Goal: Task Accomplishment & Management: Use online tool/utility

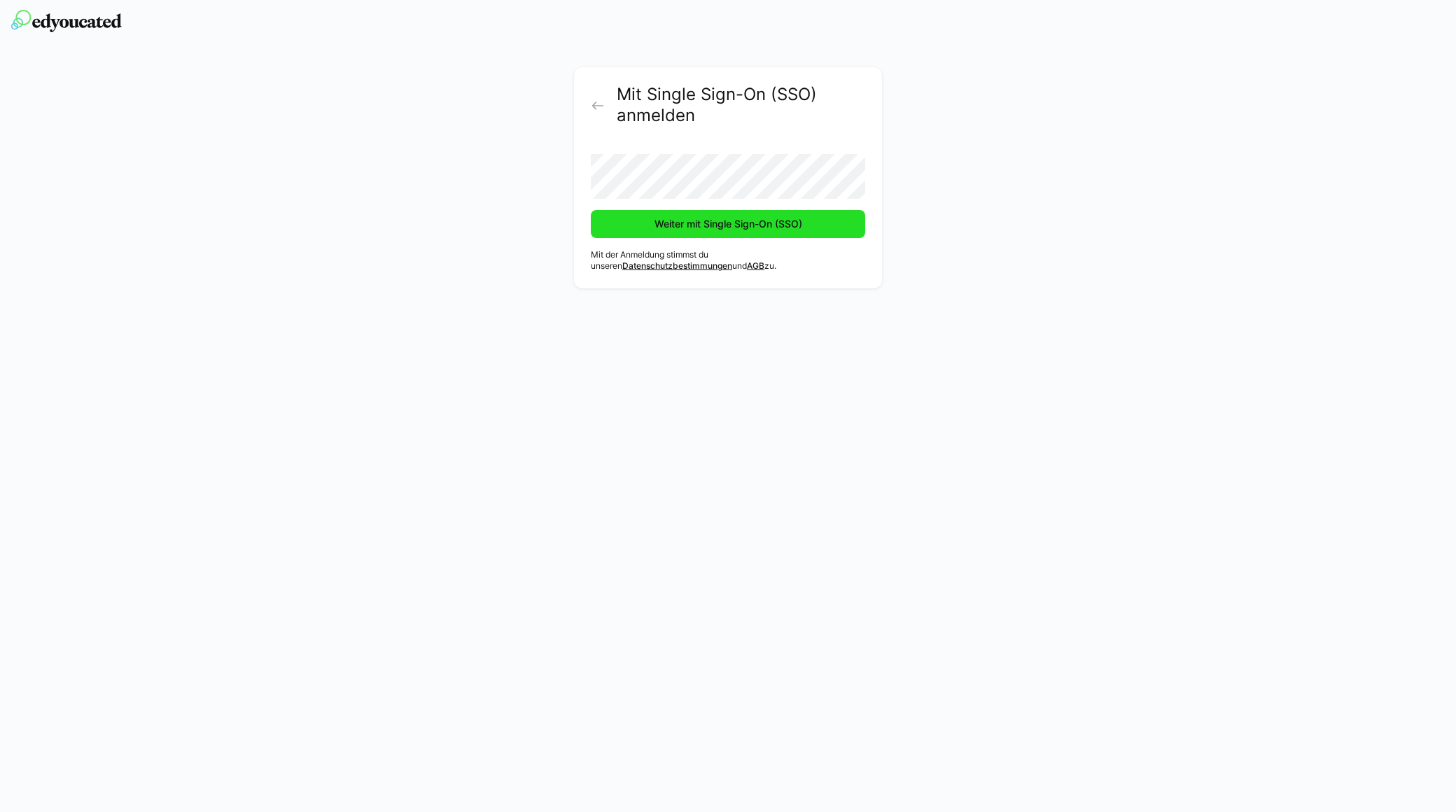
click at [704, 226] on span "Weiter mit Single Sign-On (SSO)" at bounding box center [728, 224] width 152 height 14
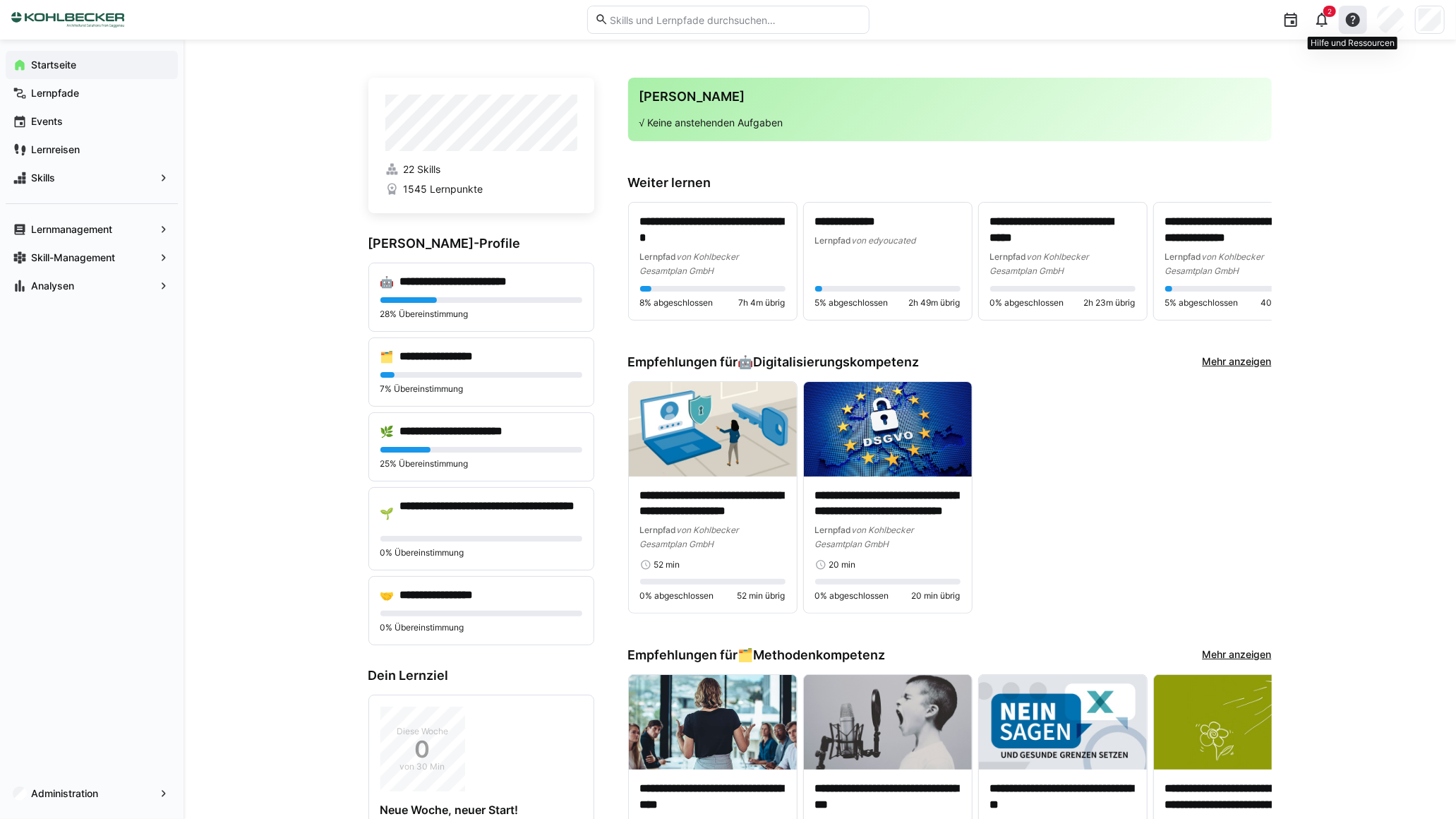
click at [1352, 14] on eds-icon at bounding box center [1353, 20] width 17 height 17
click at [1286, 104] on span "Was gibt's Neues?" at bounding box center [1295, 97] width 141 height 30
click at [0, 0] on app-navigation-label "Lernmanagement" at bounding box center [0, 0] width 0 height 0
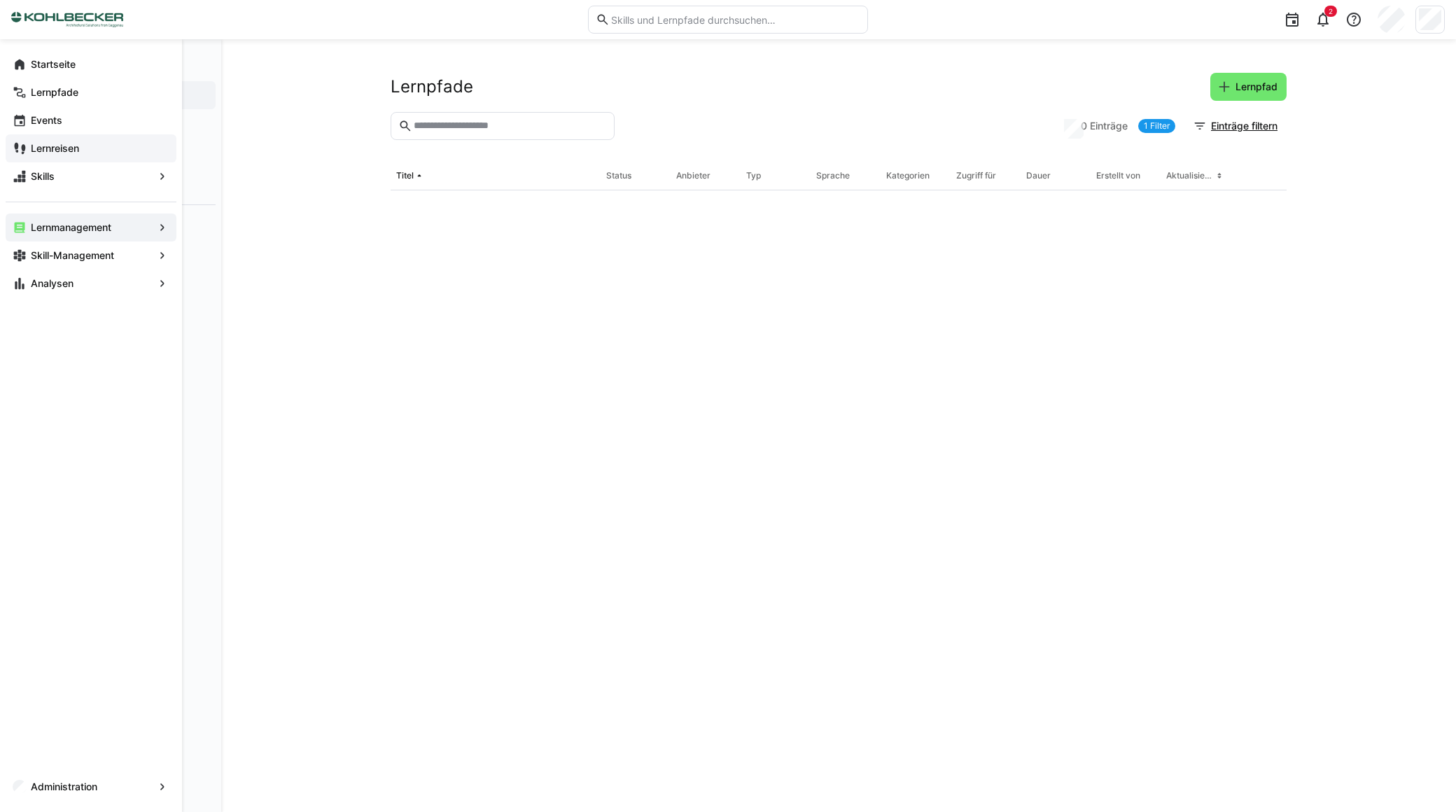
click at [0, 0] on app-navigation-label "Lernreisen" at bounding box center [0, 0] width 0 height 0
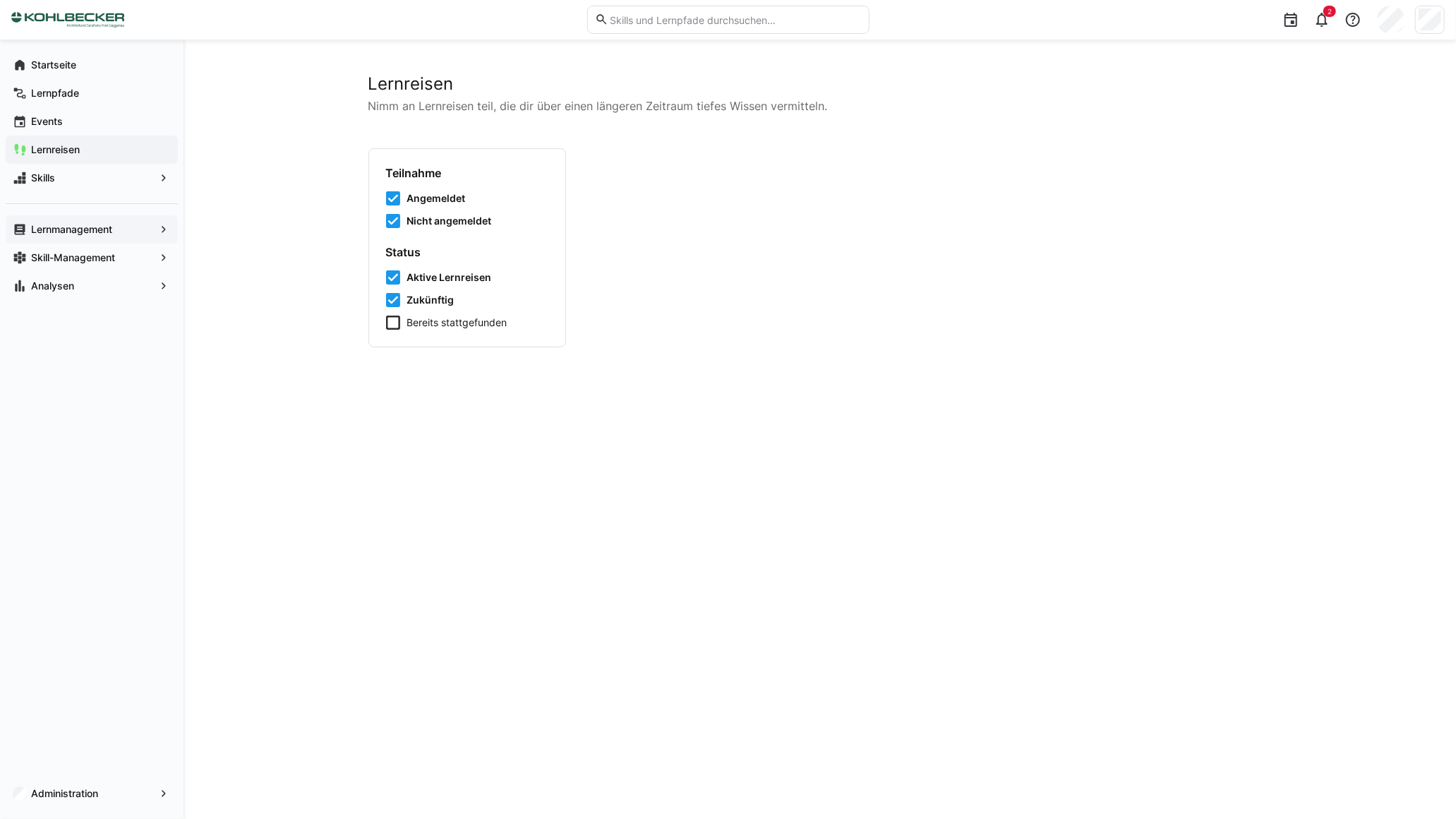
click at [0, 0] on app-navigation-label "Lernmanagement" at bounding box center [0, 0] width 0 height 0
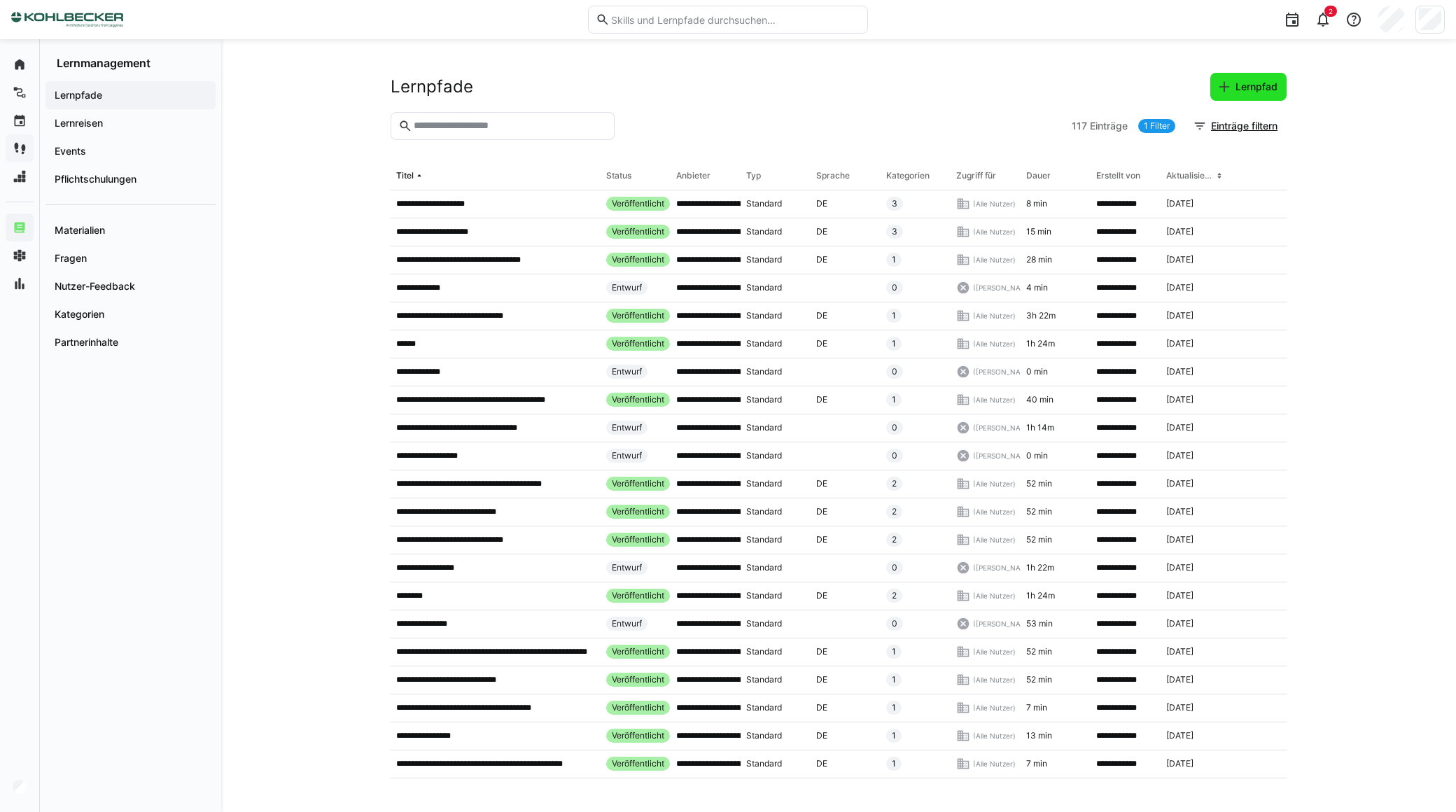
click at [1224, 85] on eds-icon at bounding box center [1224, 87] width 14 height 14
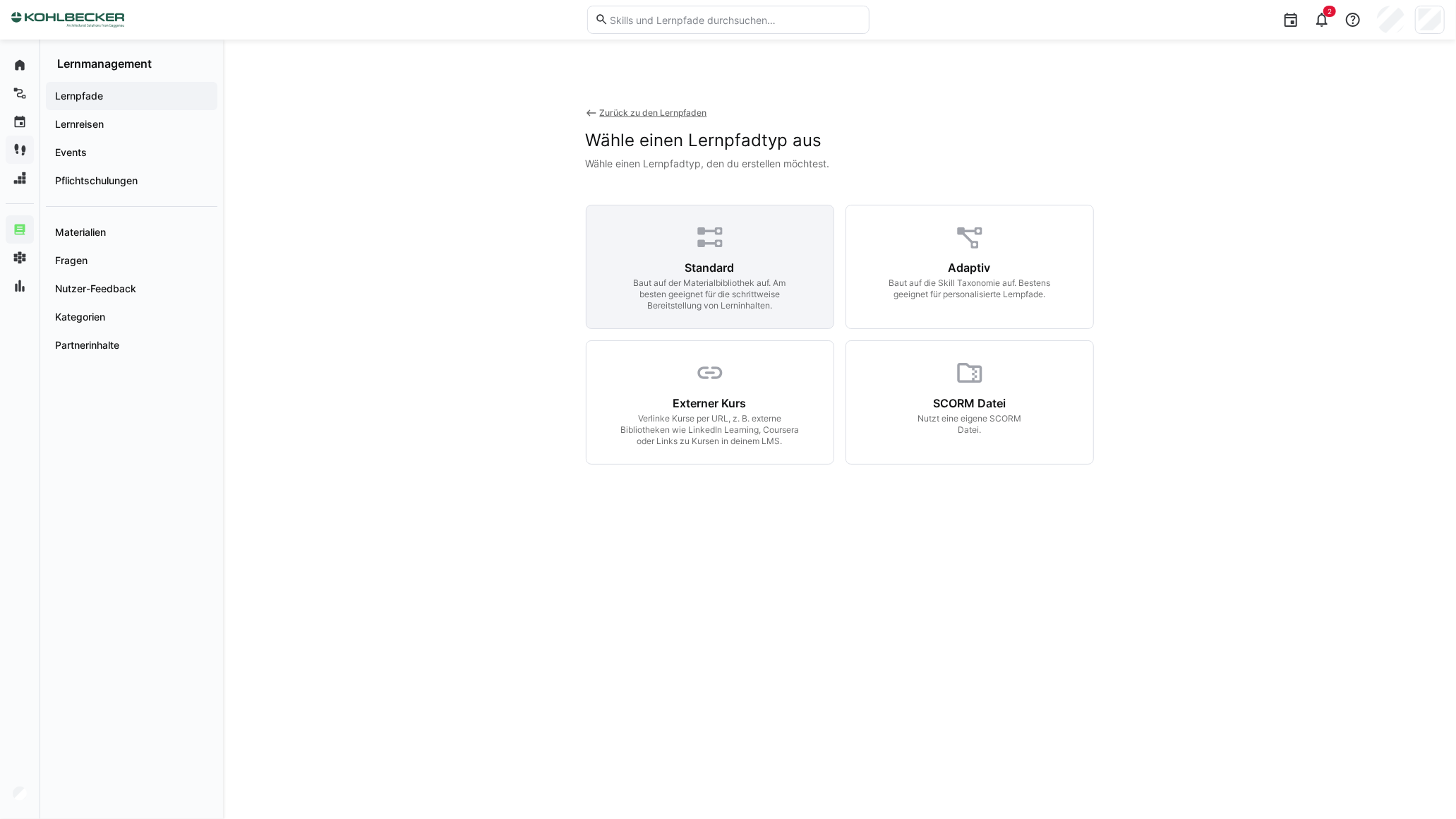
click at [663, 271] on div "Standard Baut auf der Materialbibliothek auf. Am besten geeignet für die schrit…" at bounding box center [710, 285] width 213 height 51
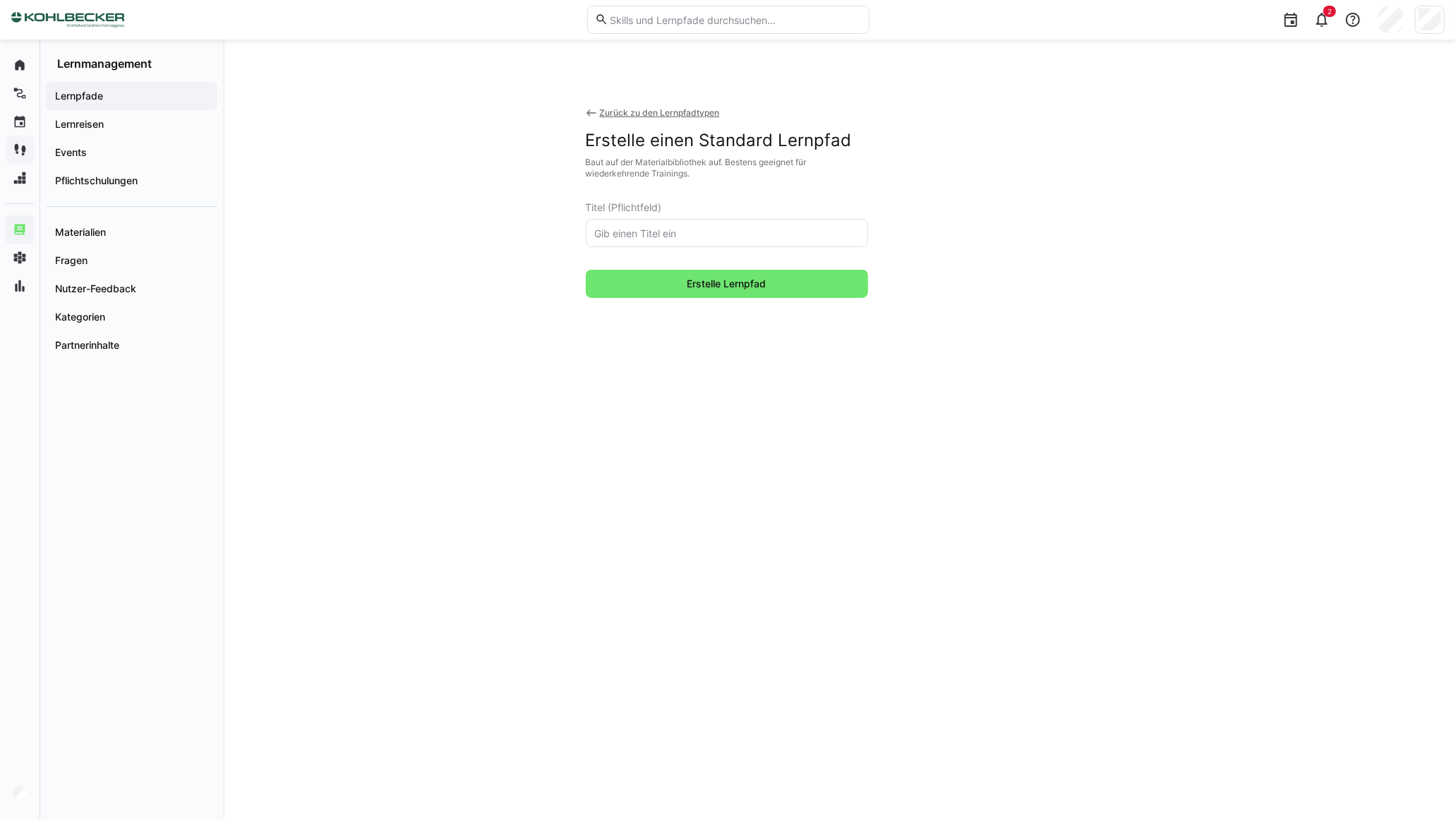
click at [623, 229] on input "text" at bounding box center [726, 232] width 267 height 13
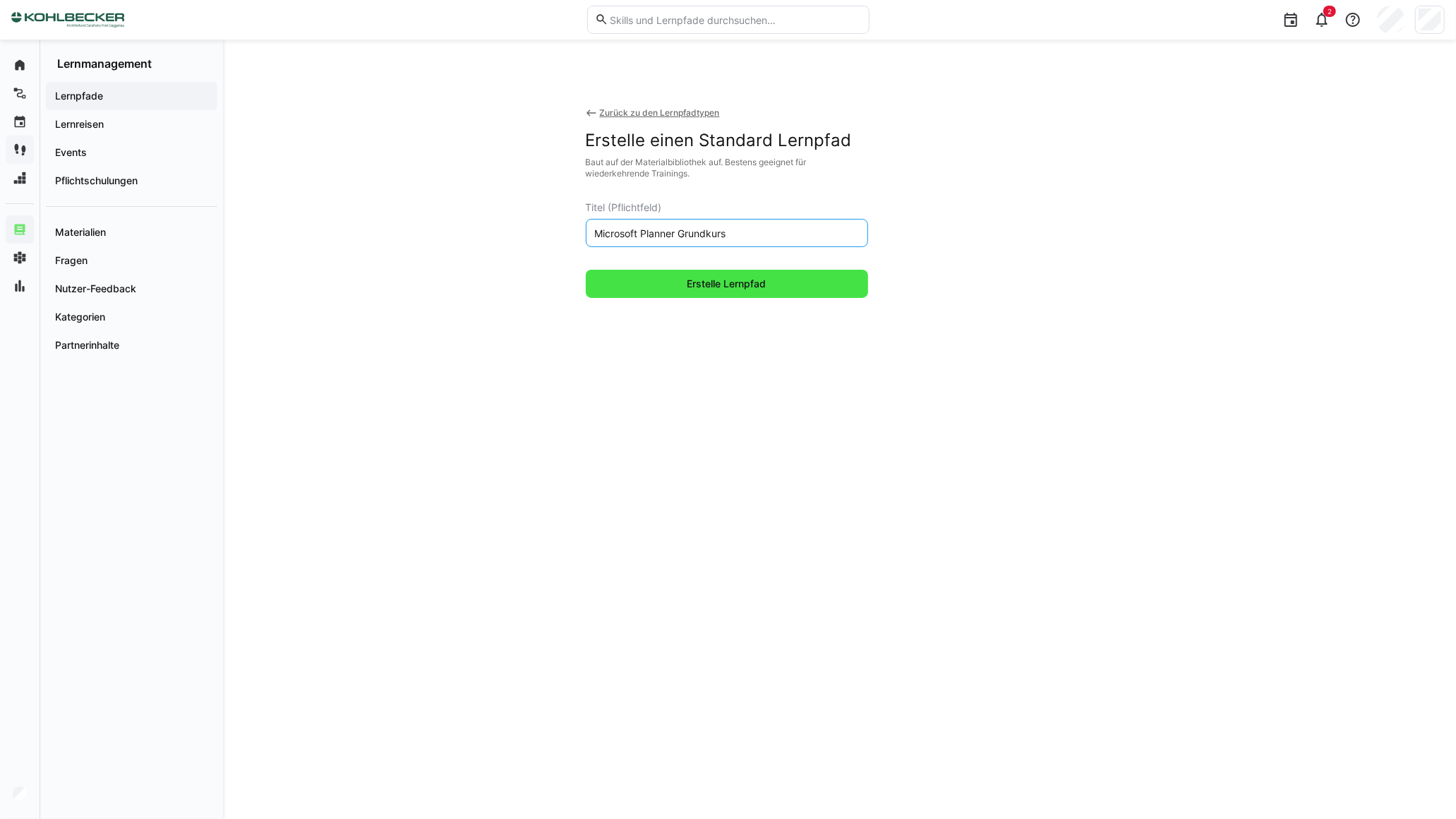
type input "Microsoft Planner Grundkurs"
click at [647, 288] on span "Erstelle Lernpfad" at bounding box center [726, 283] width 282 height 28
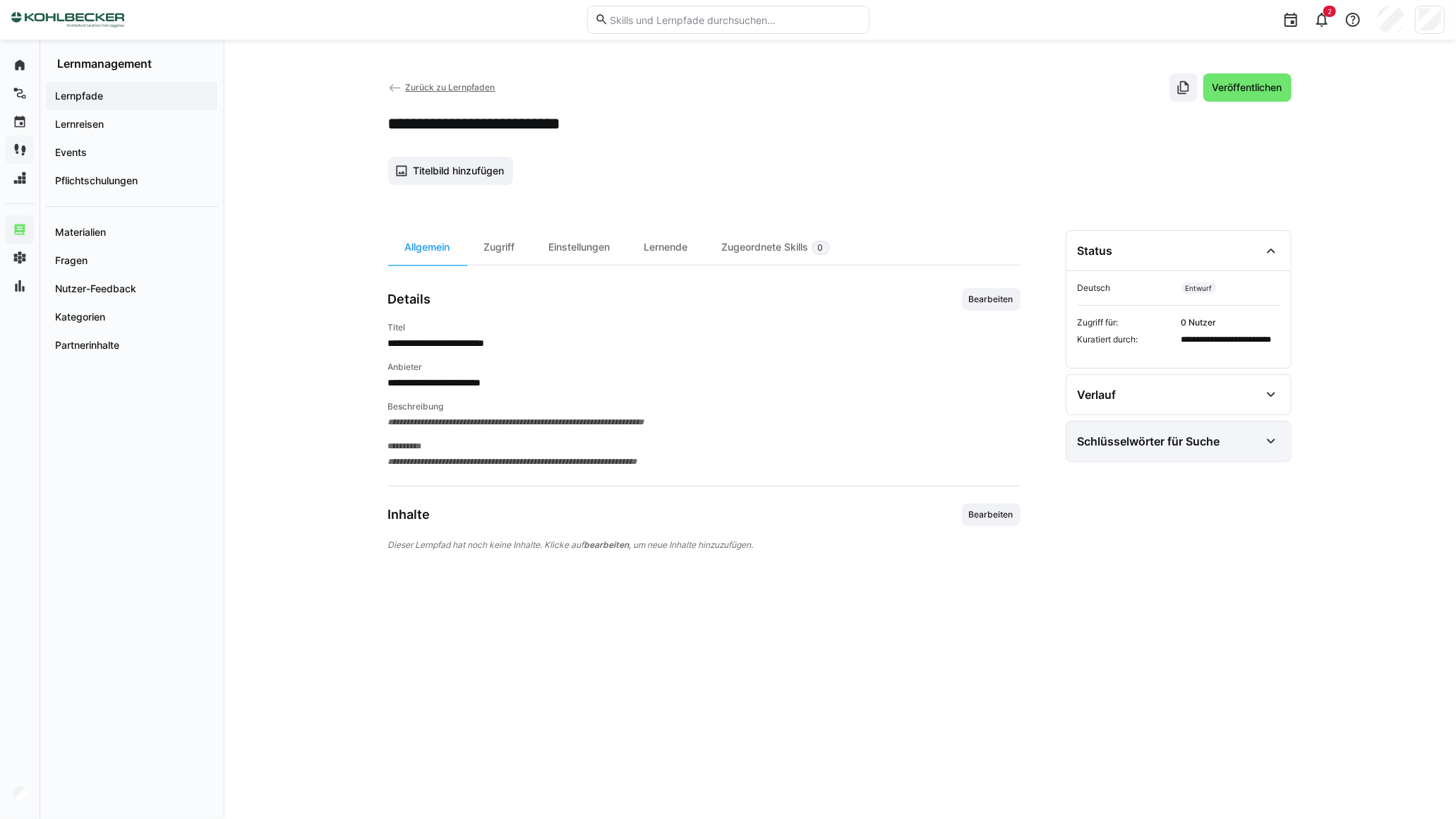
click at [1136, 439] on div "Schlüsselwörter für Suche" at bounding box center [1149, 441] width 143 height 14
click at [481, 171] on span "Titelbild hinzufügen" at bounding box center [457, 171] width 95 height 14
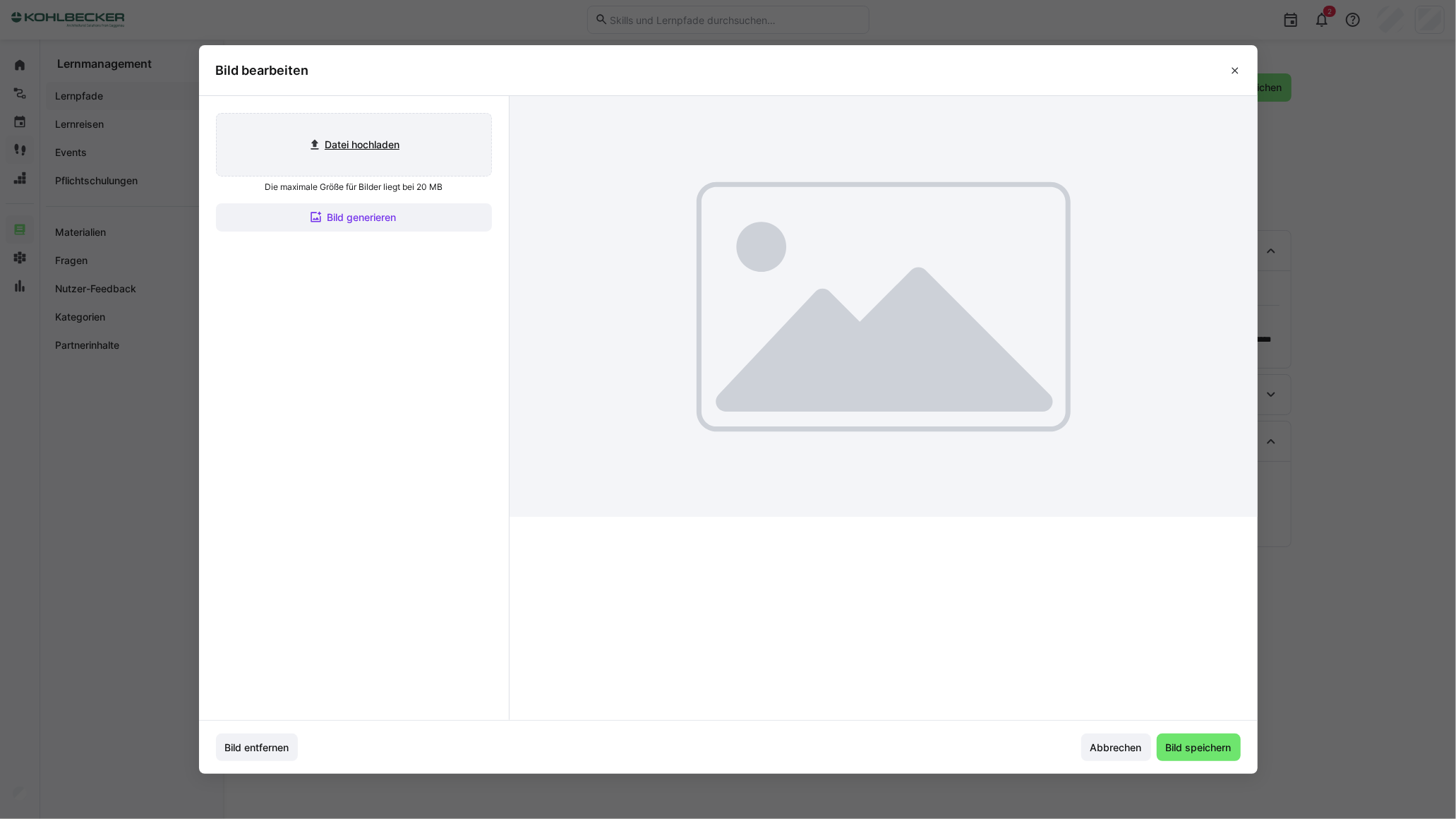
click at [384, 139] on input "file" at bounding box center [353, 145] width 274 height 62
type input "C:\fakepath\images.jpeg"
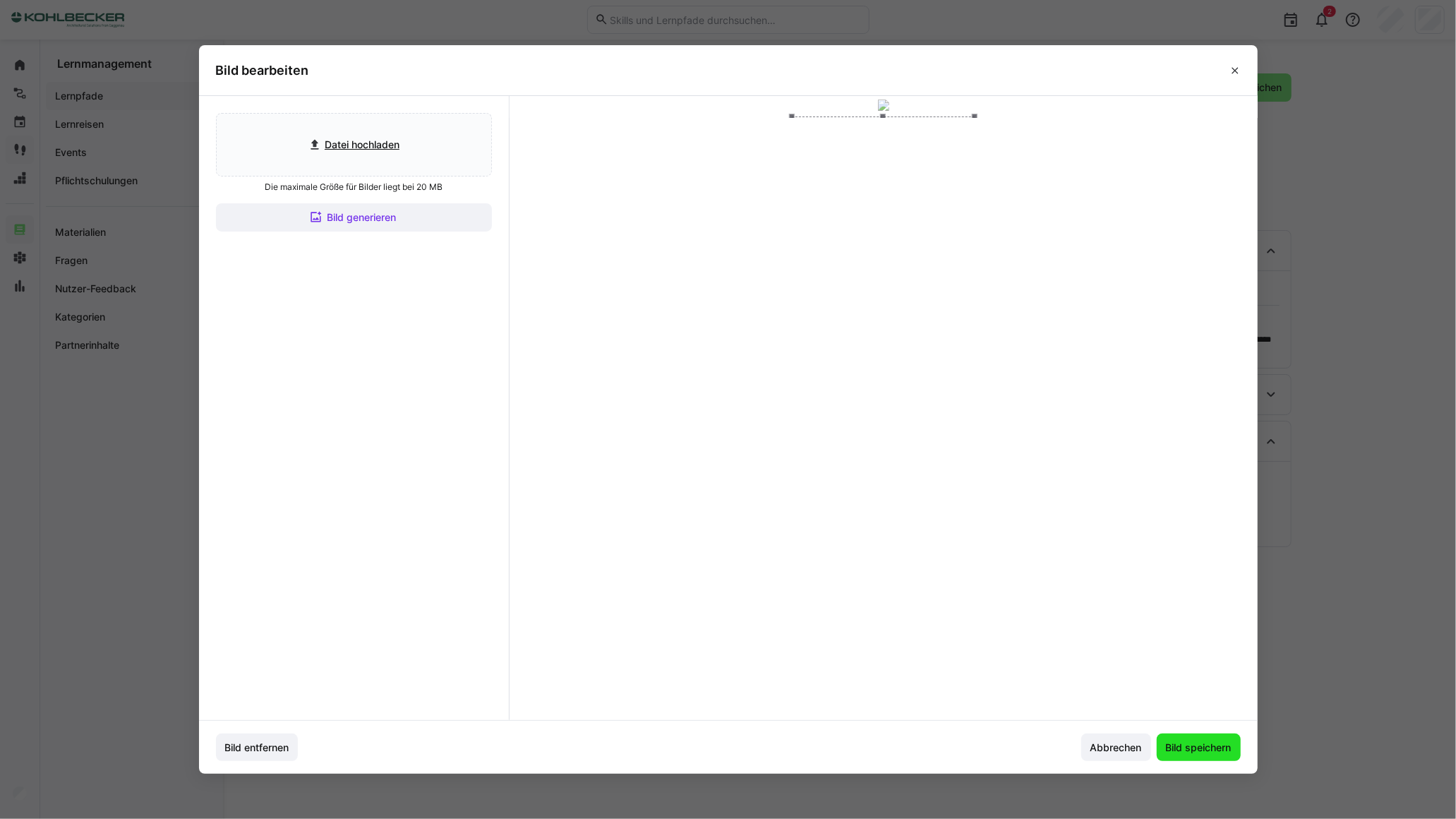
click at [1207, 741] on span "Bild speichern" at bounding box center [1198, 748] width 70 height 14
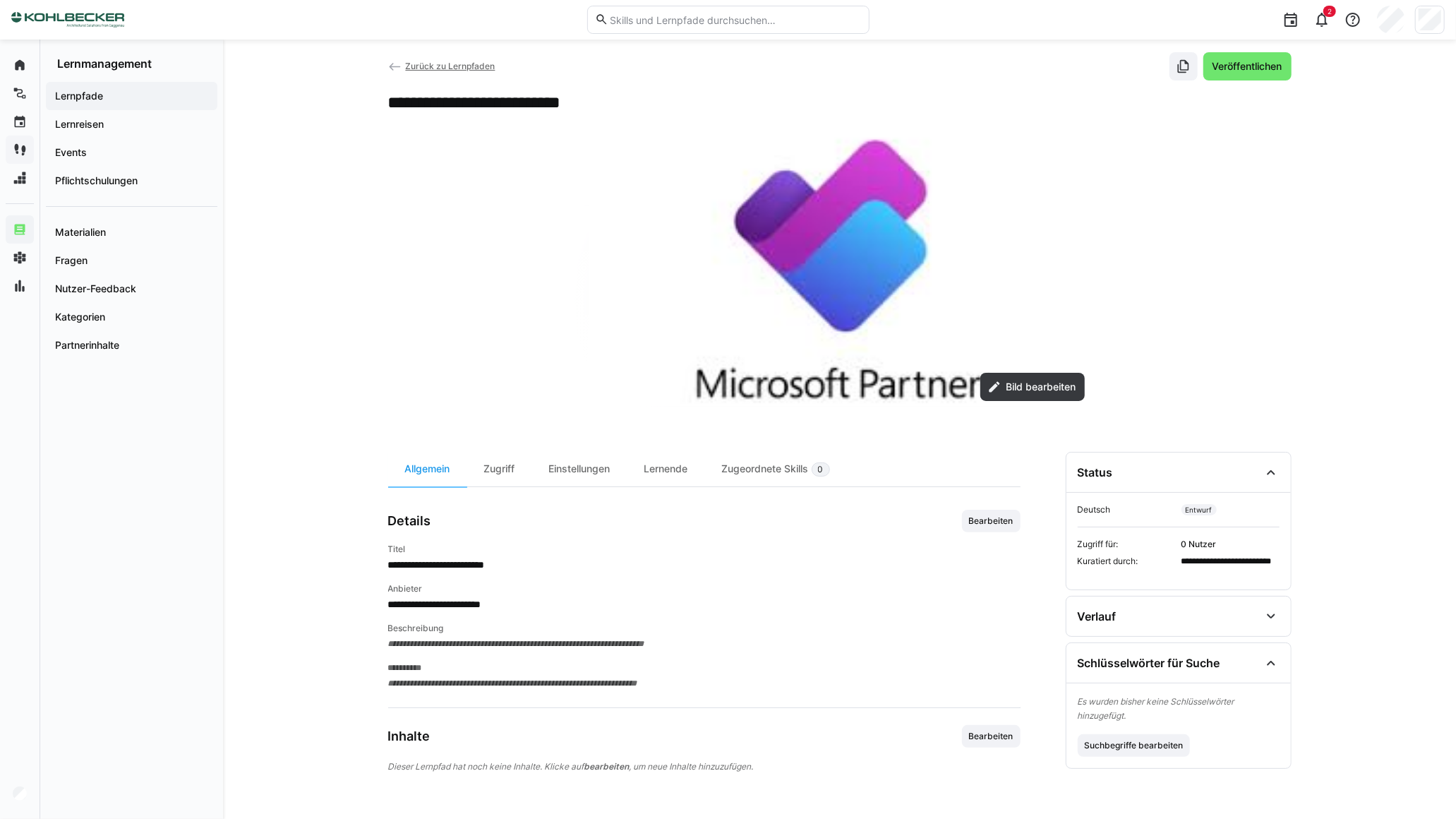
scroll to position [33, 0]
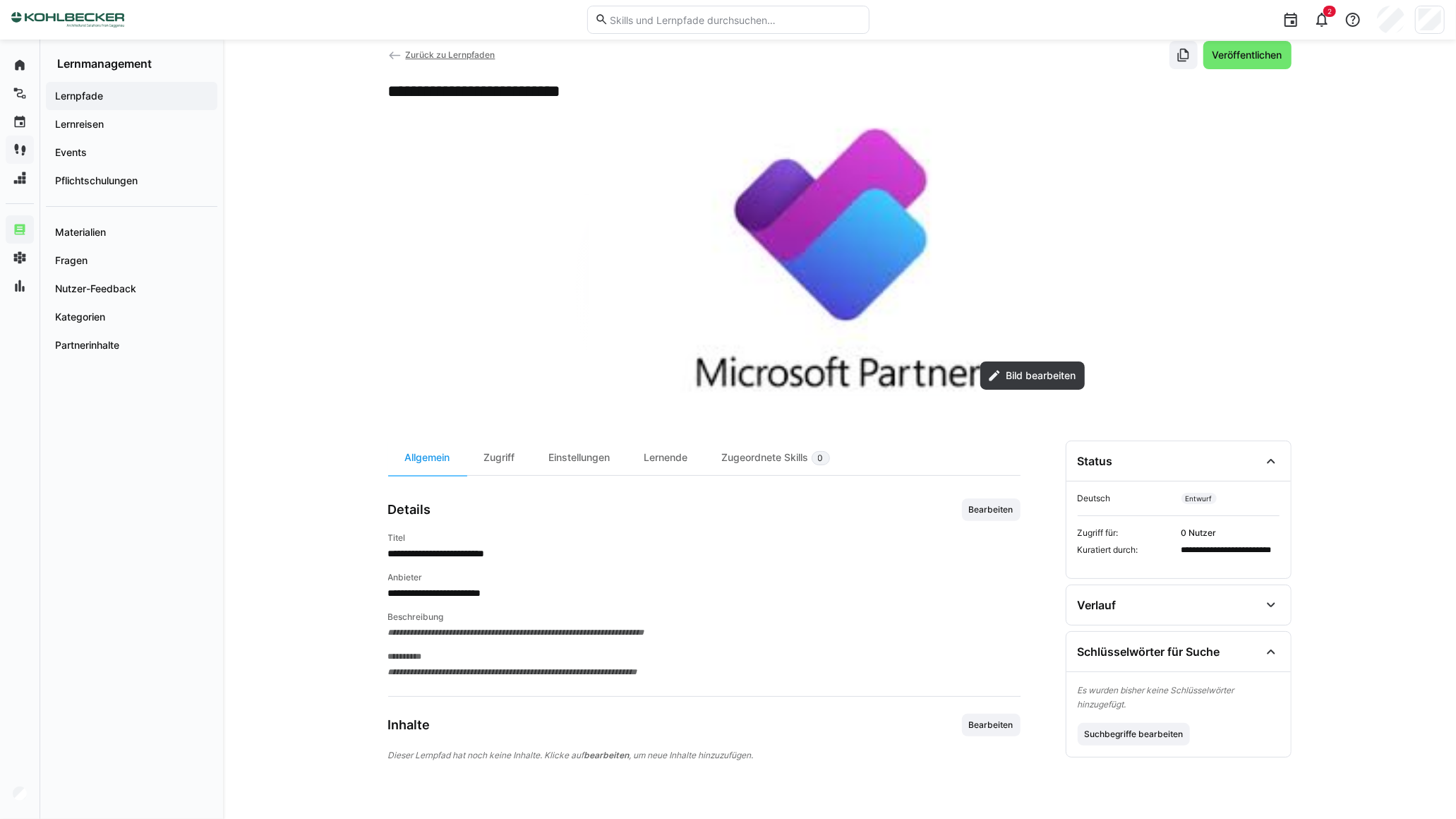
click at [464, 633] on span "**********" at bounding box center [704, 632] width 633 height 14
click at [455, 625] on span "**********" at bounding box center [704, 632] width 633 height 14
click at [989, 503] on span "Bearbeiten" at bounding box center [991, 509] width 59 height 22
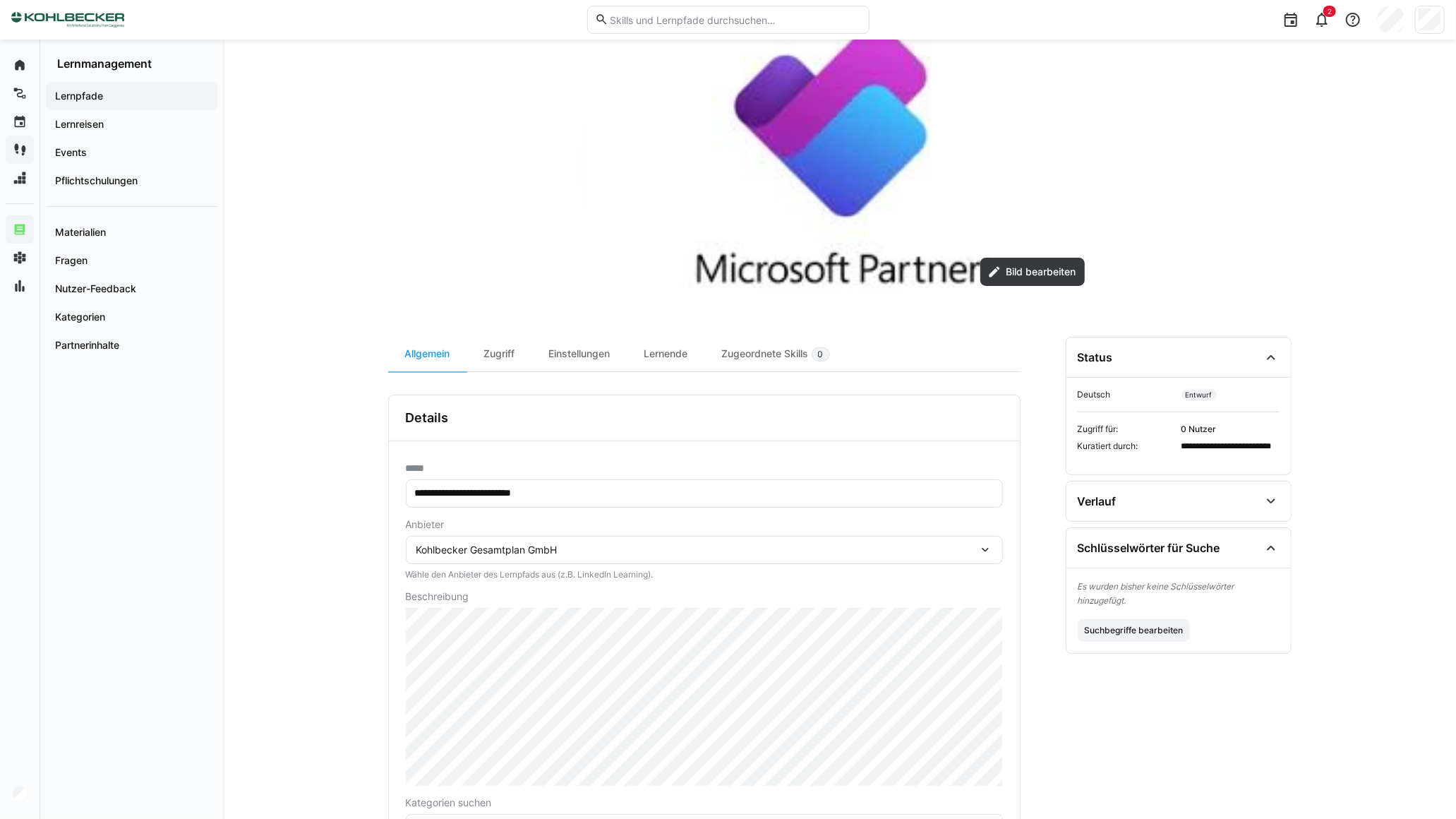
scroll to position [347, 0]
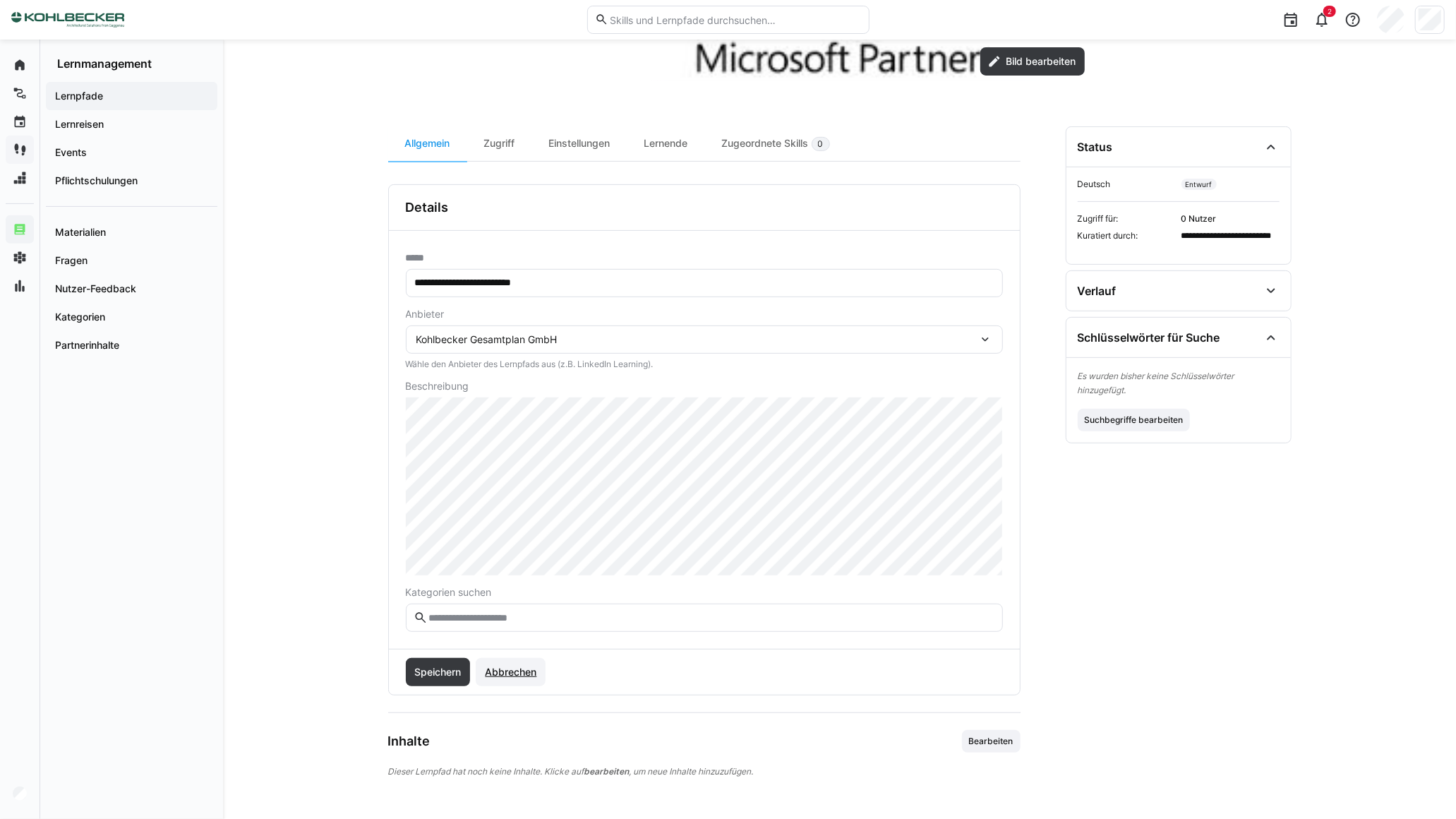
click at [515, 675] on span "Abbrechen" at bounding box center [510, 672] width 56 height 14
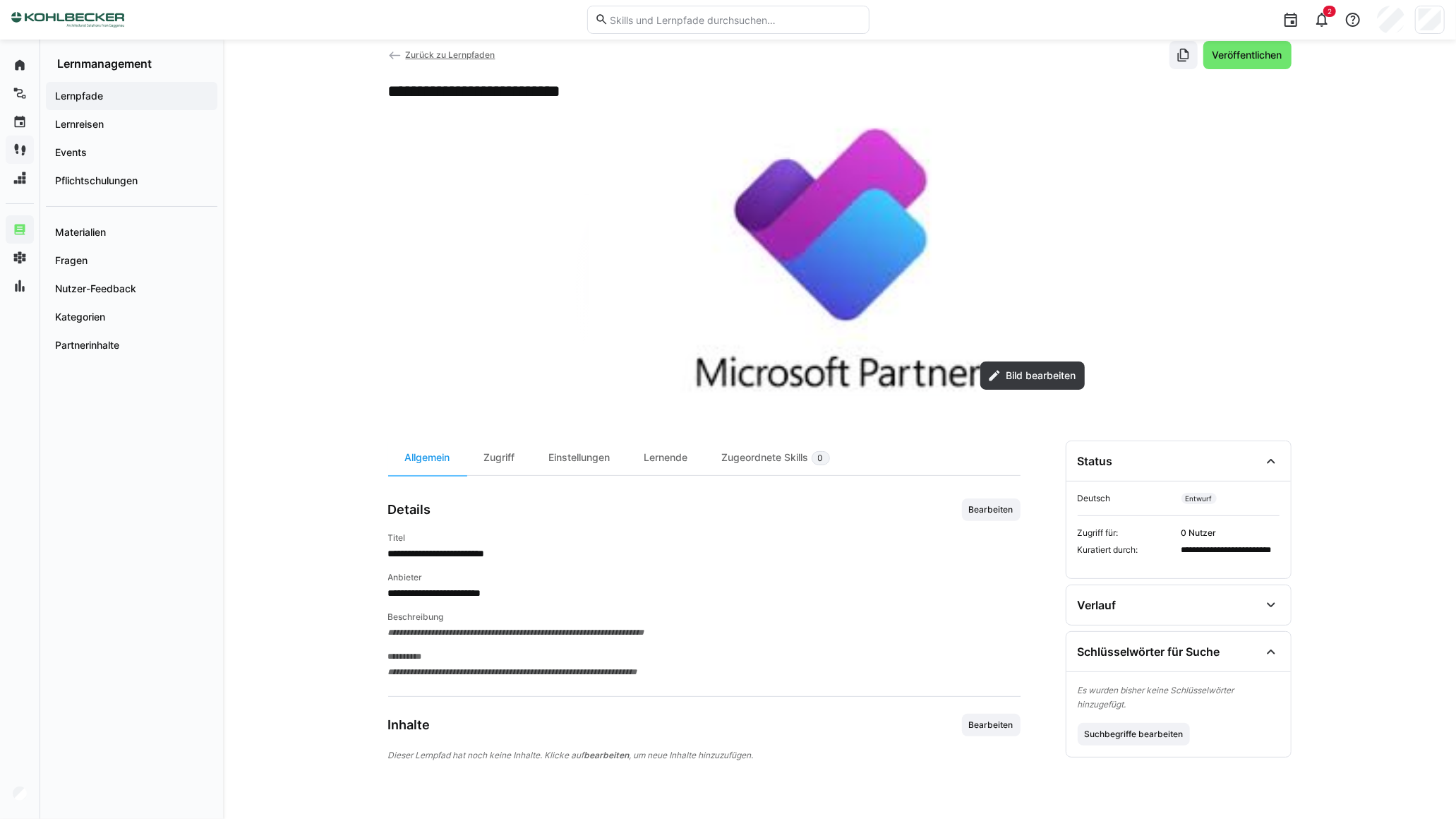
click at [993, 512] on span "Bearbeiten" at bounding box center [991, 510] width 47 height 12
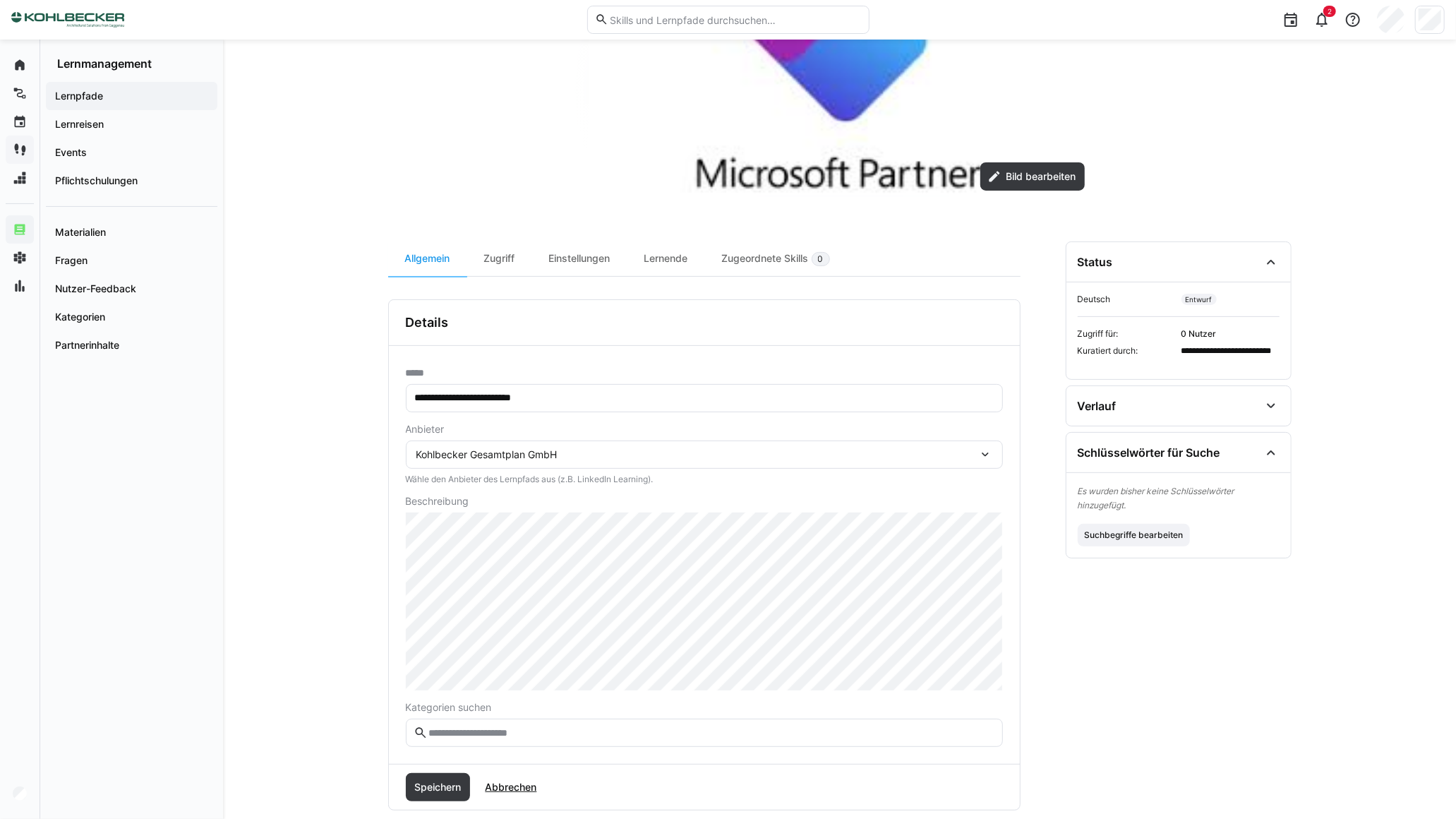
scroll to position [363, 0]
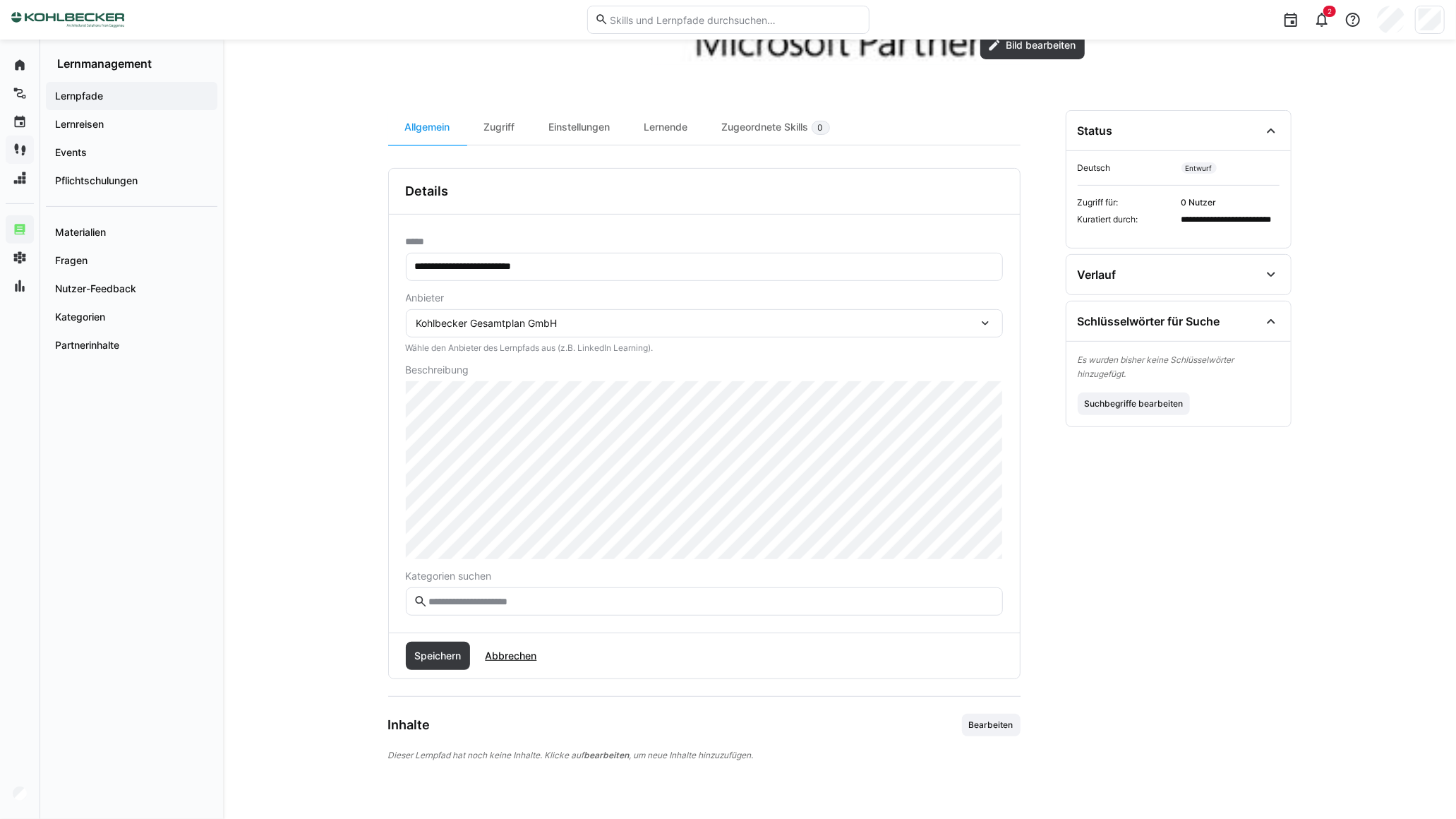
click at [448, 606] on input "text" at bounding box center [710, 601] width 567 height 13
click at [474, 595] on input "text" at bounding box center [710, 601] width 567 height 13
click at [449, 647] on span "Speichern" at bounding box center [437, 655] width 65 height 28
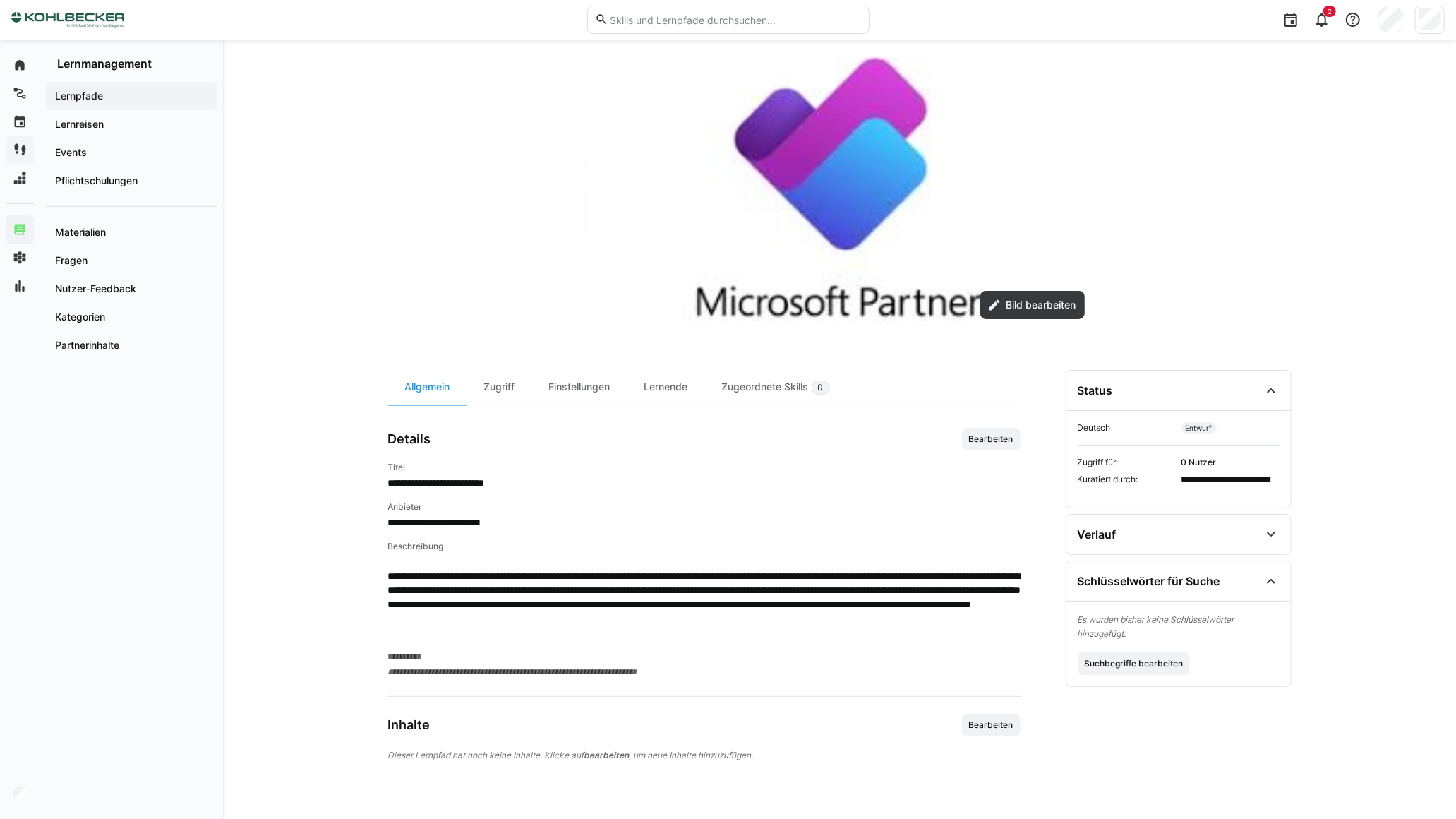
scroll to position [103, 0]
click at [497, 388] on div "Zugriff" at bounding box center [499, 387] width 65 height 35
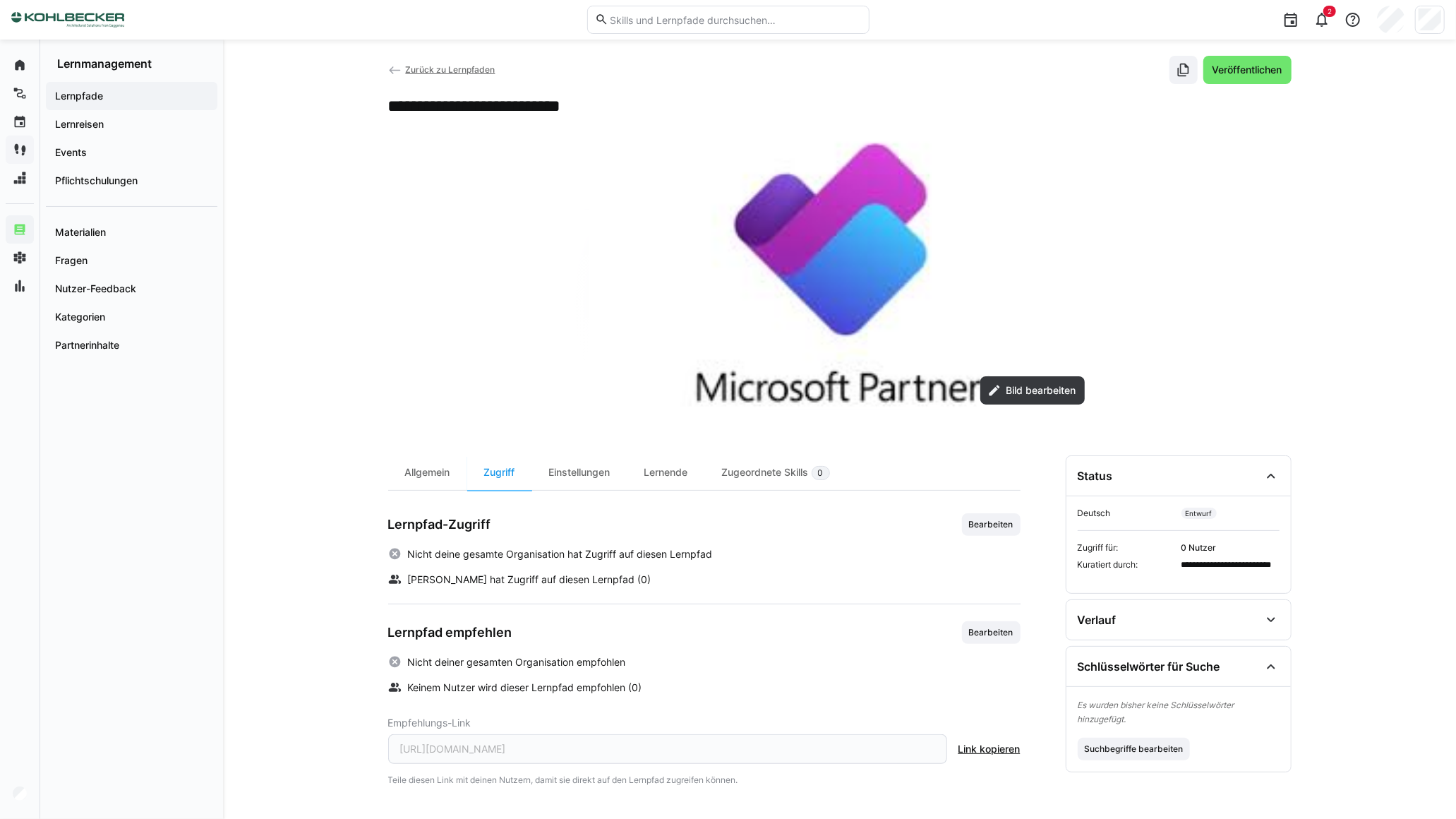
scroll to position [18, 0]
click at [983, 527] on span "Bearbeiten" at bounding box center [991, 525] width 47 height 12
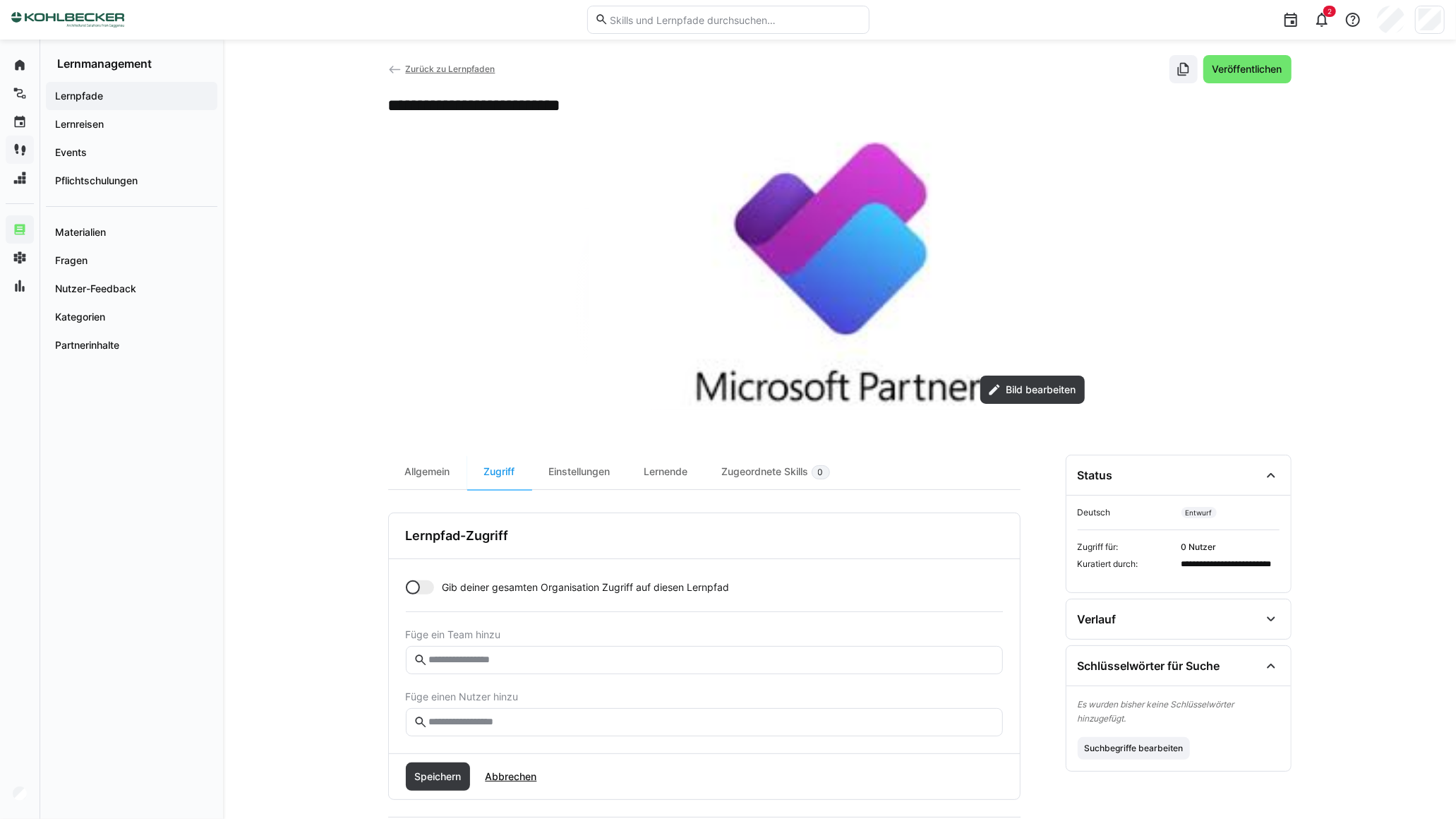
click at [432, 588] on div at bounding box center [419, 587] width 28 height 14
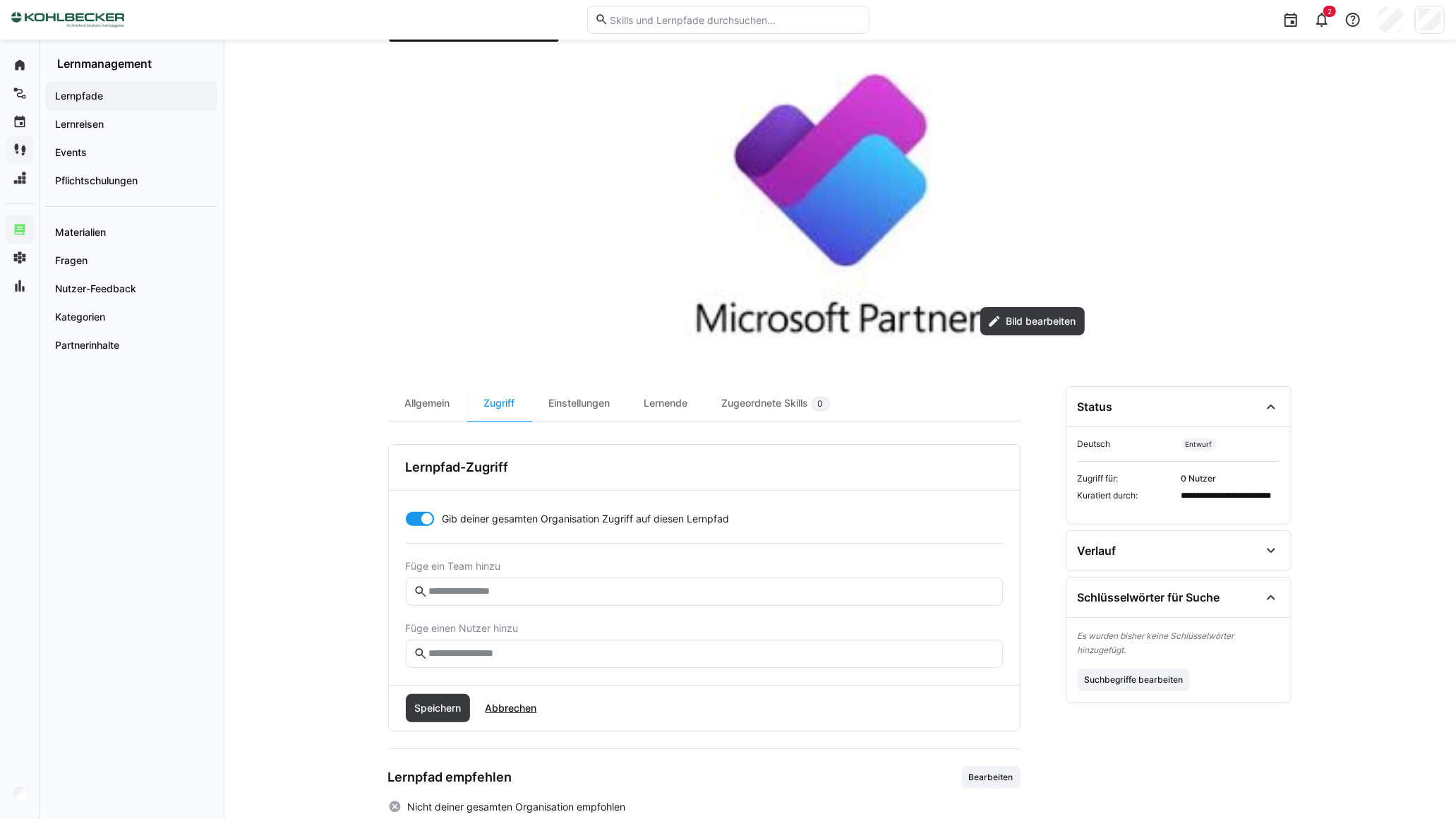
scroll to position [175, 0]
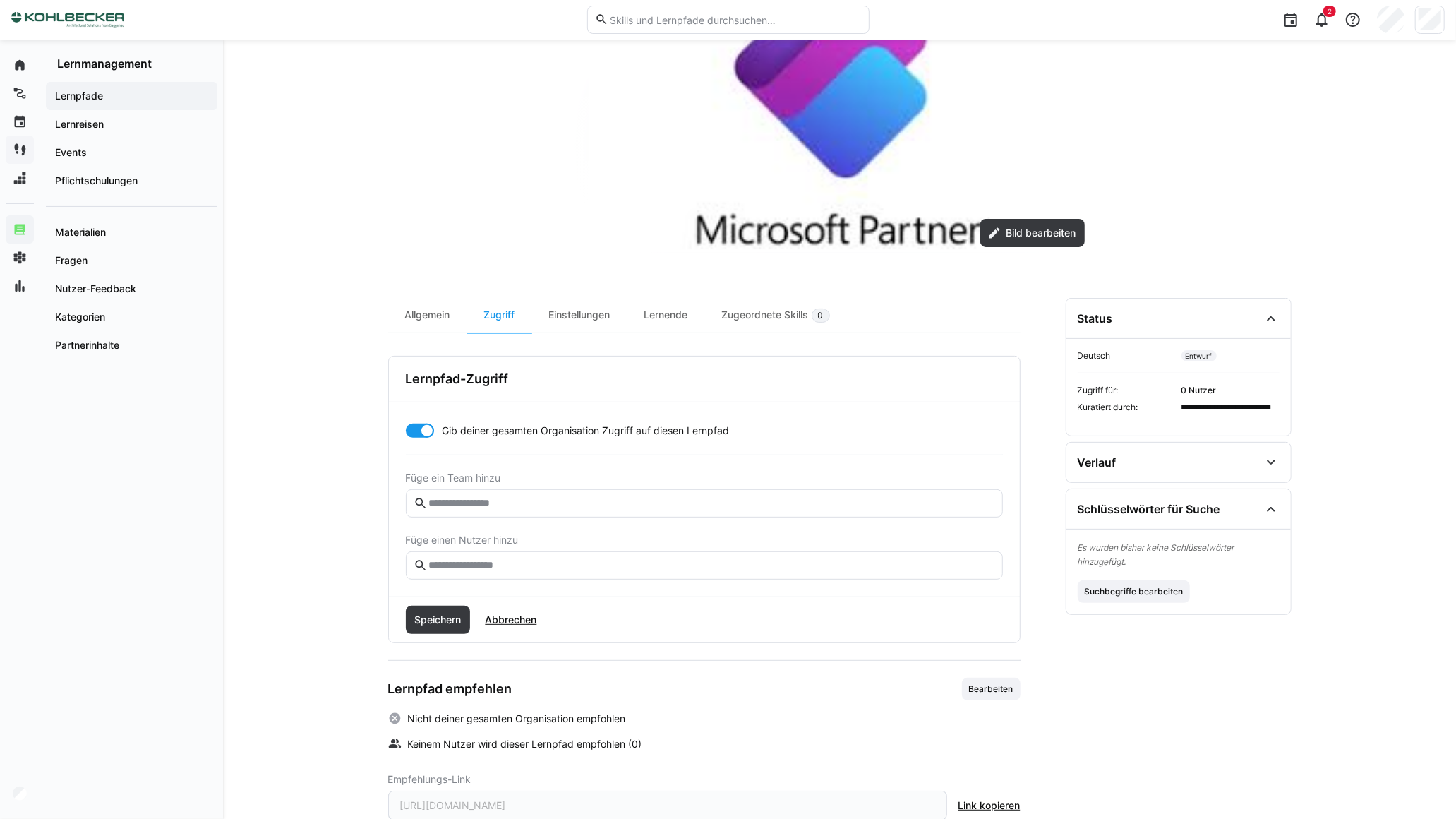
click at [459, 505] on input "text" at bounding box center [710, 503] width 567 height 13
click at [443, 618] on span "Speichern" at bounding box center [437, 620] width 51 height 14
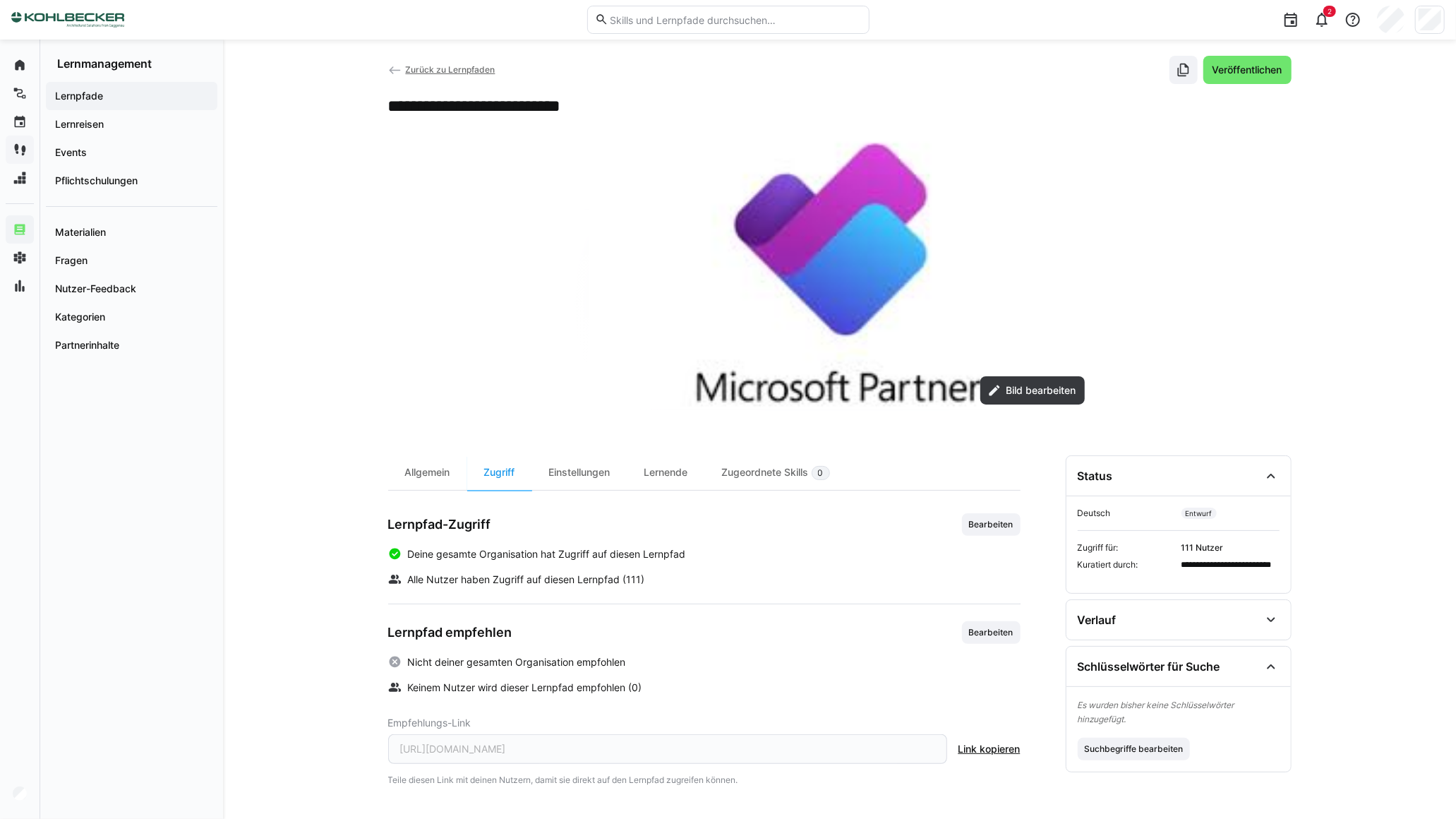
scroll to position [18, 0]
click at [566, 463] on div "Einstellungen" at bounding box center [579, 473] width 95 height 35
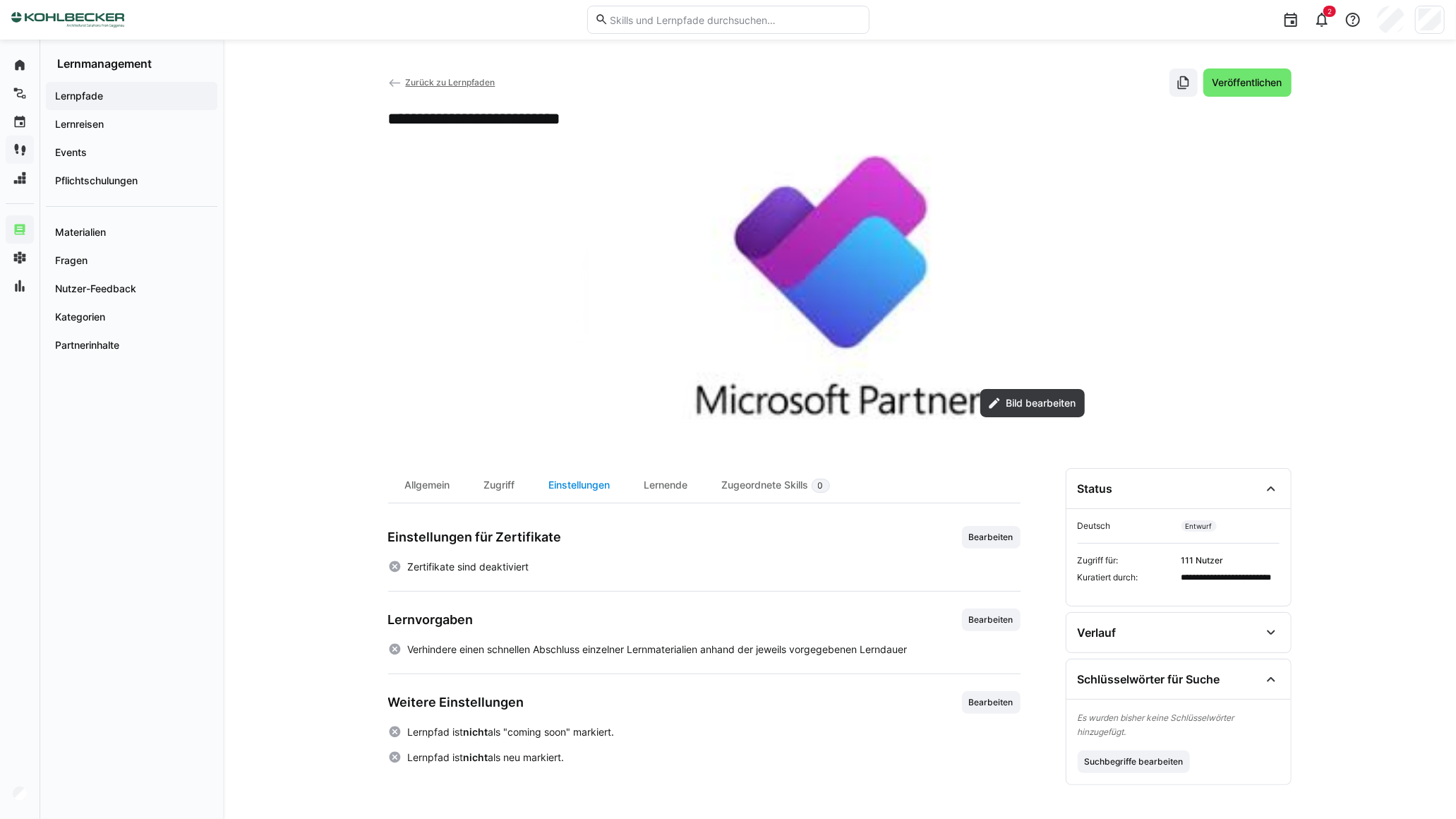
scroll to position [5, 0]
click at [1001, 535] on span "Bearbeiten" at bounding box center [991, 538] width 47 height 12
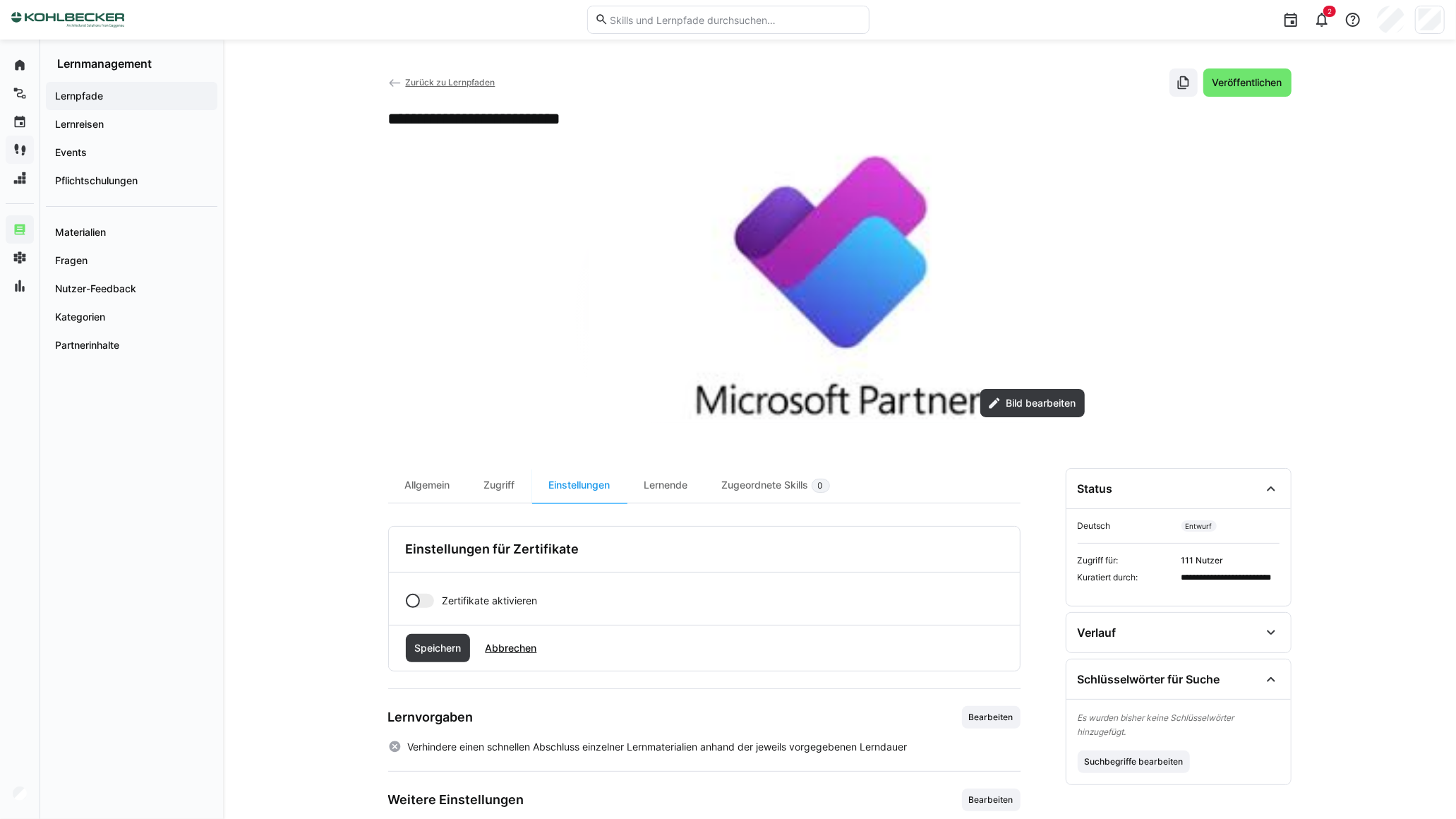
click at [436, 595] on app-toggle "Zertifikate aktivieren" at bounding box center [704, 600] width 597 height 14
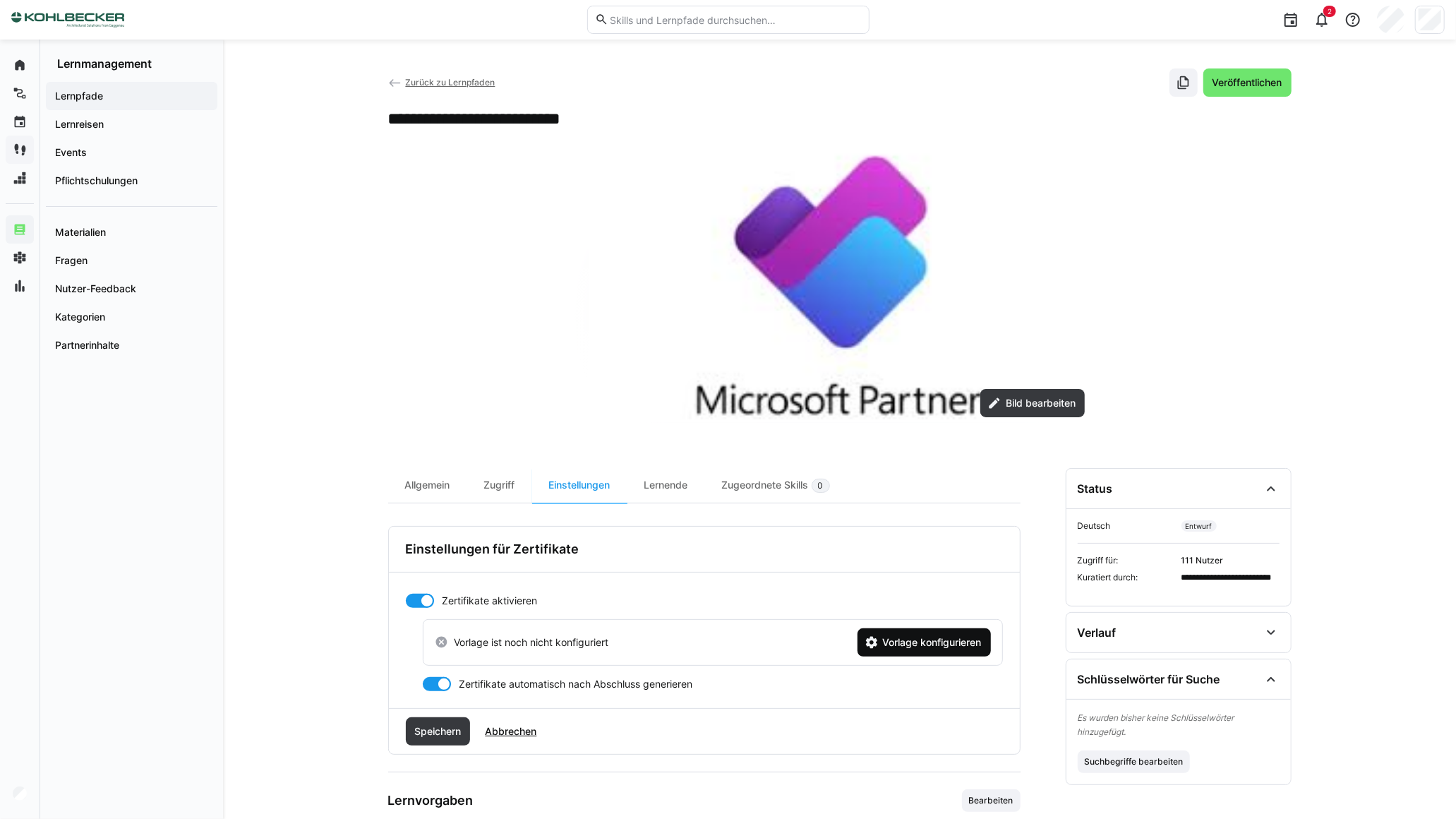
click at [908, 641] on span "Vorlage konfigurieren" at bounding box center [931, 642] width 103 height 14
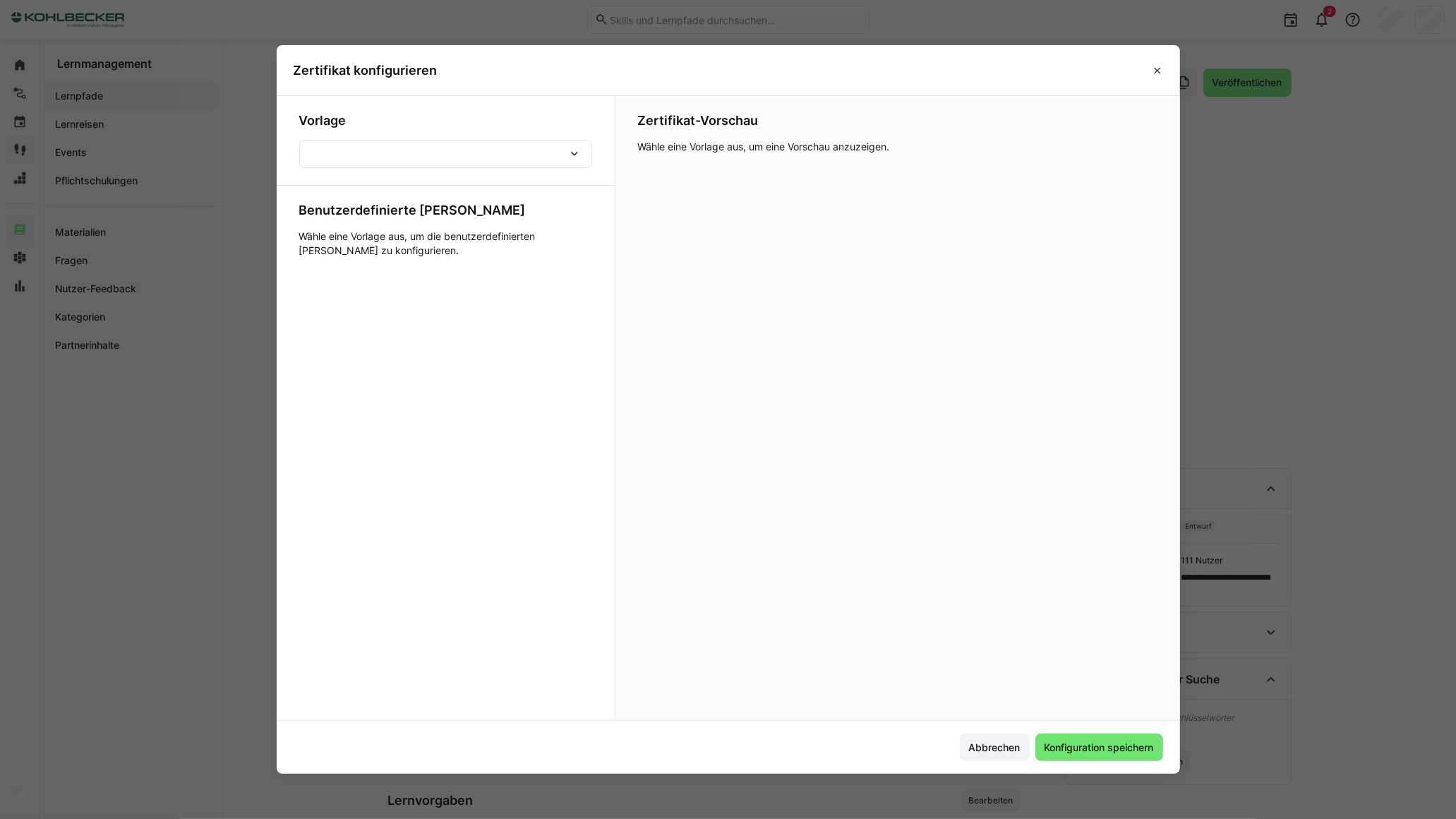
click at [516, 161] on div at bounding box center [446, 153] width 293 height 28
click at [424, 188] on span "Default template for learning paths [de]" at bounding box center [407, 191] width 183 height 14
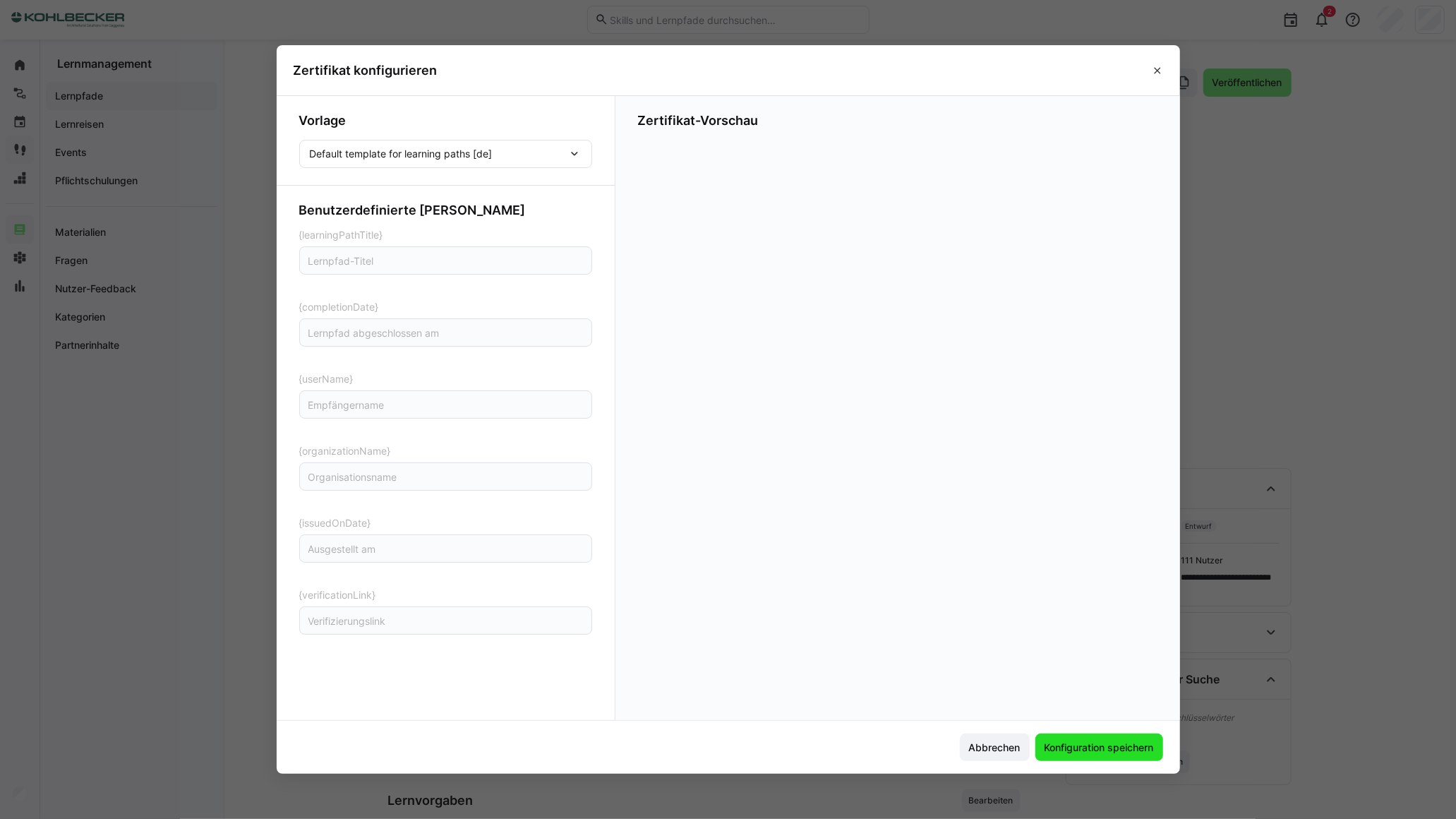
click at [1084, 747] on span "Konfiguration speichern" at bounding box center [1099, 748] width 114 height 14
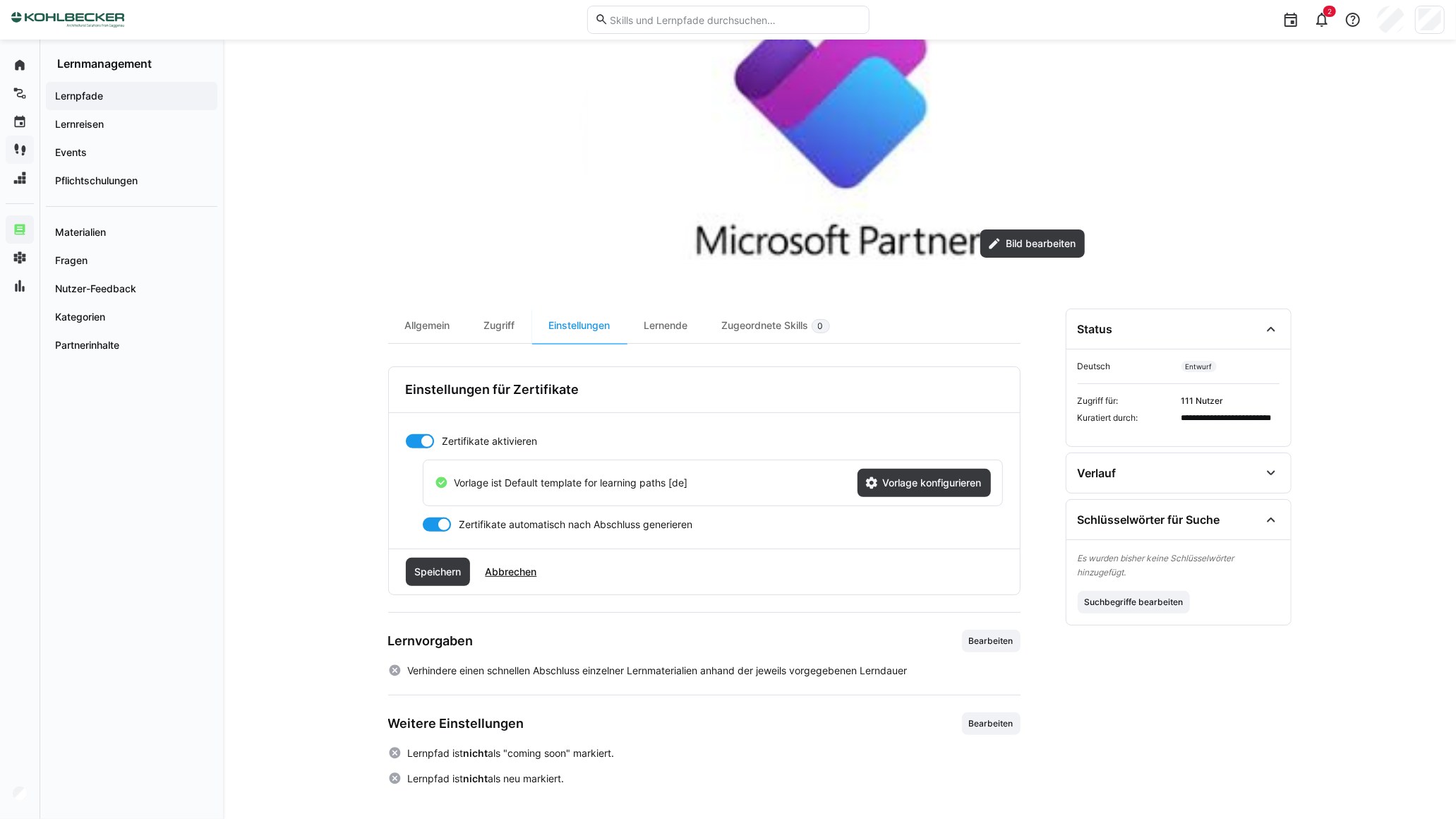
scroll to position [166, 0]
click at [445, 577] on span "Speichern" at bounding box center [437, 570] width 51 height 14
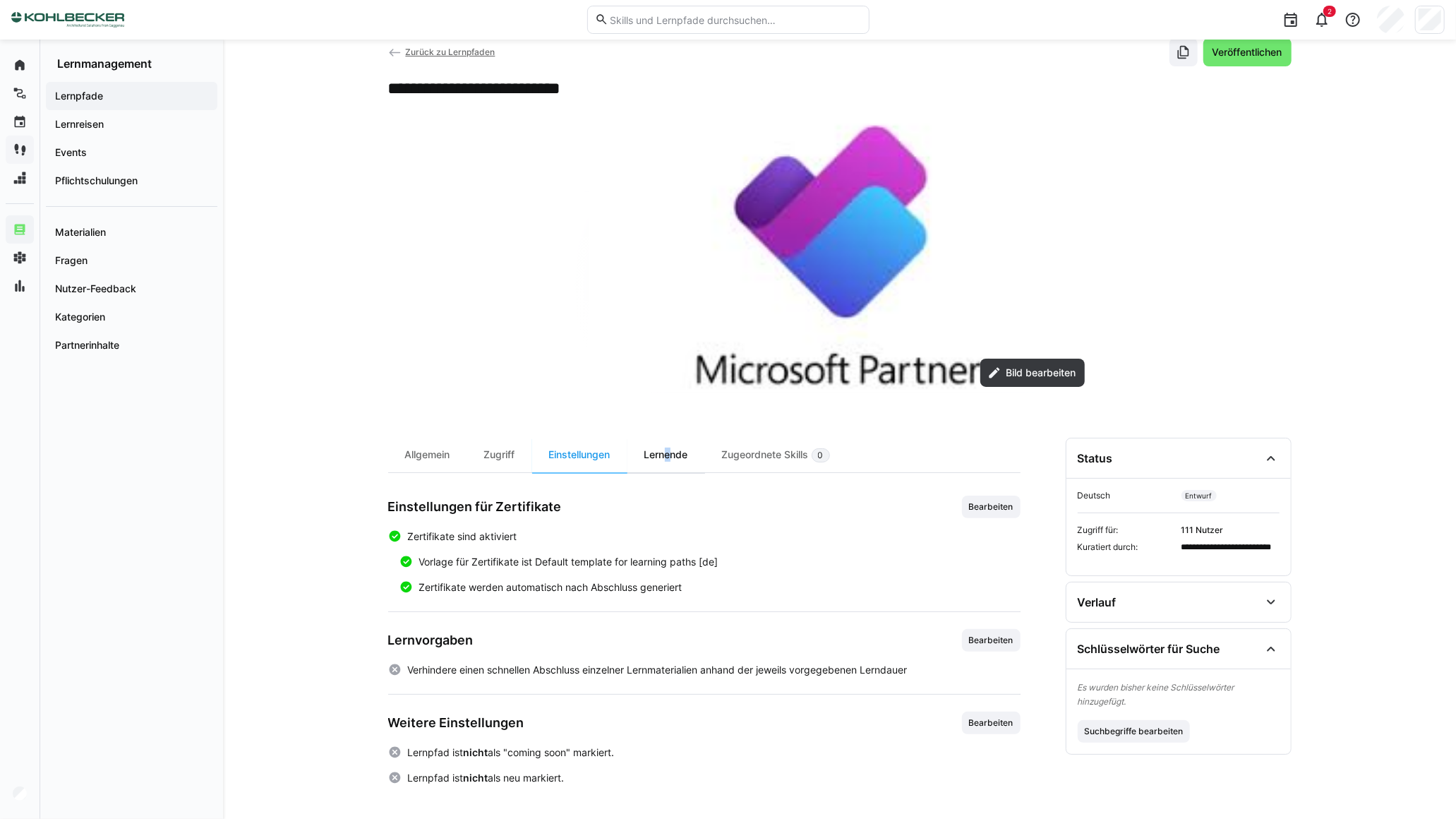
click at [666, 455] on div "Lernende" at bounding box center [665, 455] width 78 height 35
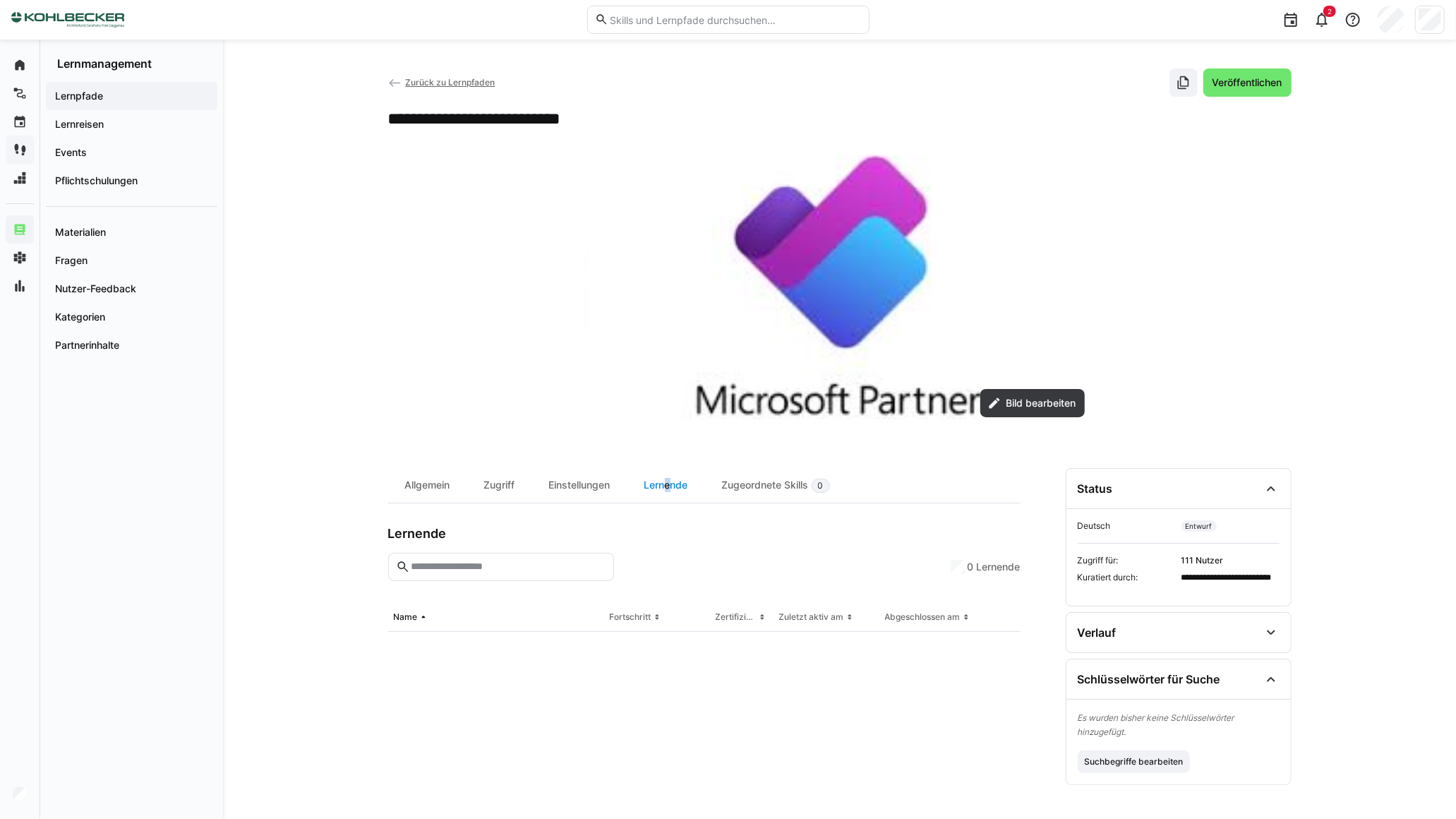
scroll to position [89, 0]
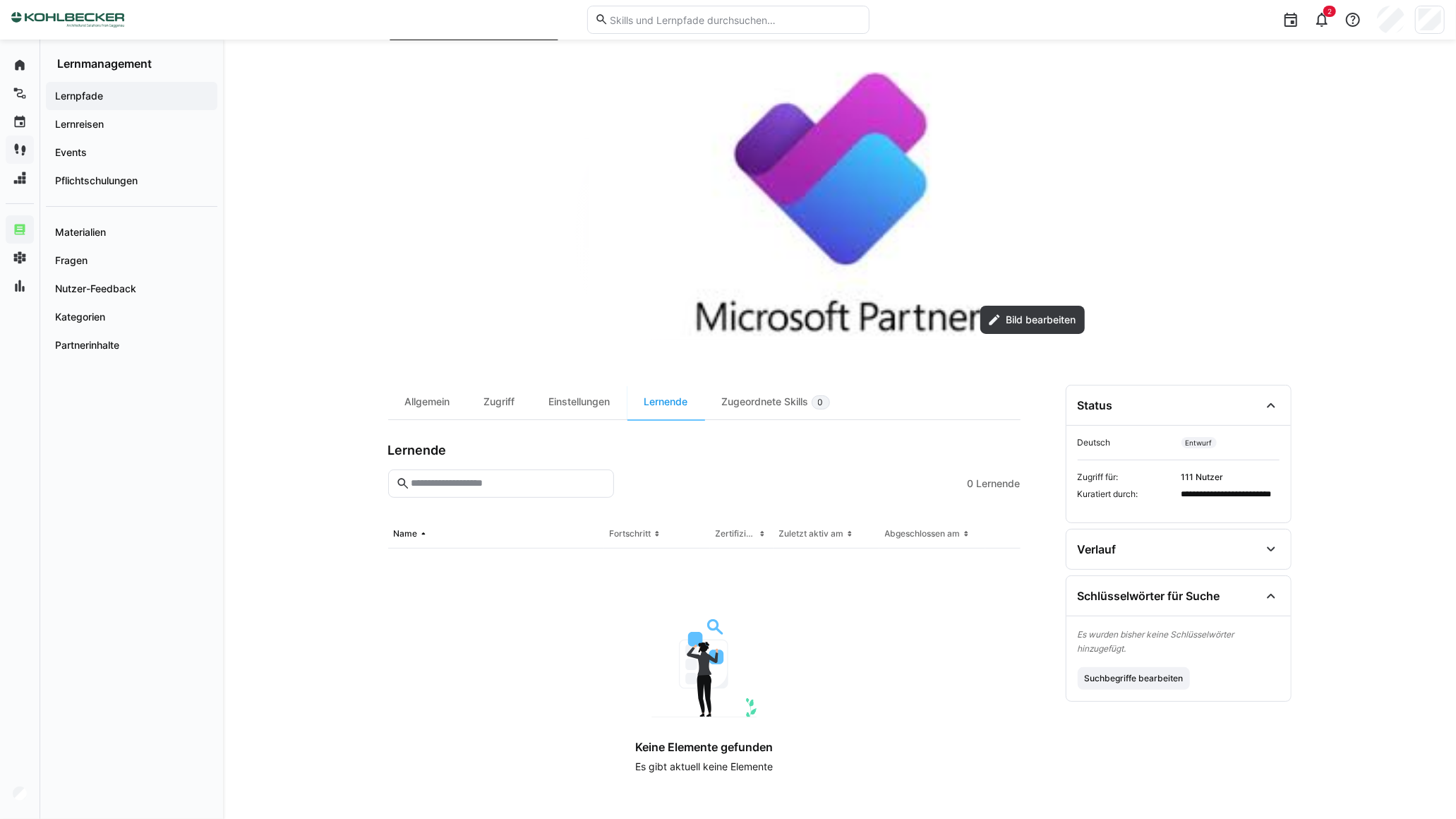
click at [477, 485] on input "text" at bounding box center [507, 483] width 196 height 13
click at [799, 398] on div "Zugeordnete Skills 0" at bounding box center [775, 402] width 142 height 35
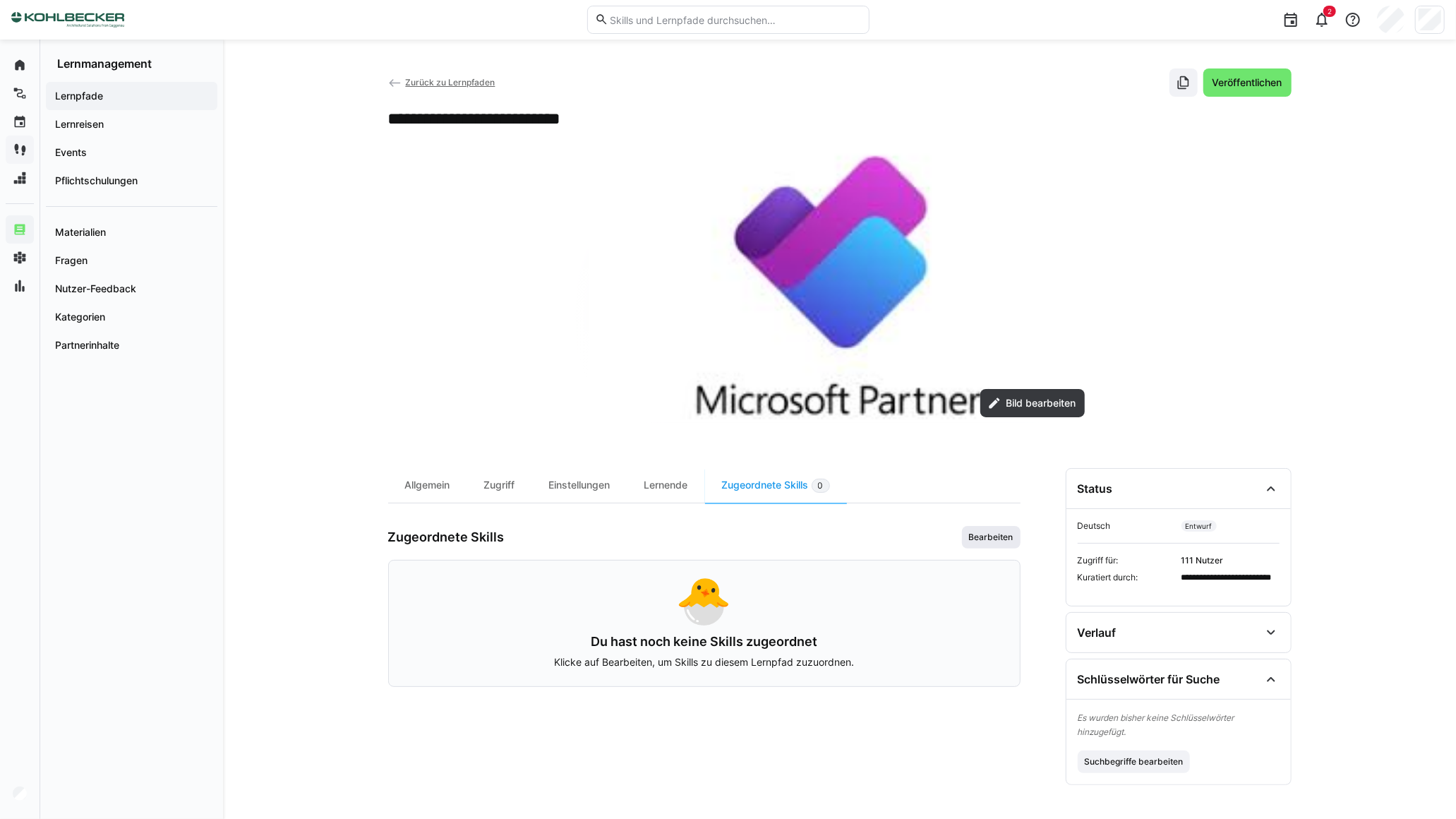
click at [1013, 527] on span "Bearbeiten" at bounding box center [991, 537] width 59 height 22
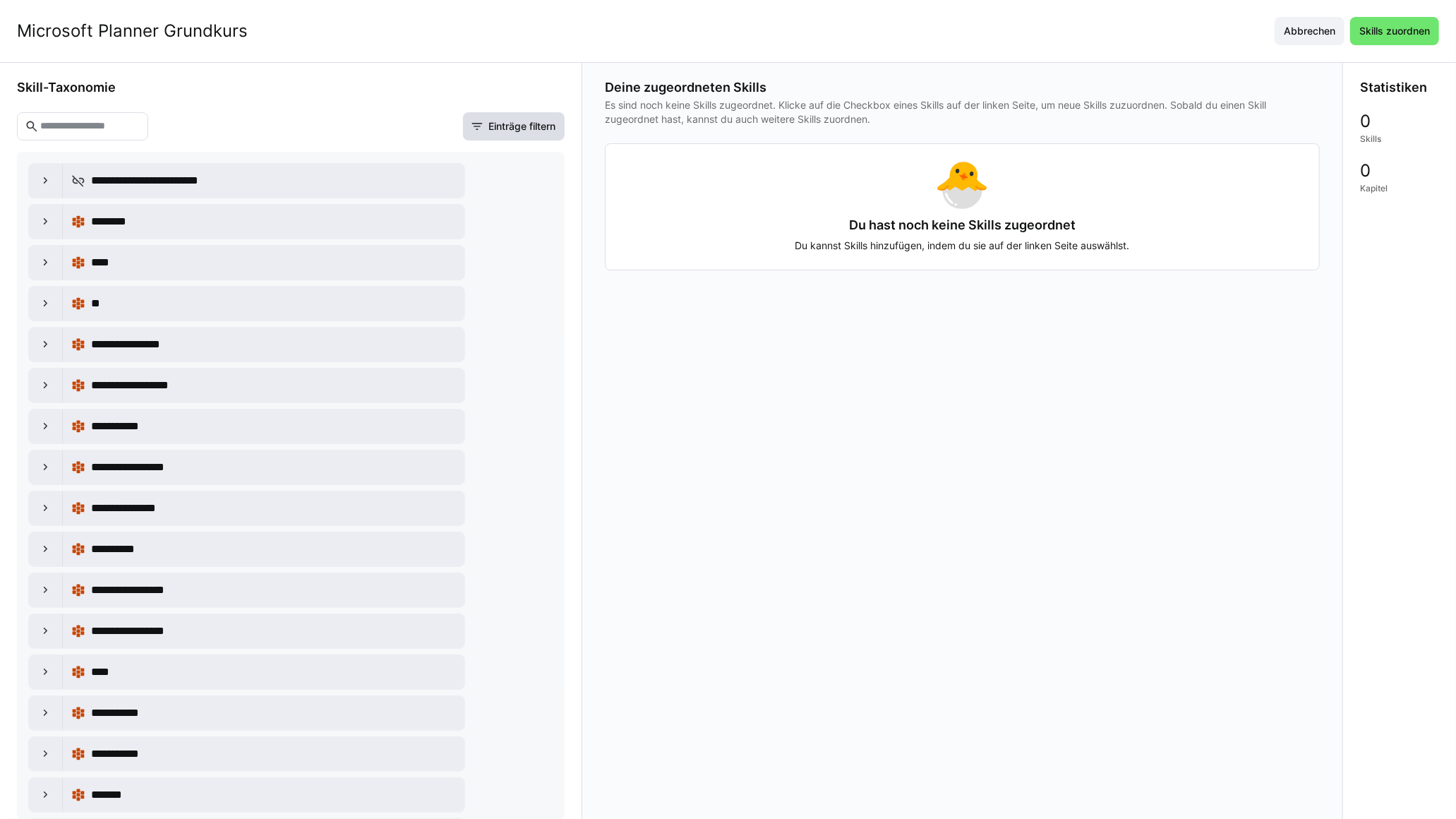
click at [511, 122] on span "Einträge filtern" at bounding box center [522, 126] width 71 height 14
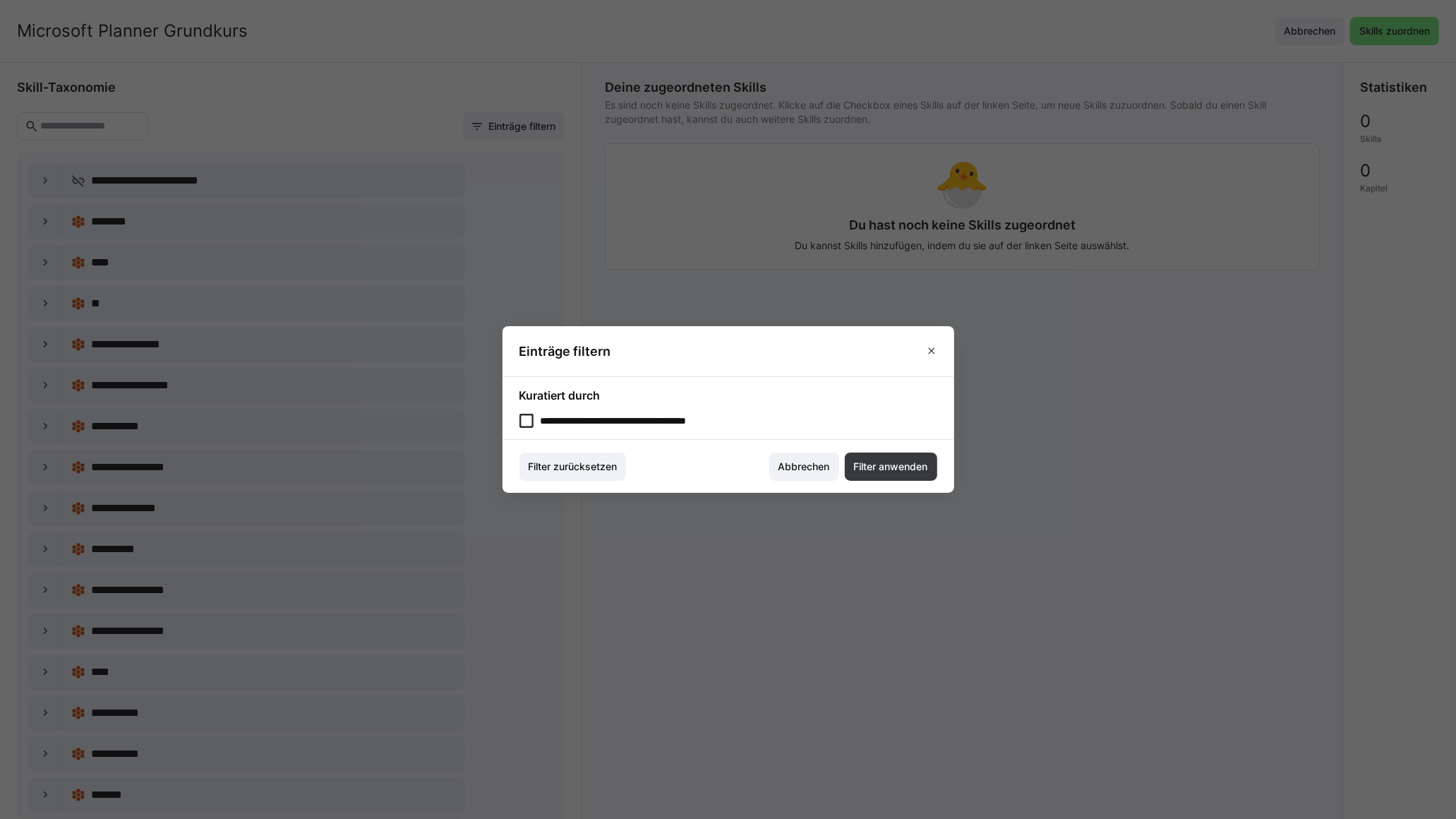
click at [622, 417] on eds-checkbox "**********" at bounding box center [728, 420] width 418 height 14
drag, startPoint x: 878, startPoint y: 461, endPoint x: 850, endPoint y: 457, distance: 28.3
click at [879, 461] on span "Filter anwenden" at bounding box center [890, 466] width 78 height 14
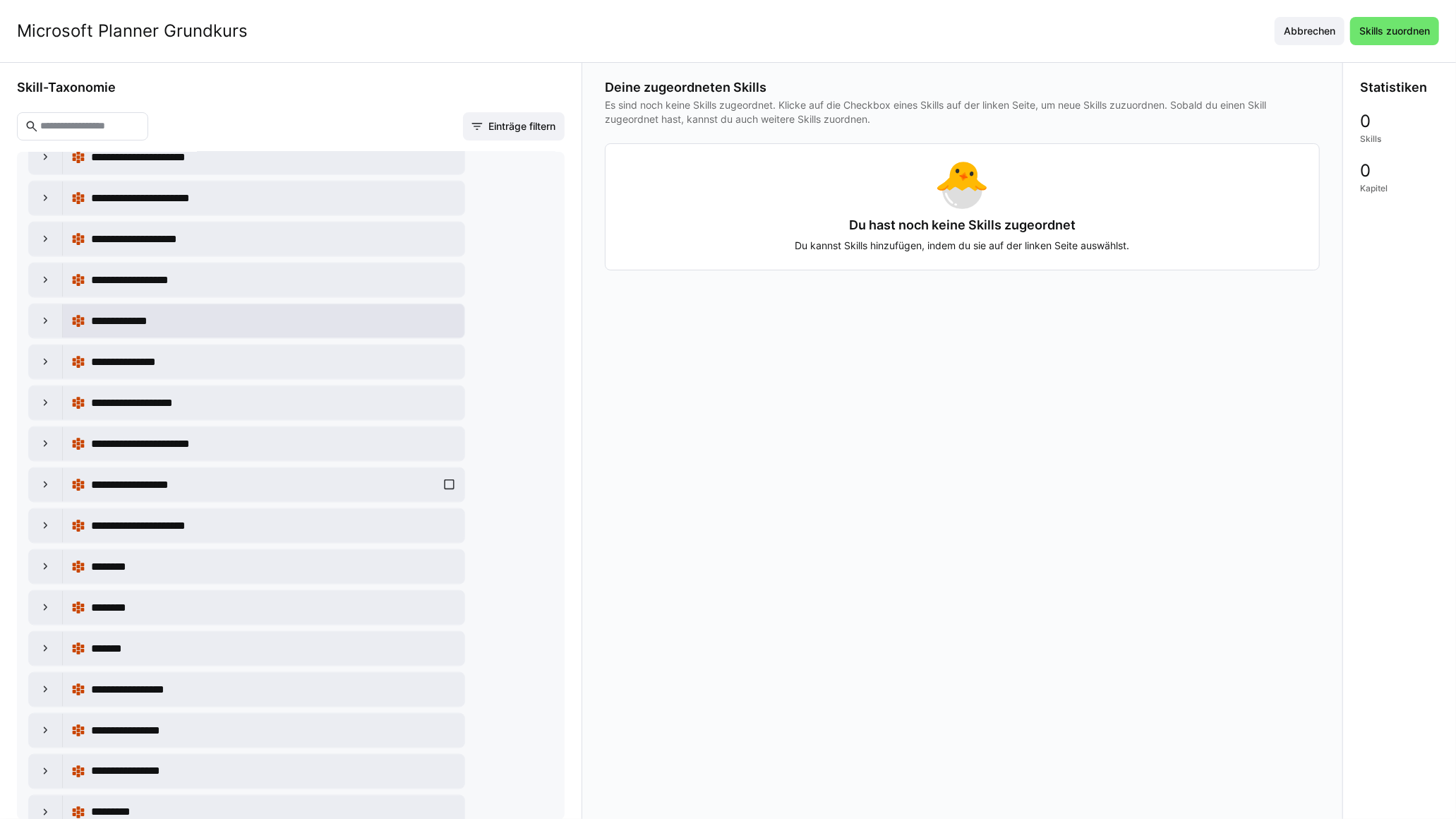
scroll to position [1569, 0]
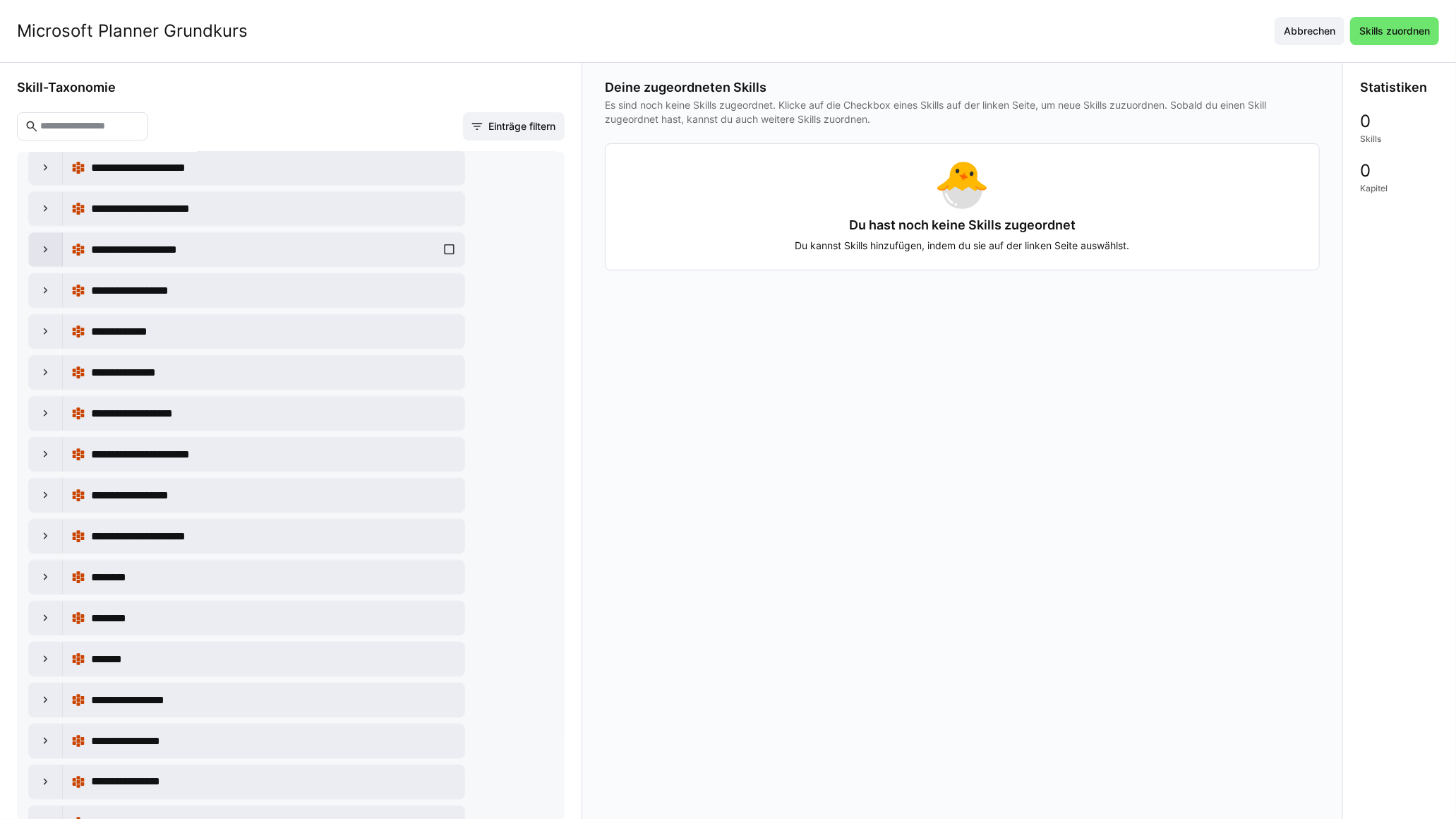
click at [47, 250] on eds-icon at bounding box center [45, 250] width 14 height 14
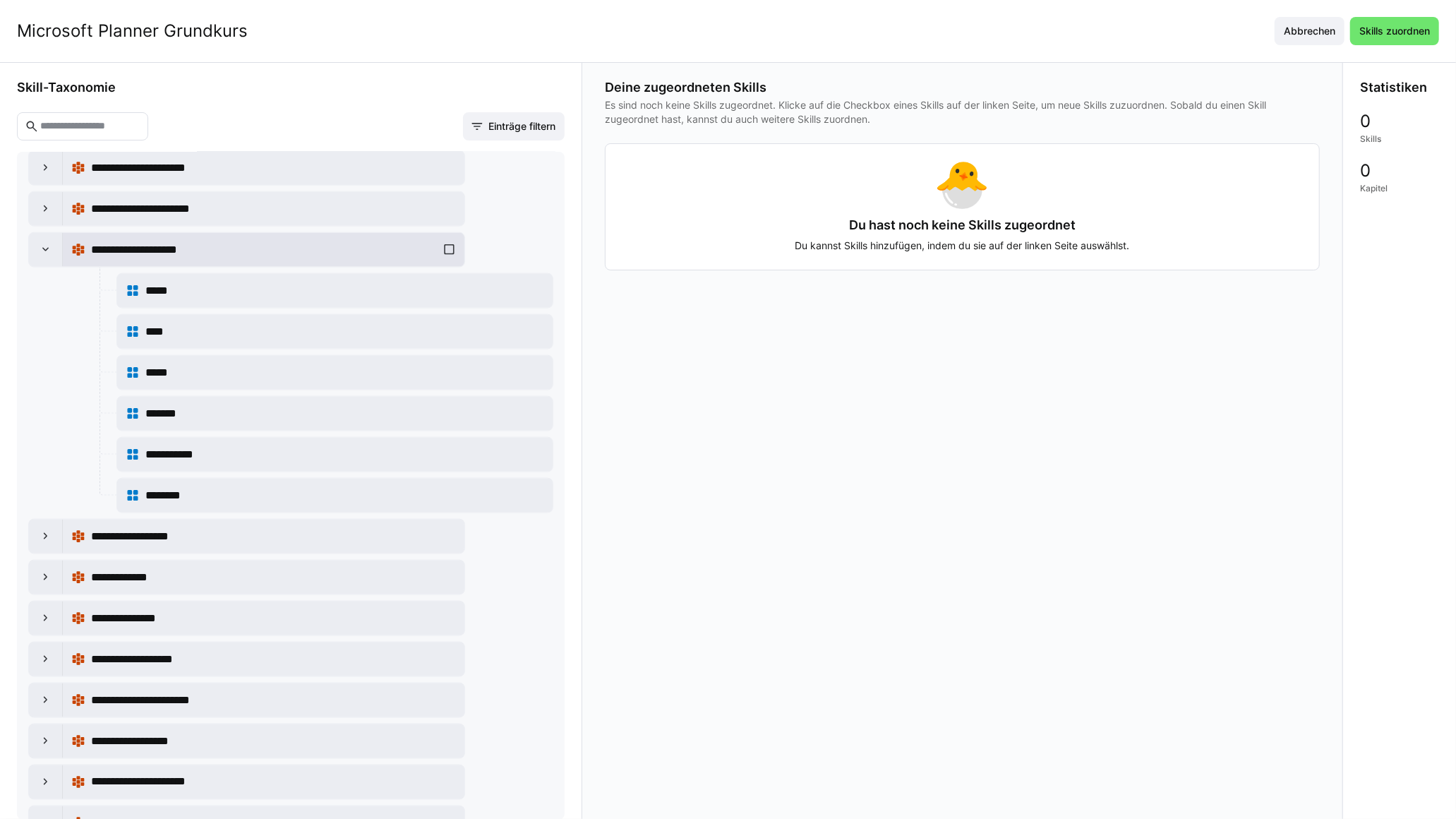
click at [434, 255] on div "**********" at bounding box center [263, 250] width 384 height 28
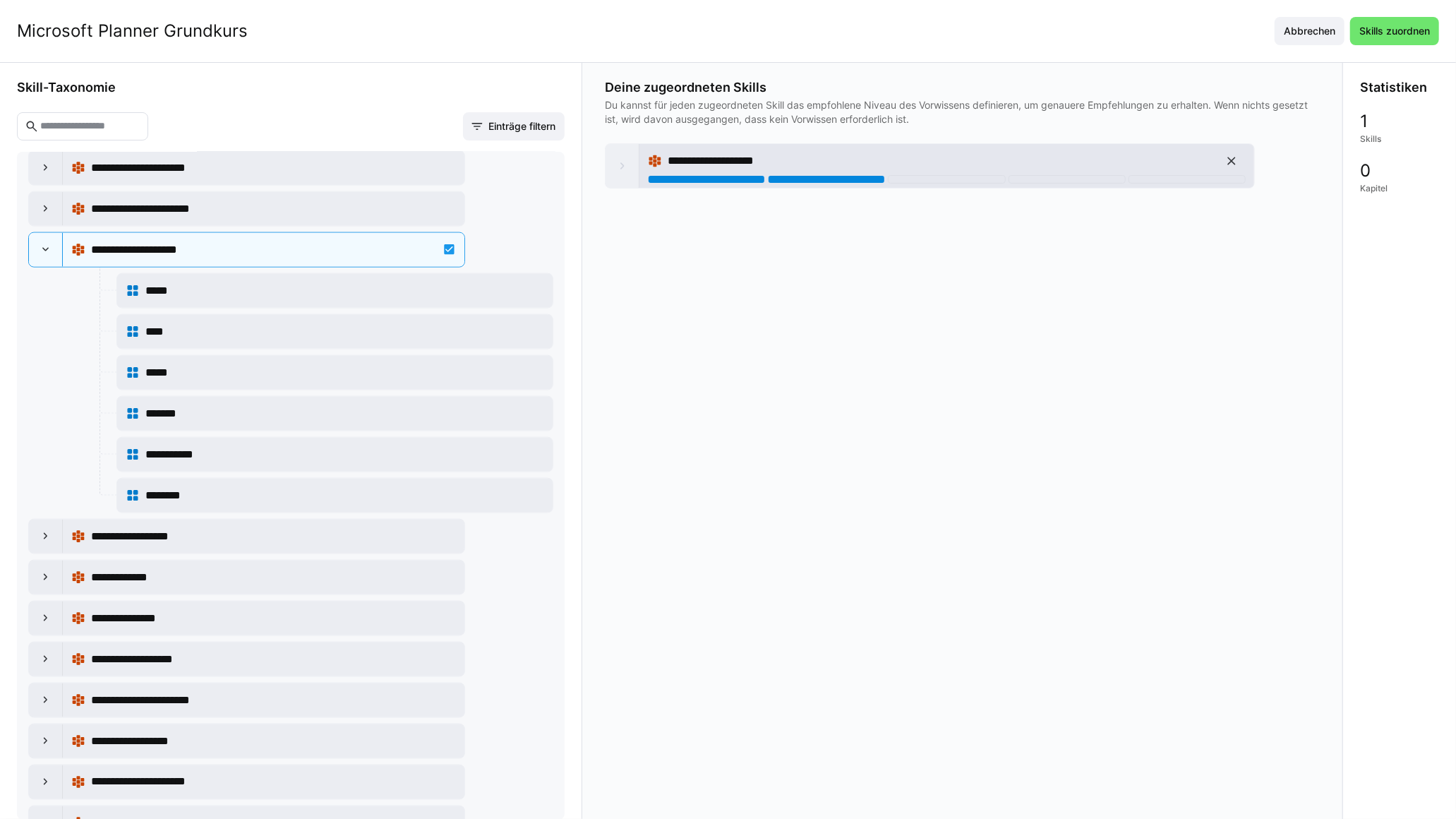
click at [791, 173] on div "**********" at bounding box center [947, 160] width 598 height 28
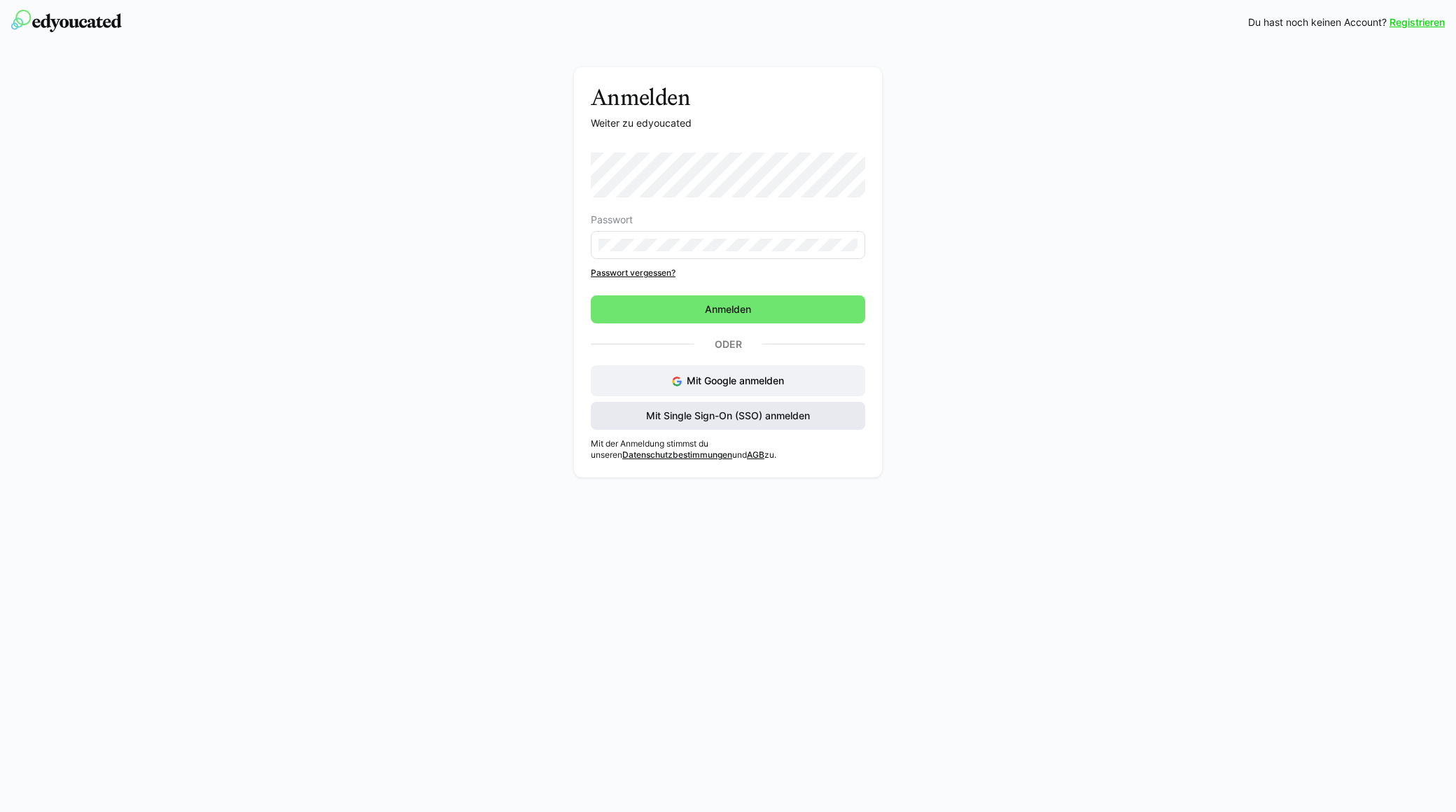
click at [711, 405] on span "Mit Single Sign-On (SSO) anmelden" at bounding box center [727, 416] width 274 height 28
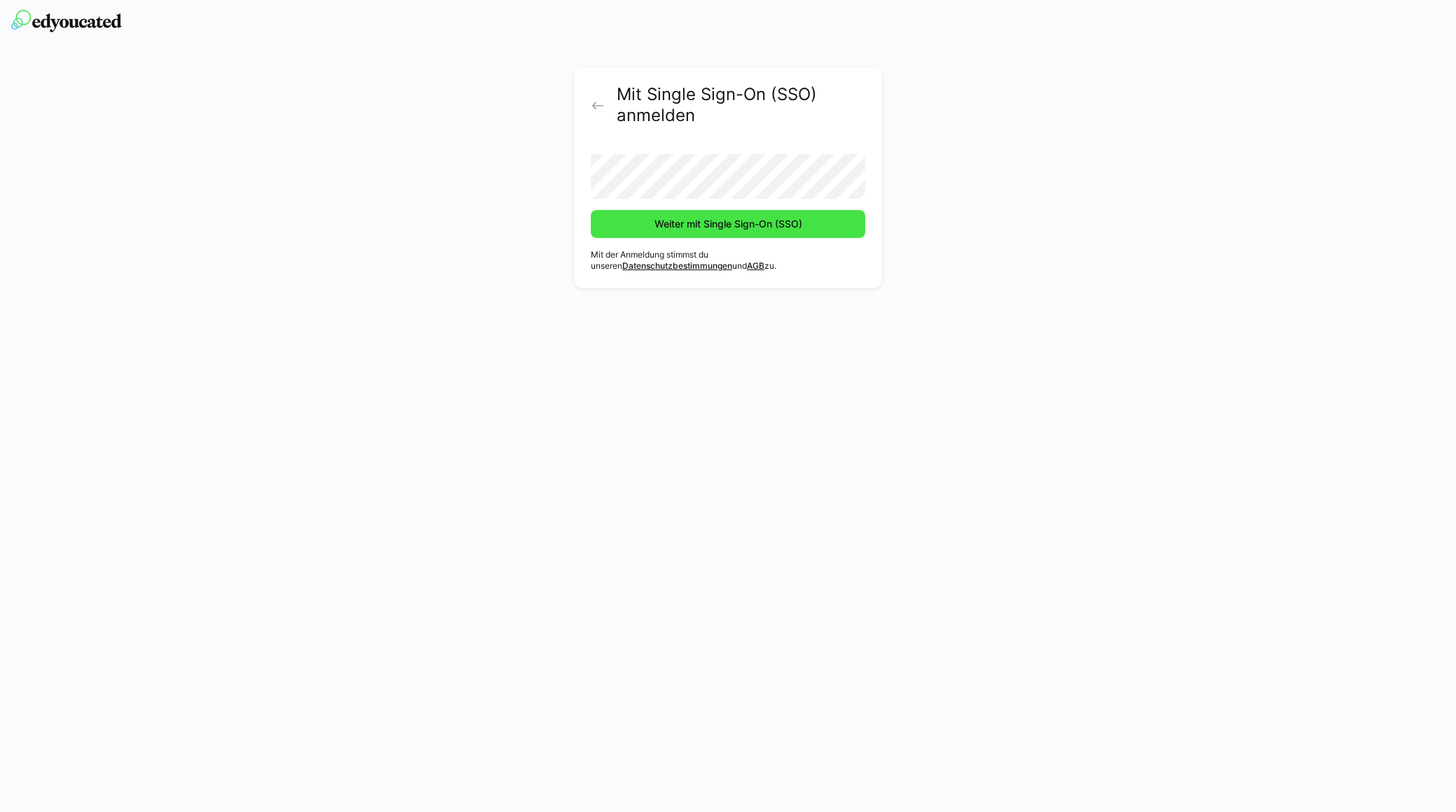
click at [743, 226] on span "Weiter mit Single Sign-On (SSO)" at bounding box center [728, 224] width 152 height 14
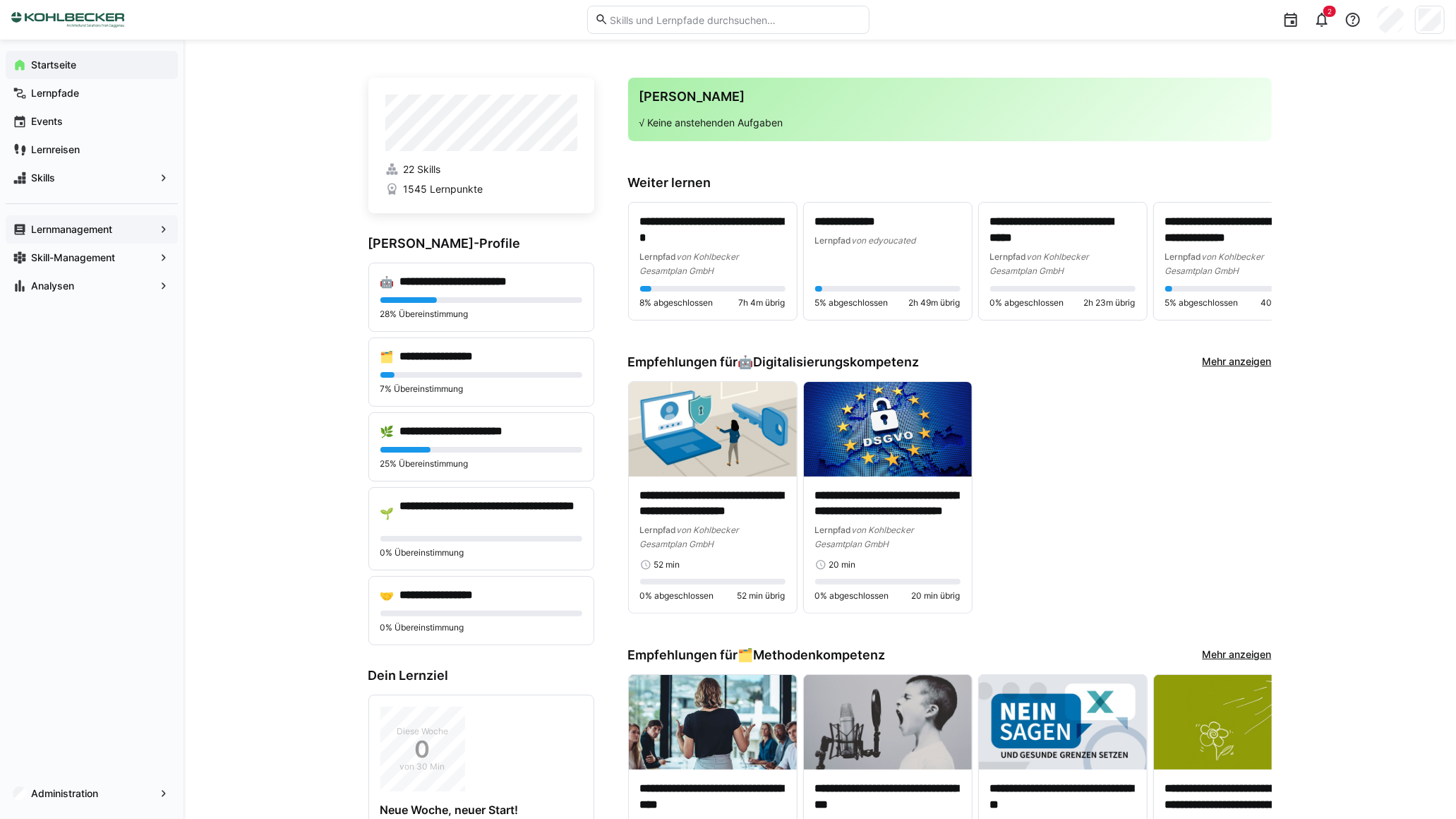
click at [0, 0] on app-navigation-label "Lernmanagement" at bounding box center [0, 0] width 0 height 0
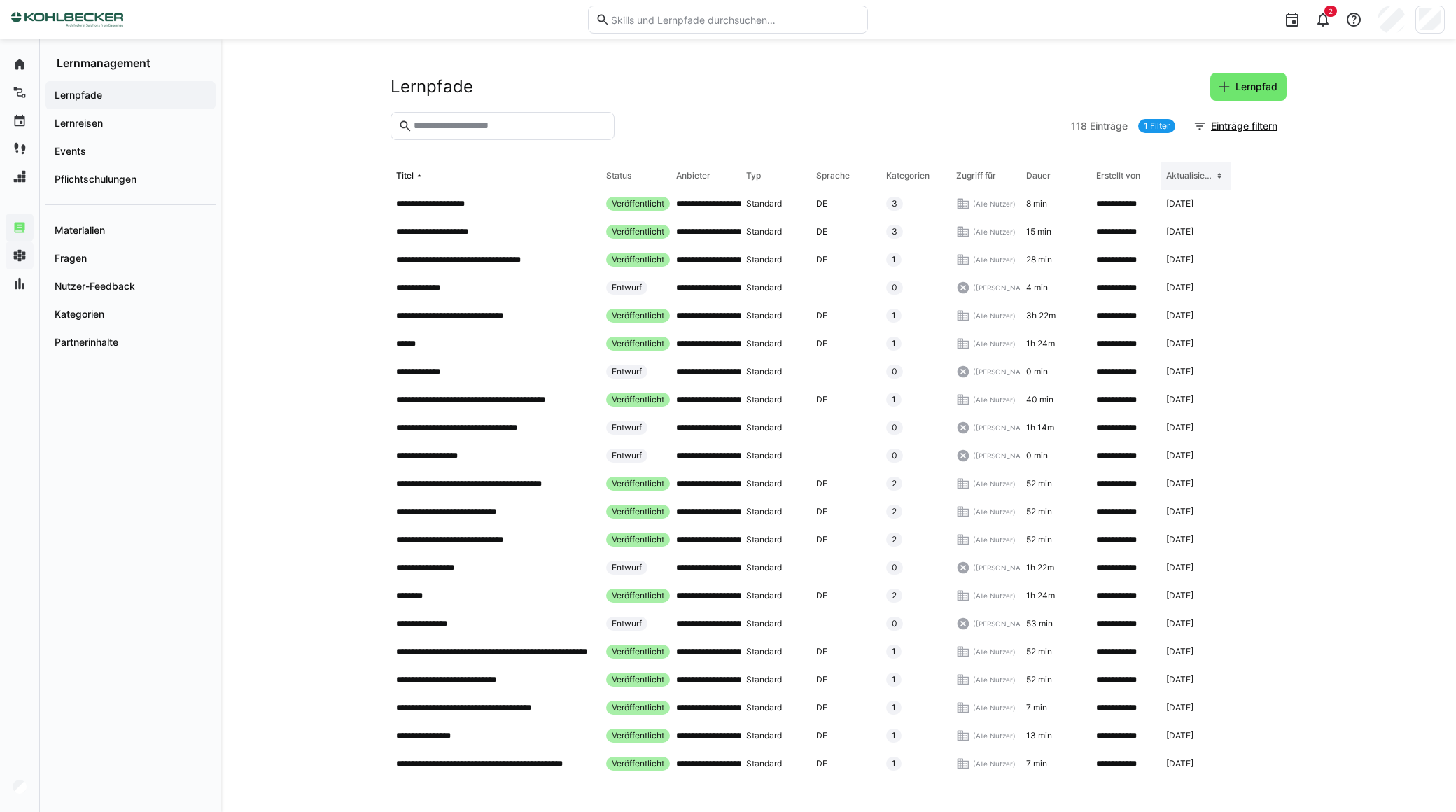
click at [1208, 166] on th "Aktualisiert am" at bounding box center [1195, 176] width 70 height 28
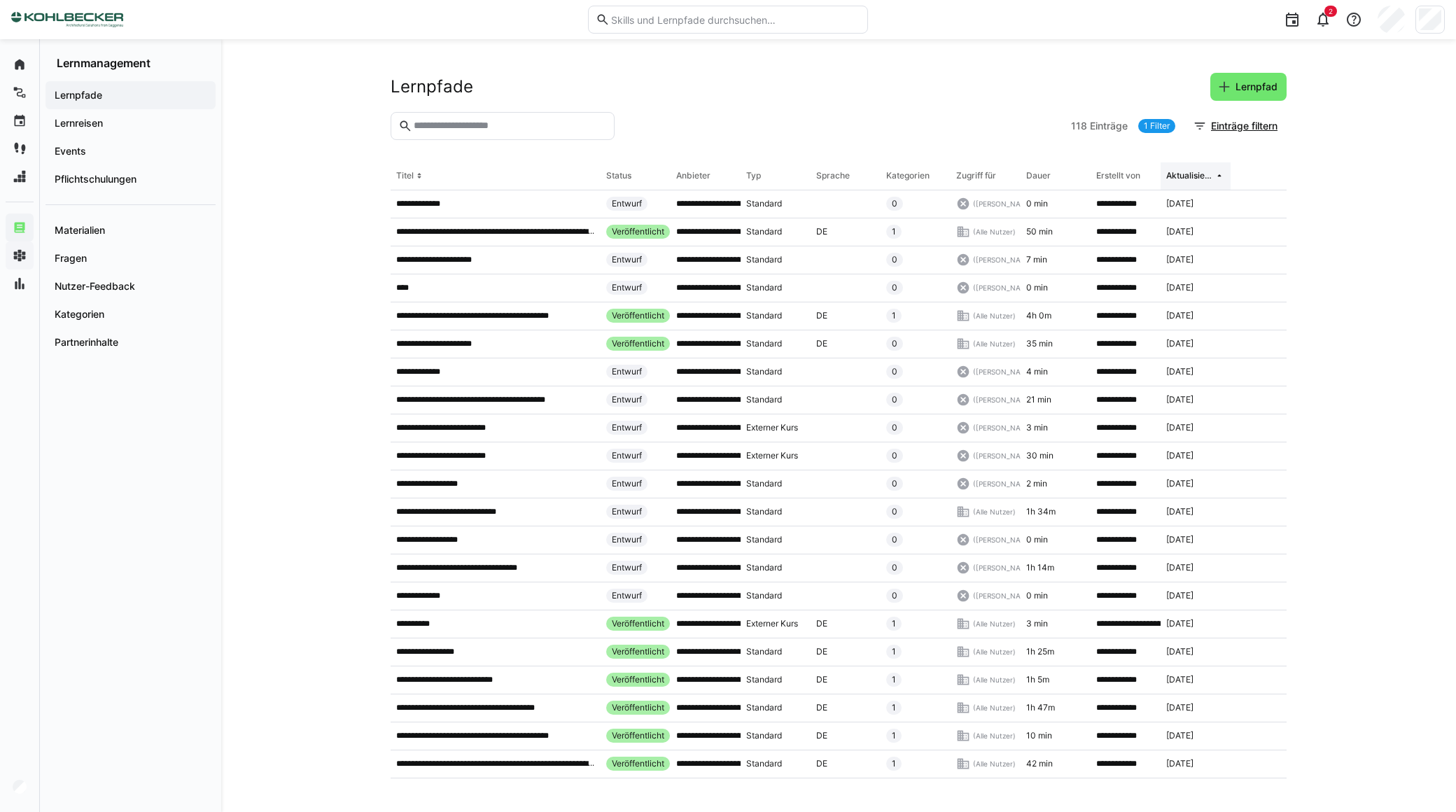
click at [1192, 177] on div "Aktualisiert am" at bounding box center [1190, 176] width 48 height 11
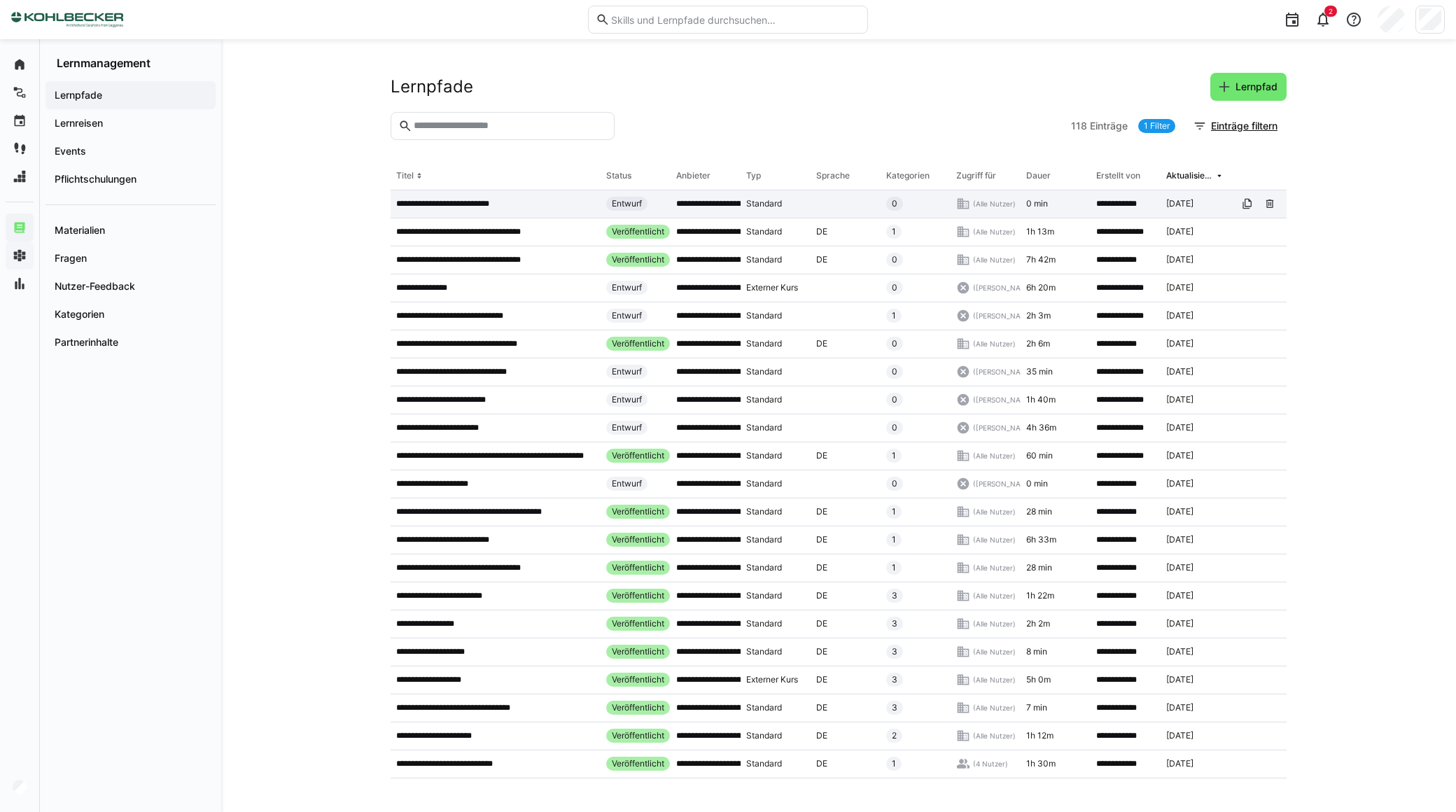
click at [491, 202] on p "**********" at bounding box center [454, 203] width 116 height 11
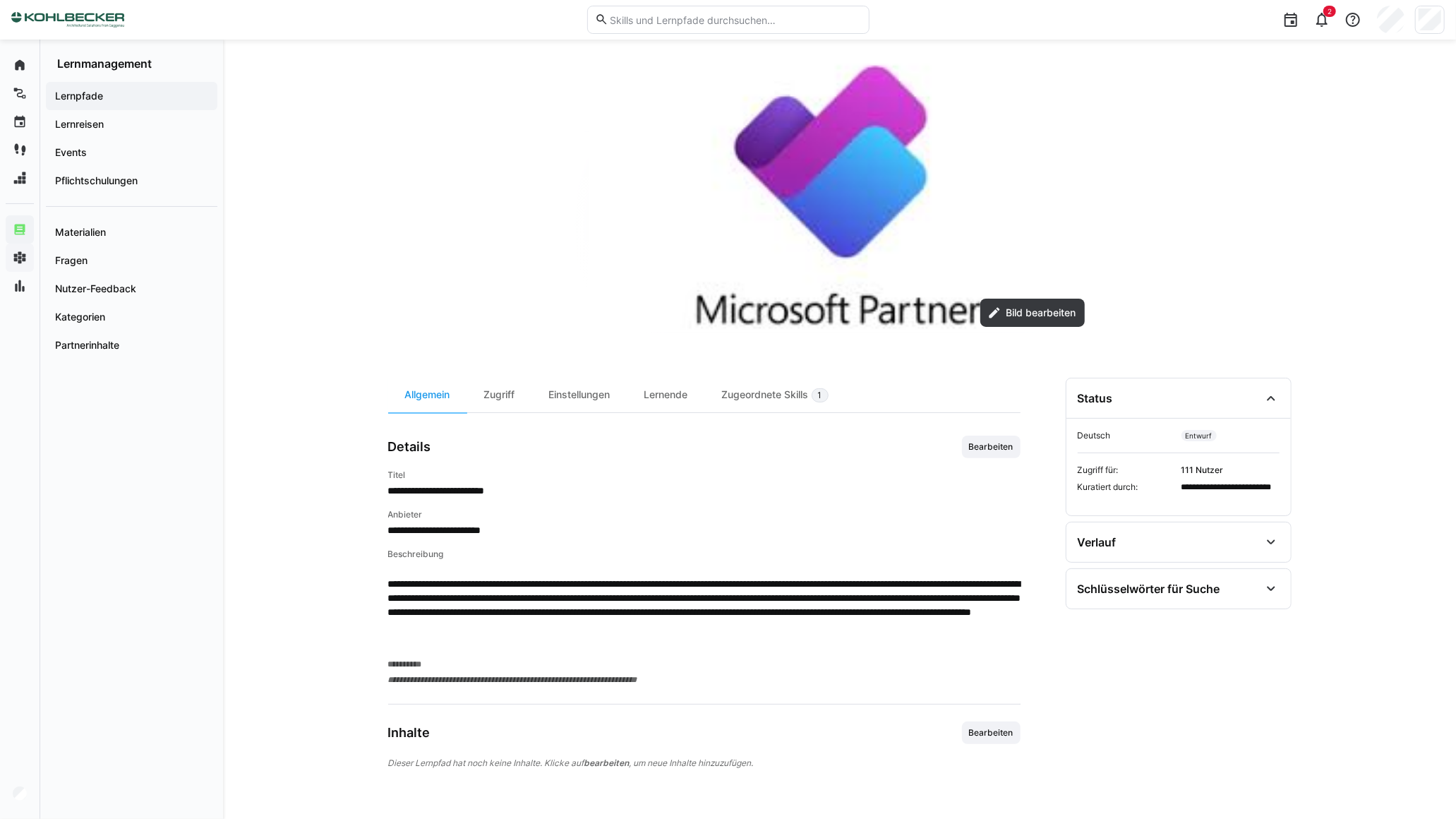
scroll to position [103, 0]
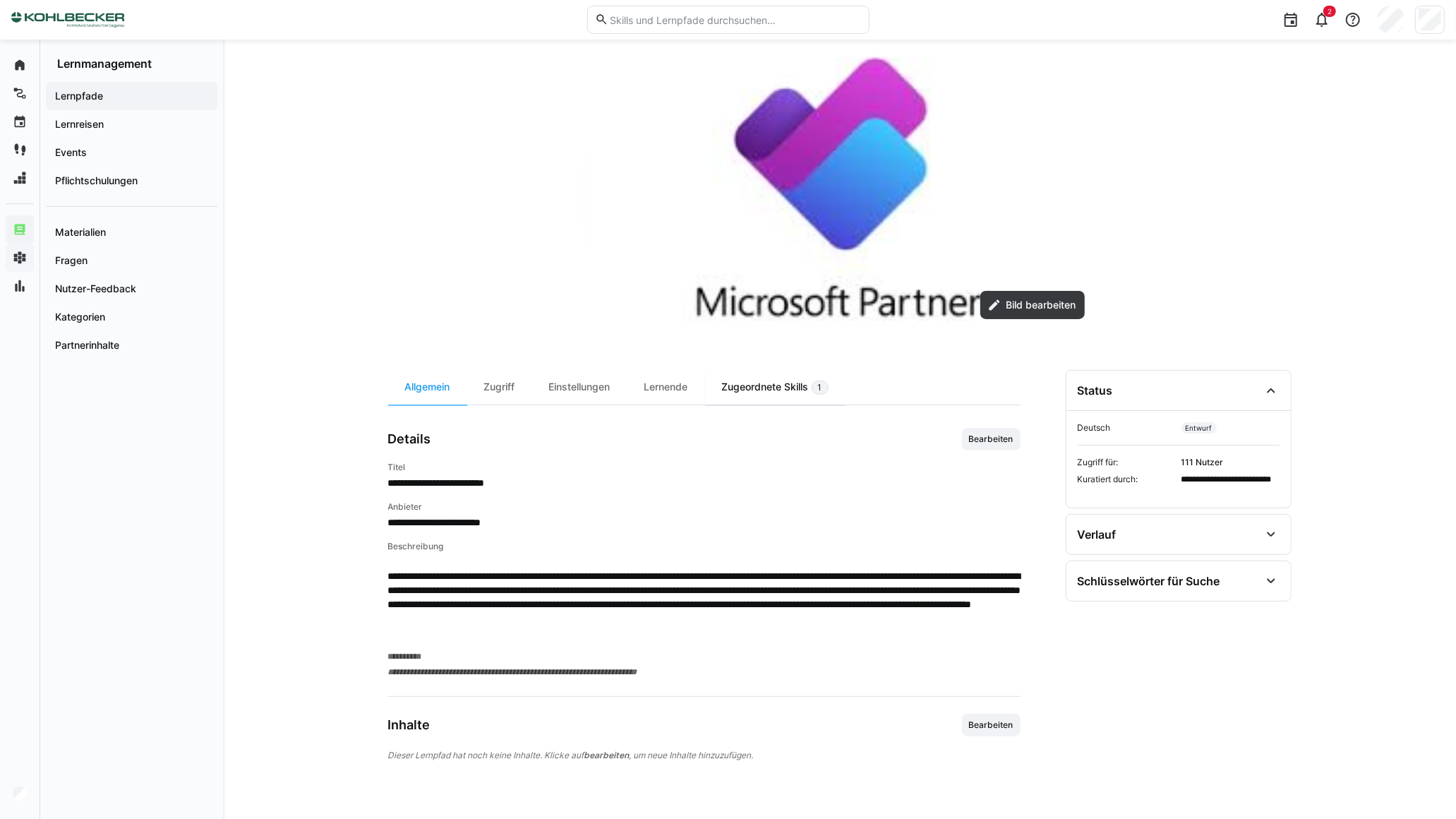
click at [760, 392] on div "Zugeordnete Skills 1" at bounding box center [775, 387] width 141 height 35
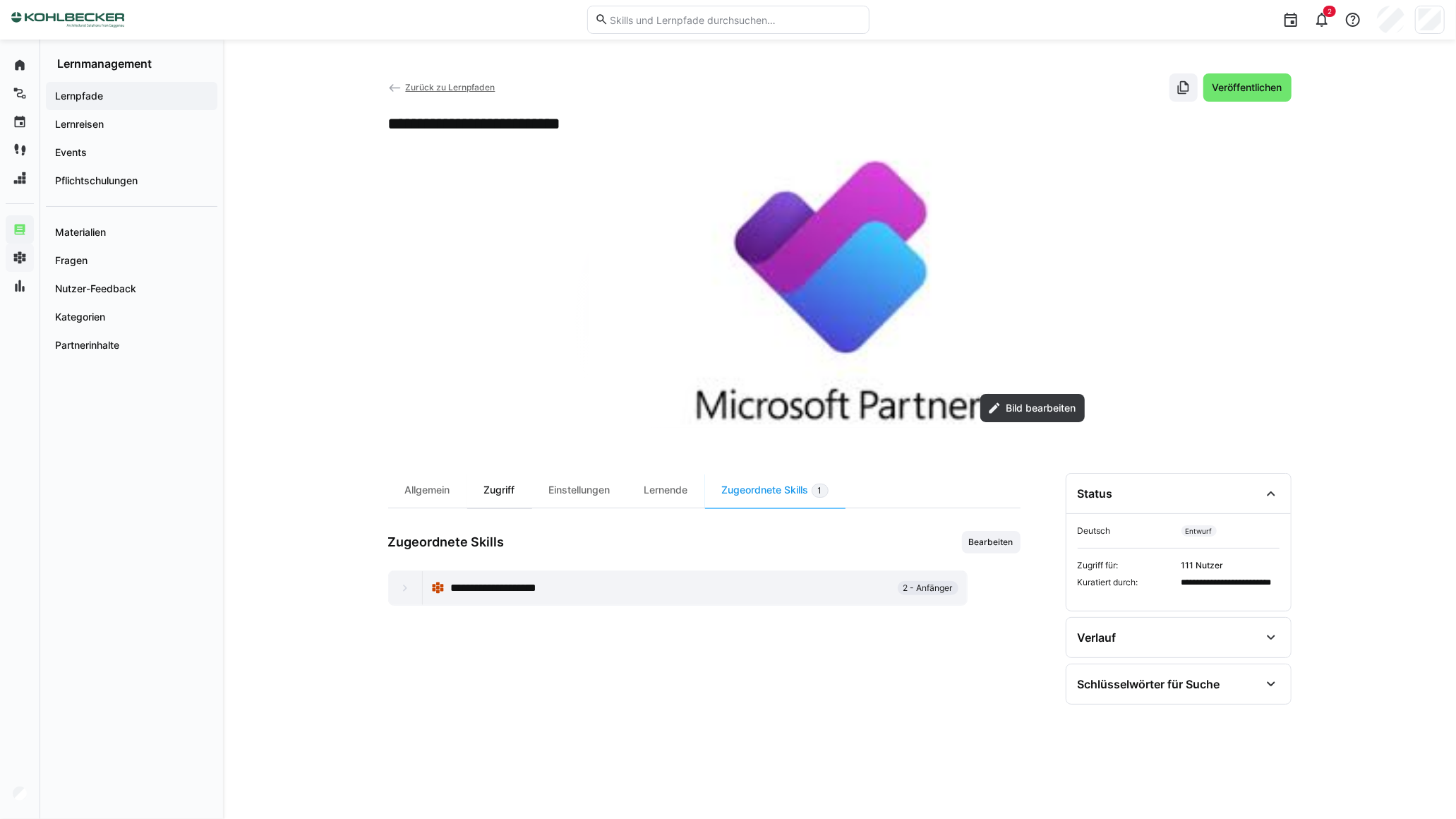
click at [490, 489] on div "Zugriff" at bounding box center [499, 490] width 65 height 35
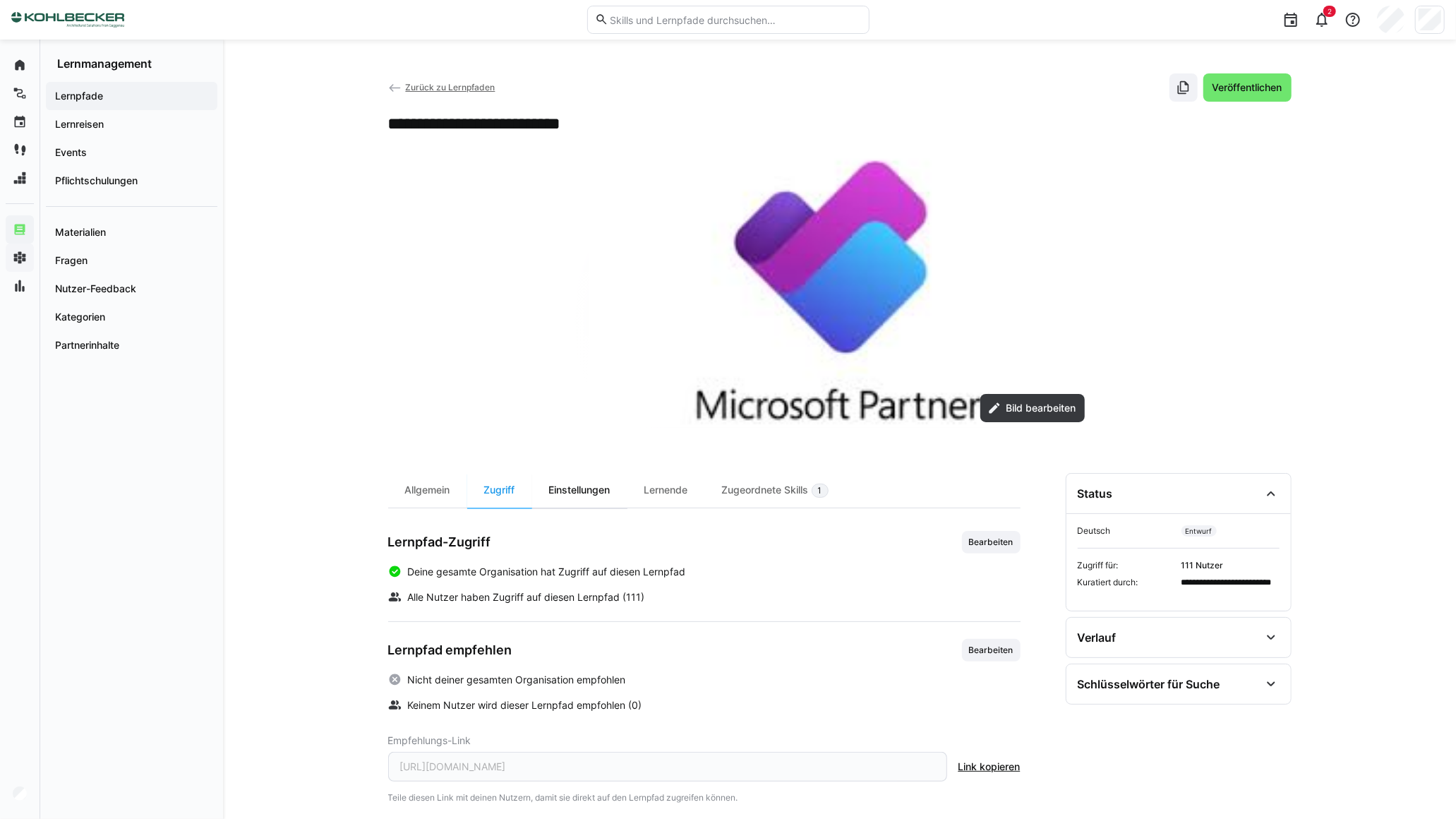
click at [572, 495] on div "Einstellungen" at bounding box center [579, 490] width 95 height 35
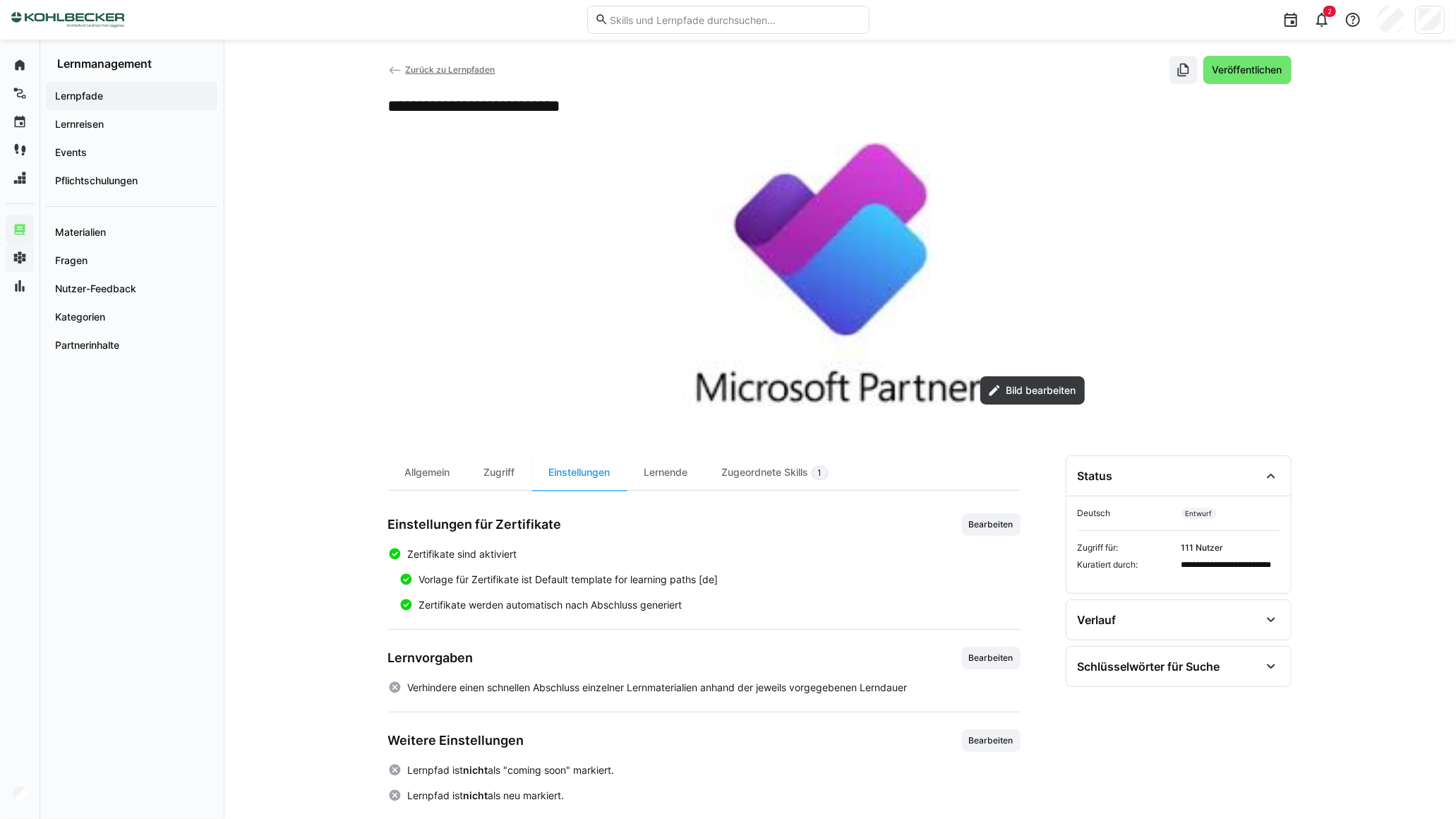
scroll to position [36, 0]
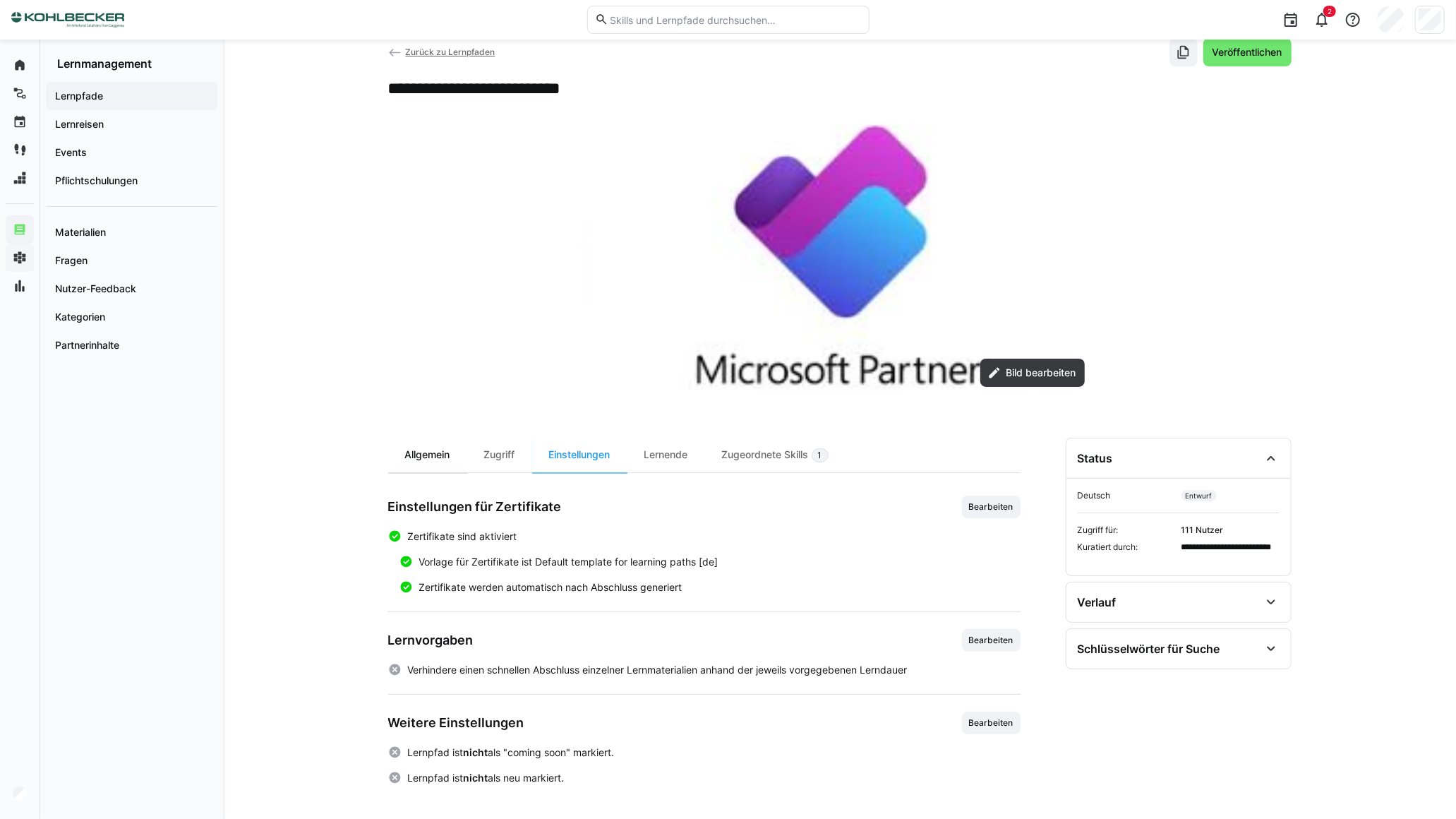
click at [427, 453] on div "Allgemein" at bounding box center [428, 455] width 79 height 35
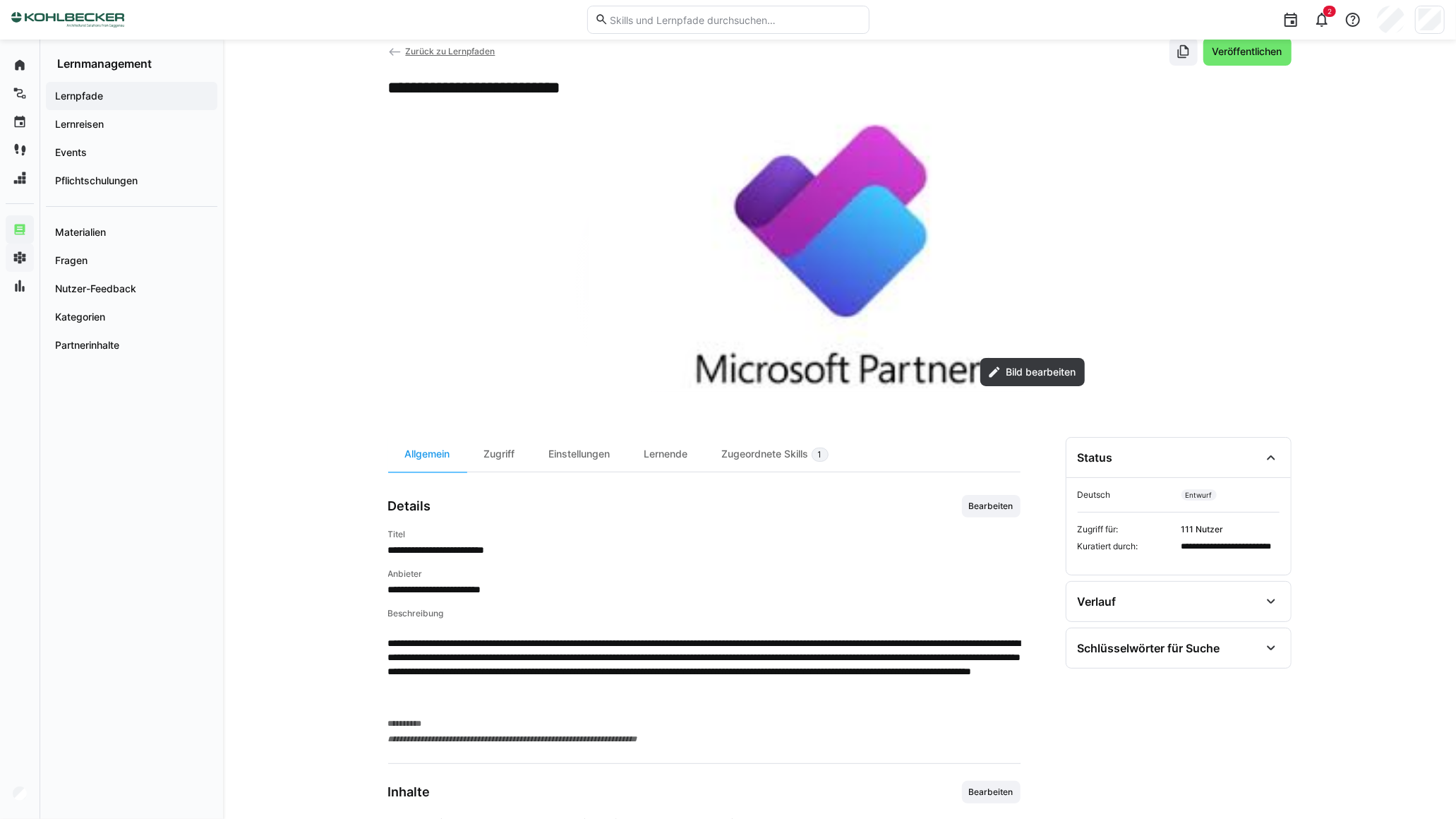
scroll to position [103, 0]
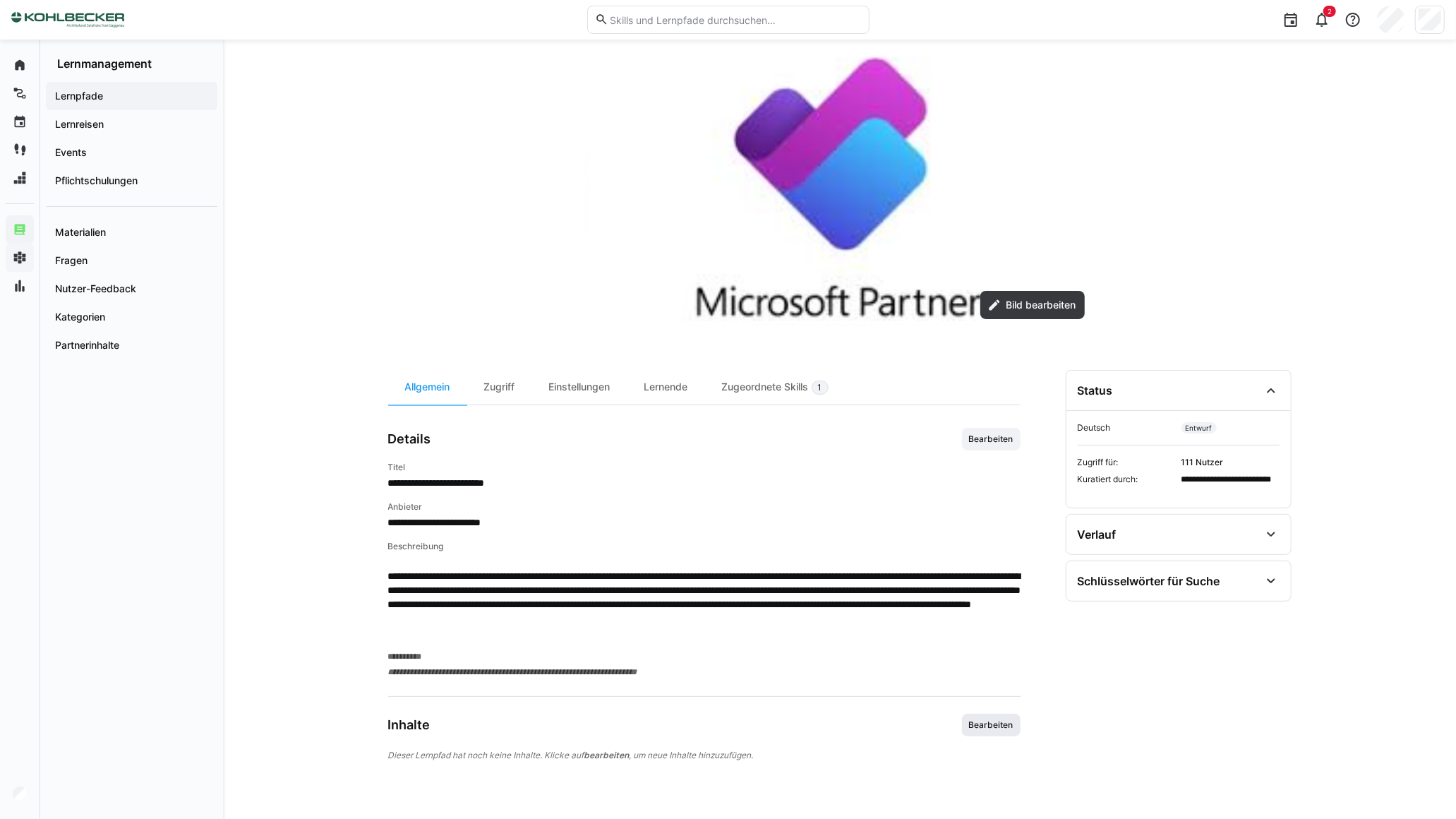
click at [978, 721] on span "Bearbeiten" at bounding box center [991, 726] width 47 height 12
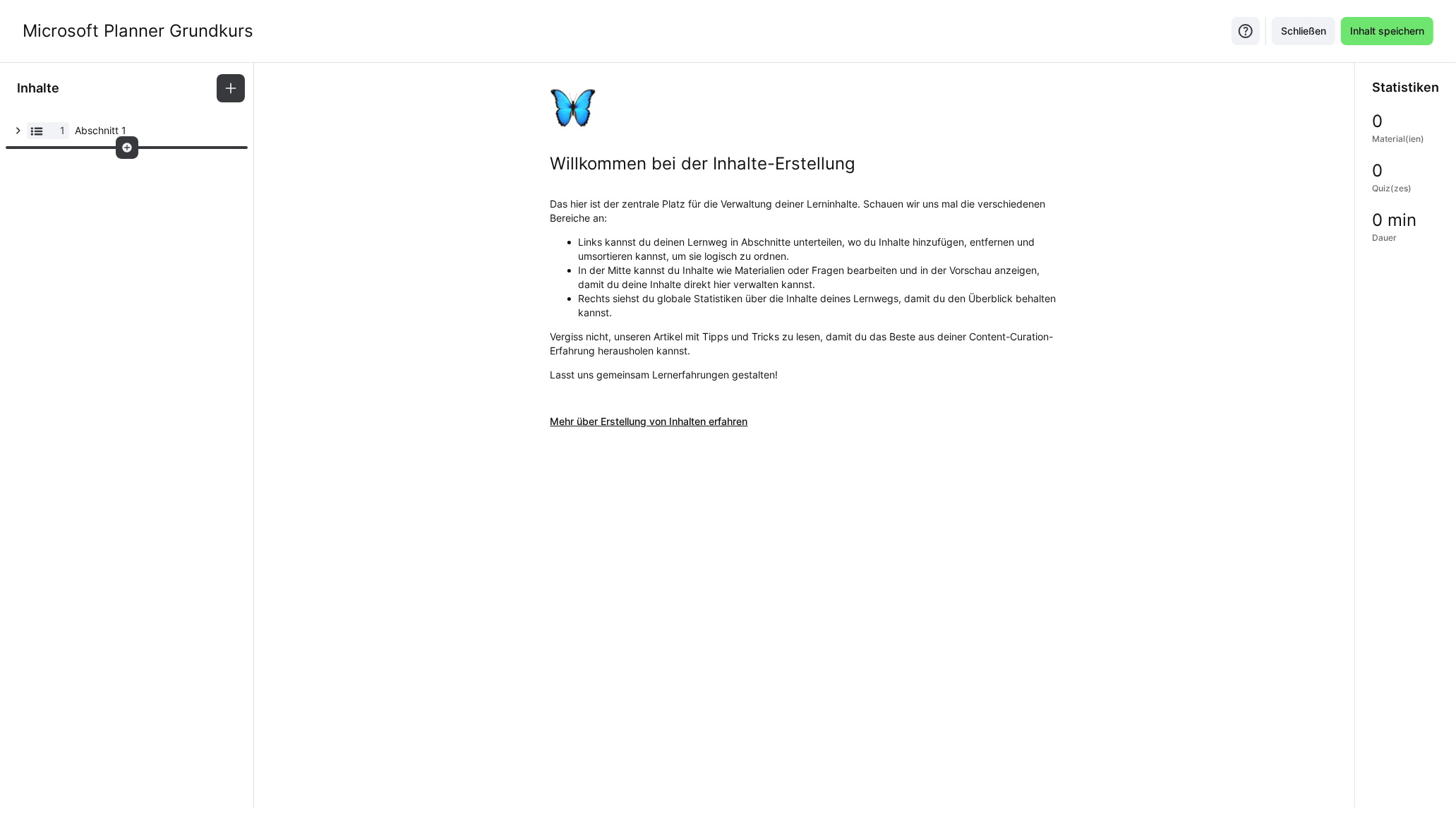
click at [125, 148] on eds-icon at bounding box center [127, 147] width 12 height 12
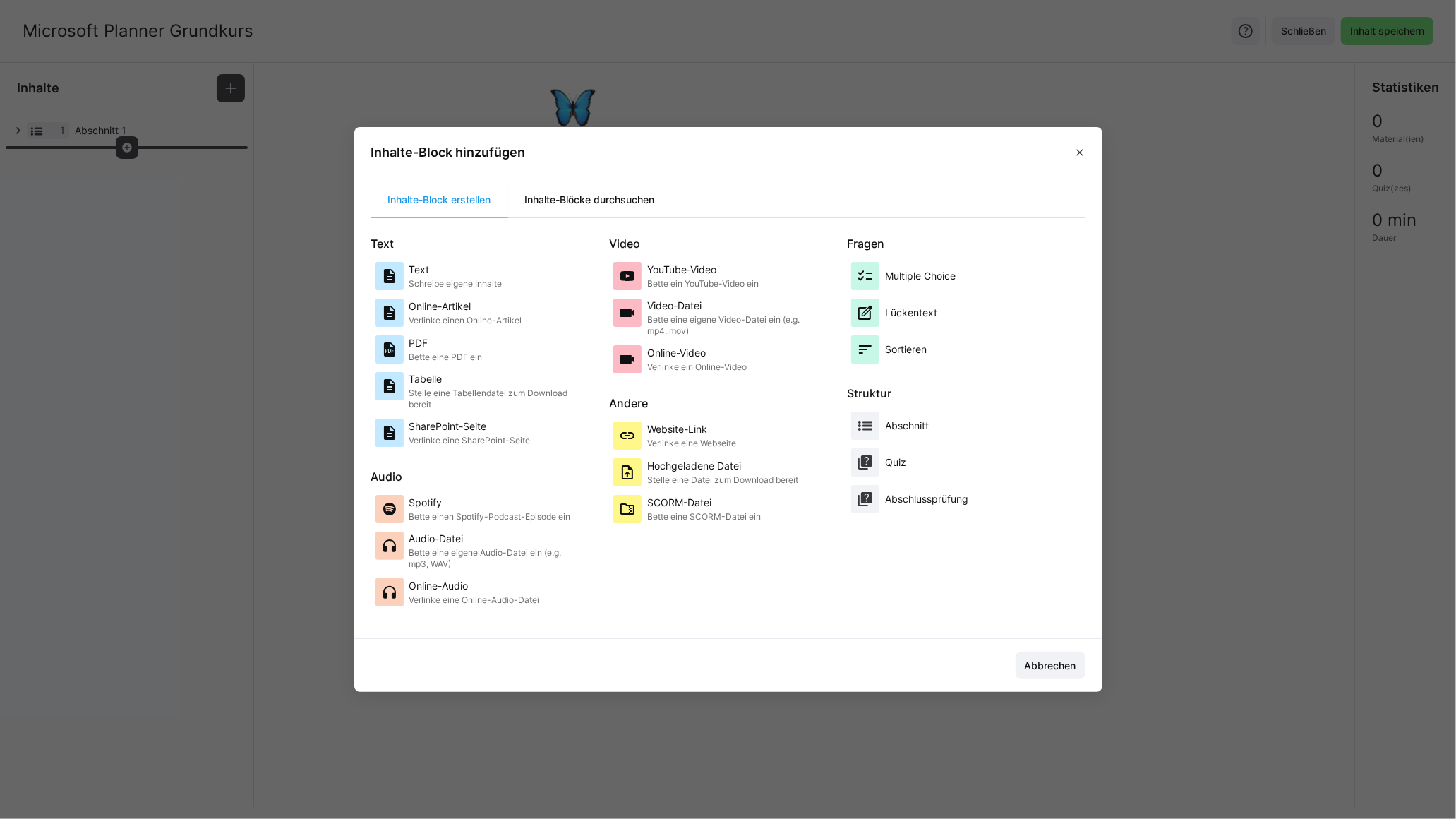
click at [579, 202] on div "Inhalte-Blöcke durchsuchen" at bounding box center [590, 199] width 164 height 34
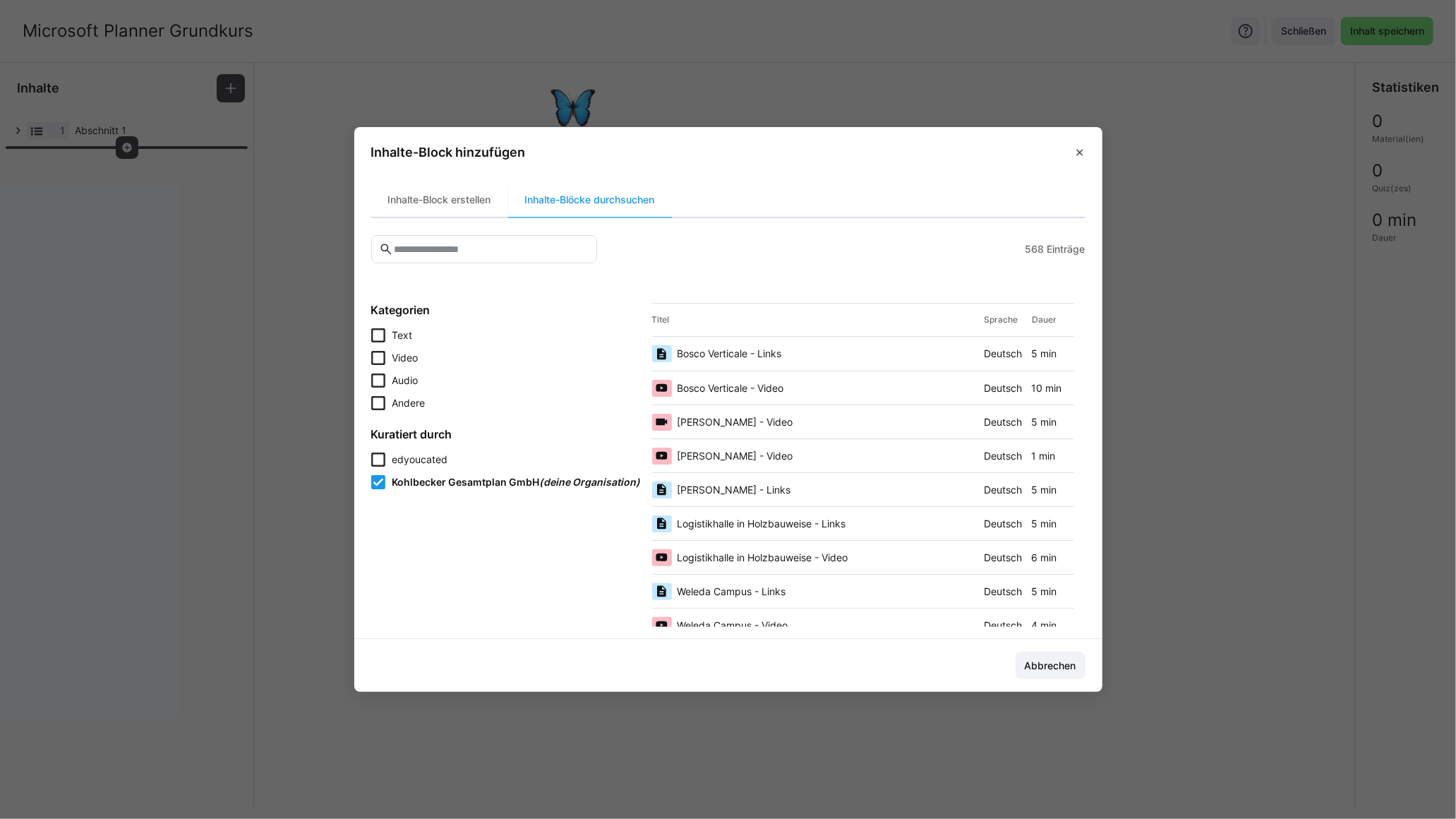
click at [492, 245] on input "text" at bounding box center [490, 249] width 196 height 13
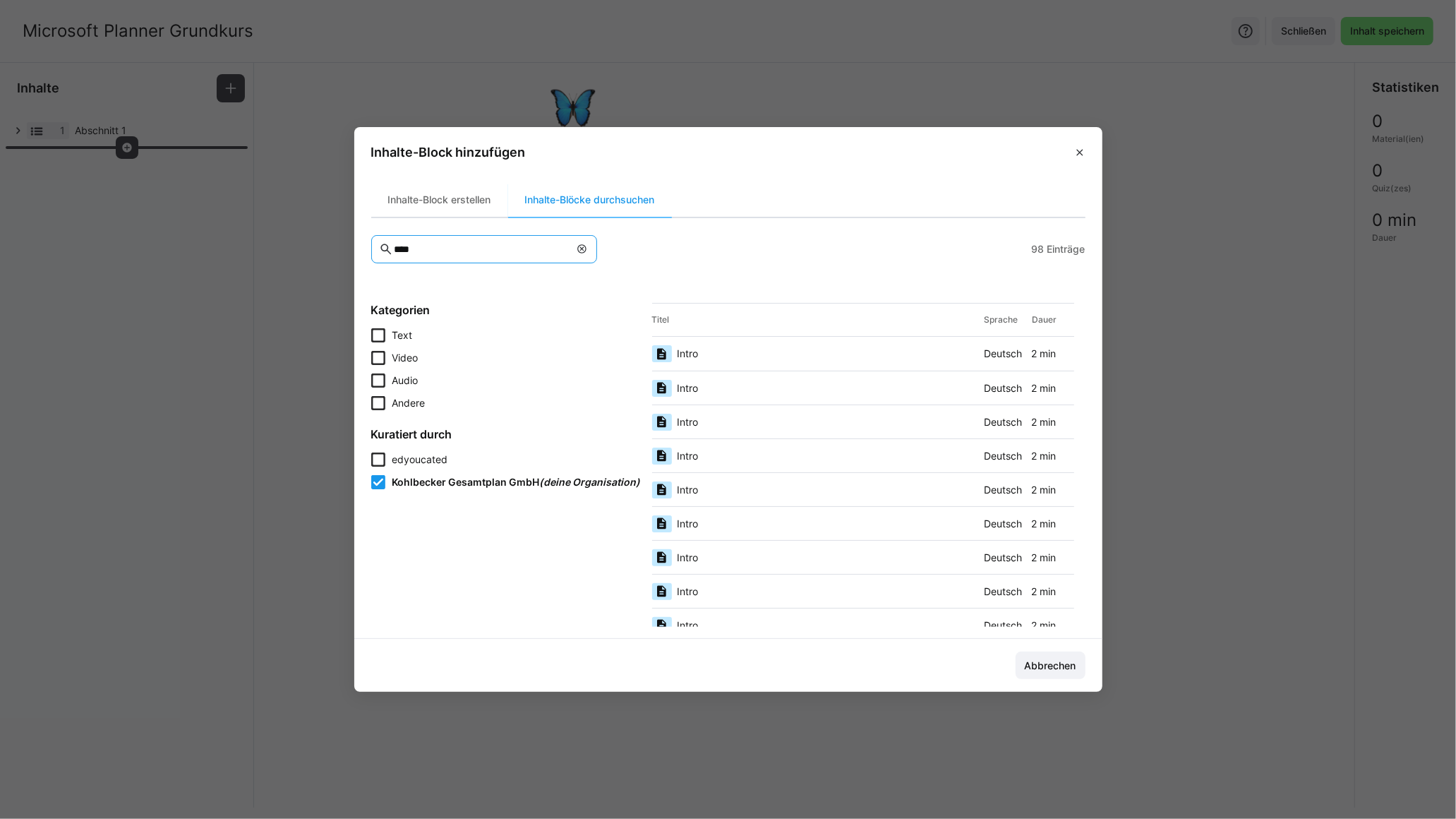
type input "****"
click at [791, 361] on div "Intro Deutsch 2 min" at bounding box center [863, 354] width 422 height 34
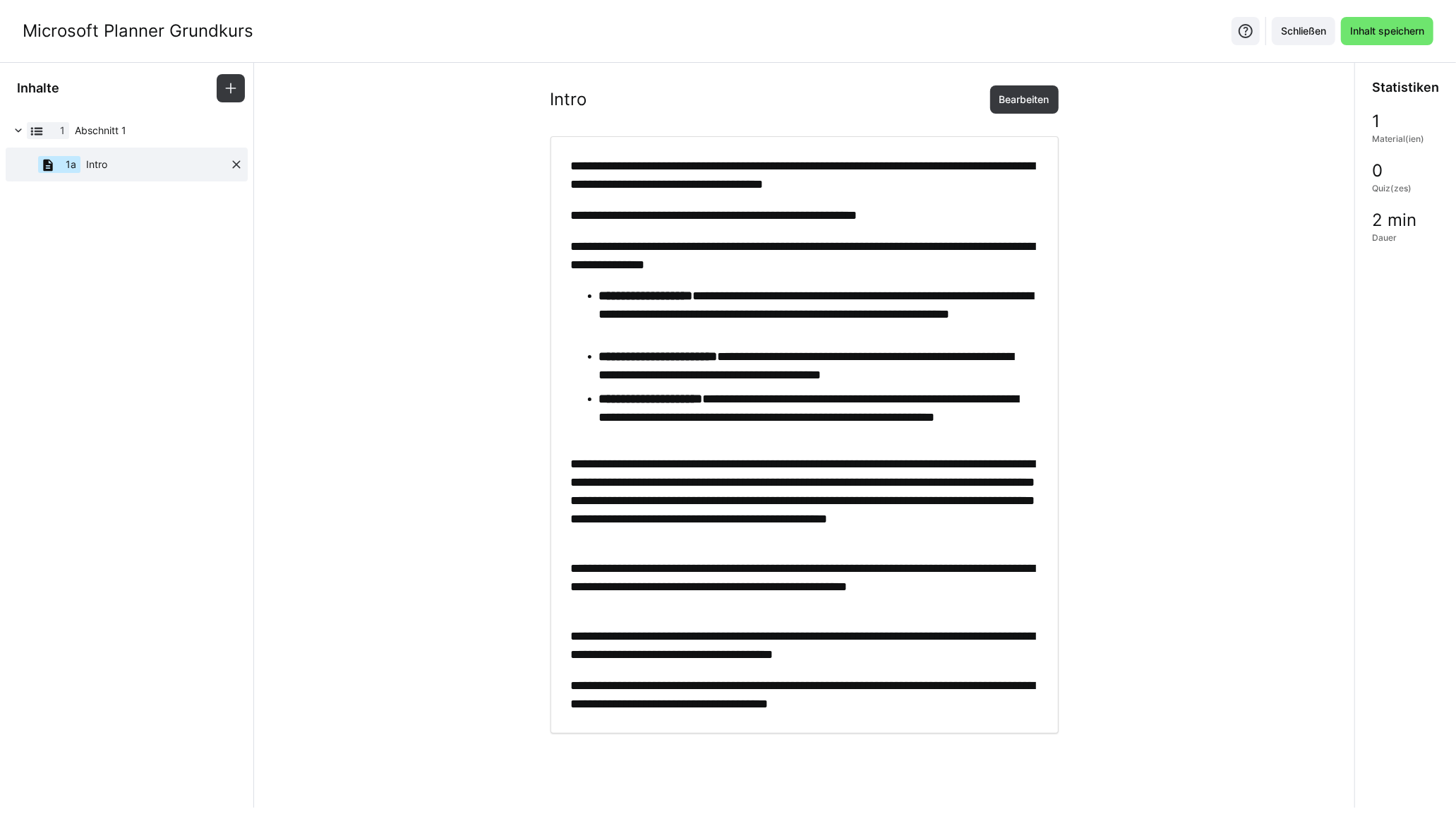
click at [234, 163] on eds-icon at bounding box center [236, 164] width 14 height 14
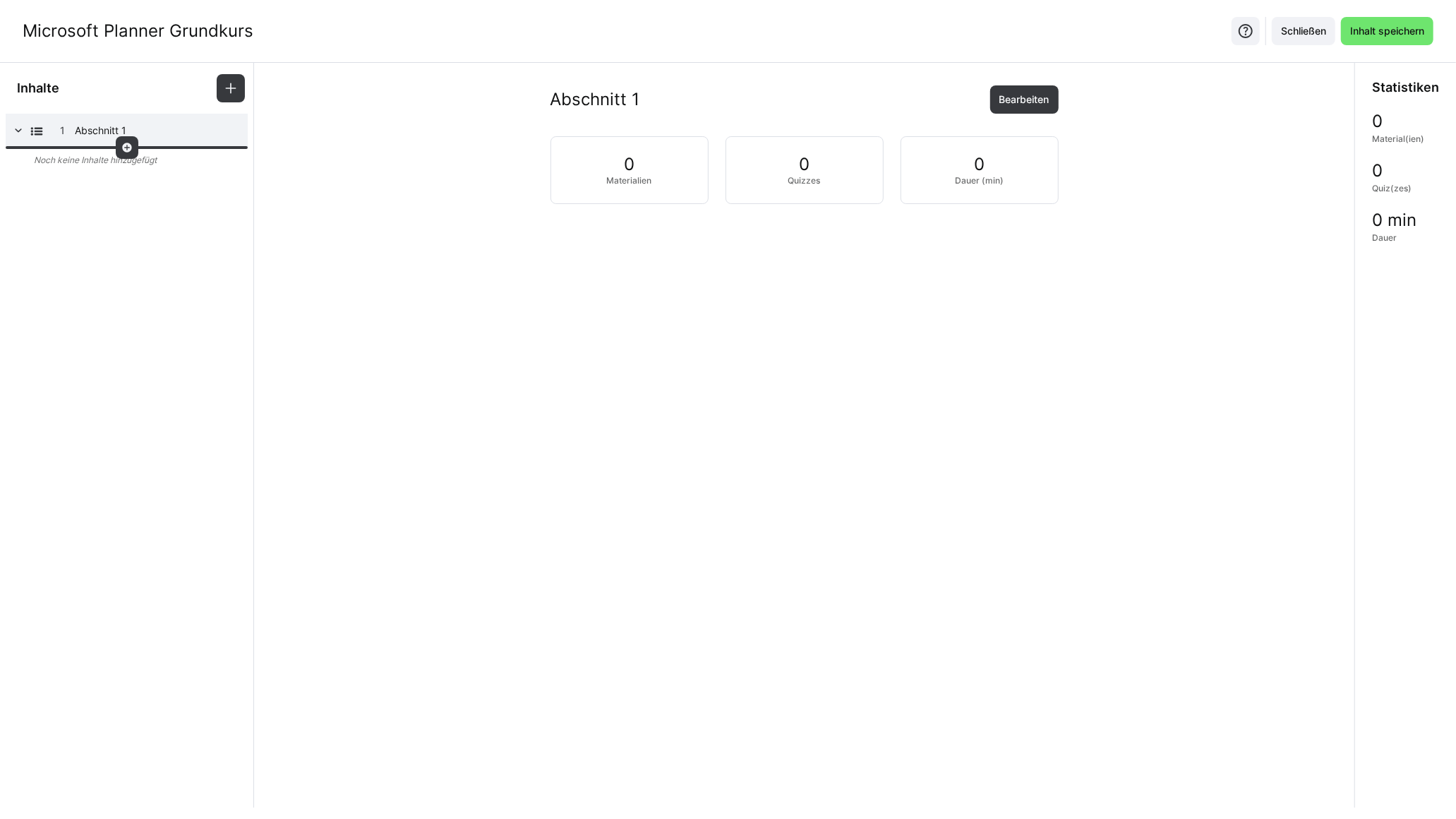
click at [131, 149] on eds-icon at bounding box center [127, 147] width 12 height 12
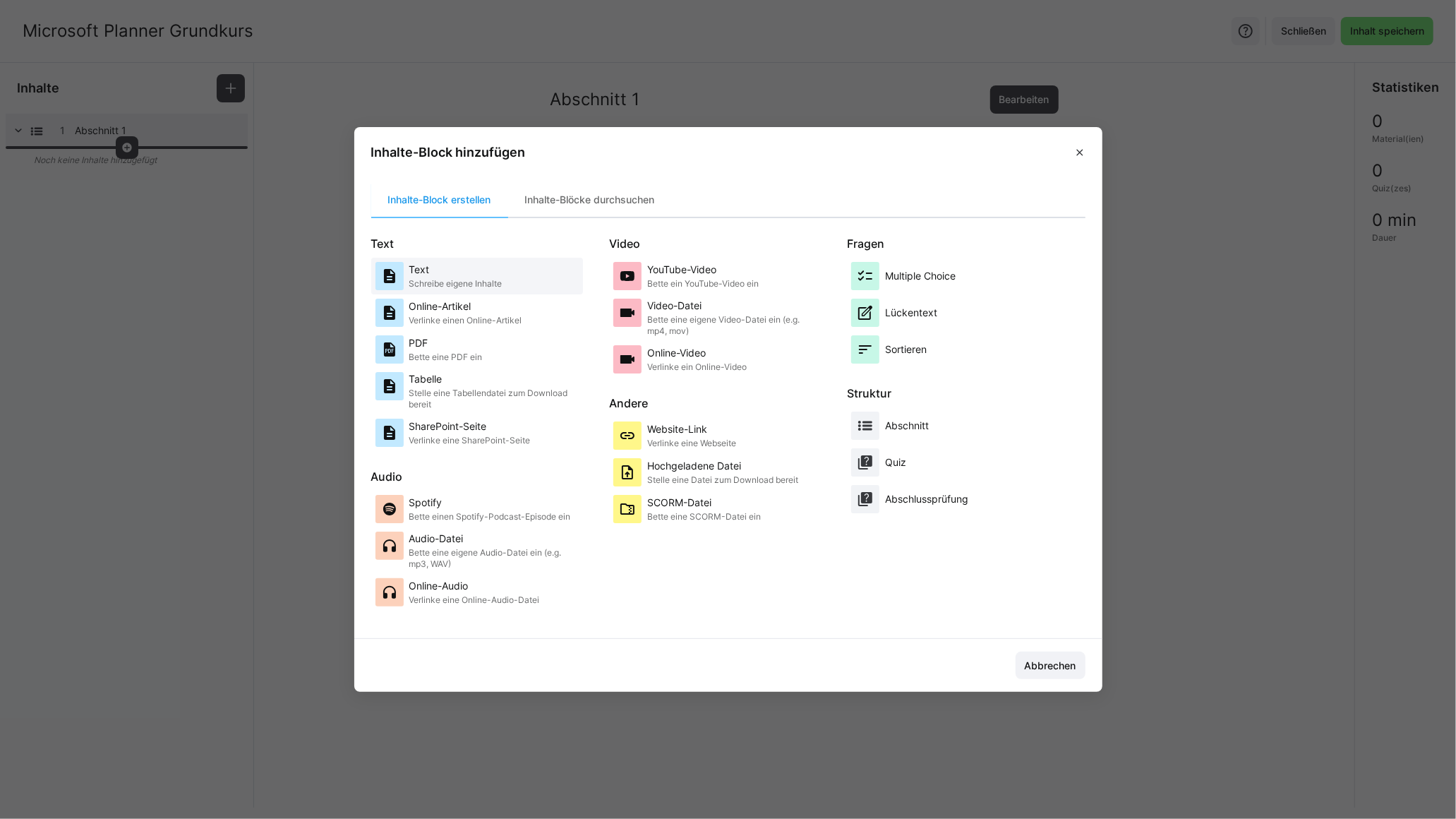
click at [466, 274] on p "Text" at bounding box center [455, 270] width 93 height 14
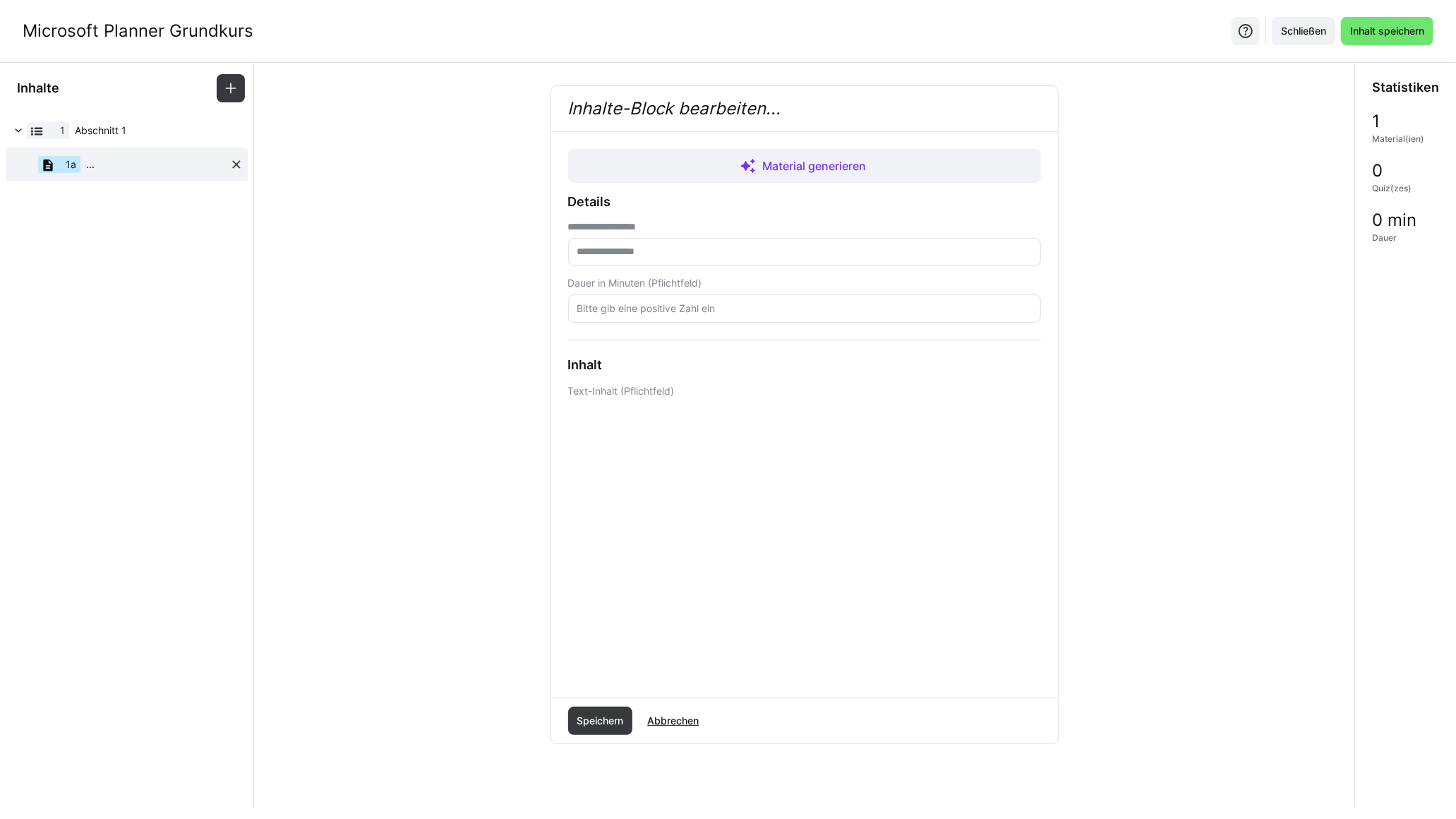
click at [234, 159] on eds-icon at bounding box center [236, 164] width 14 height 14
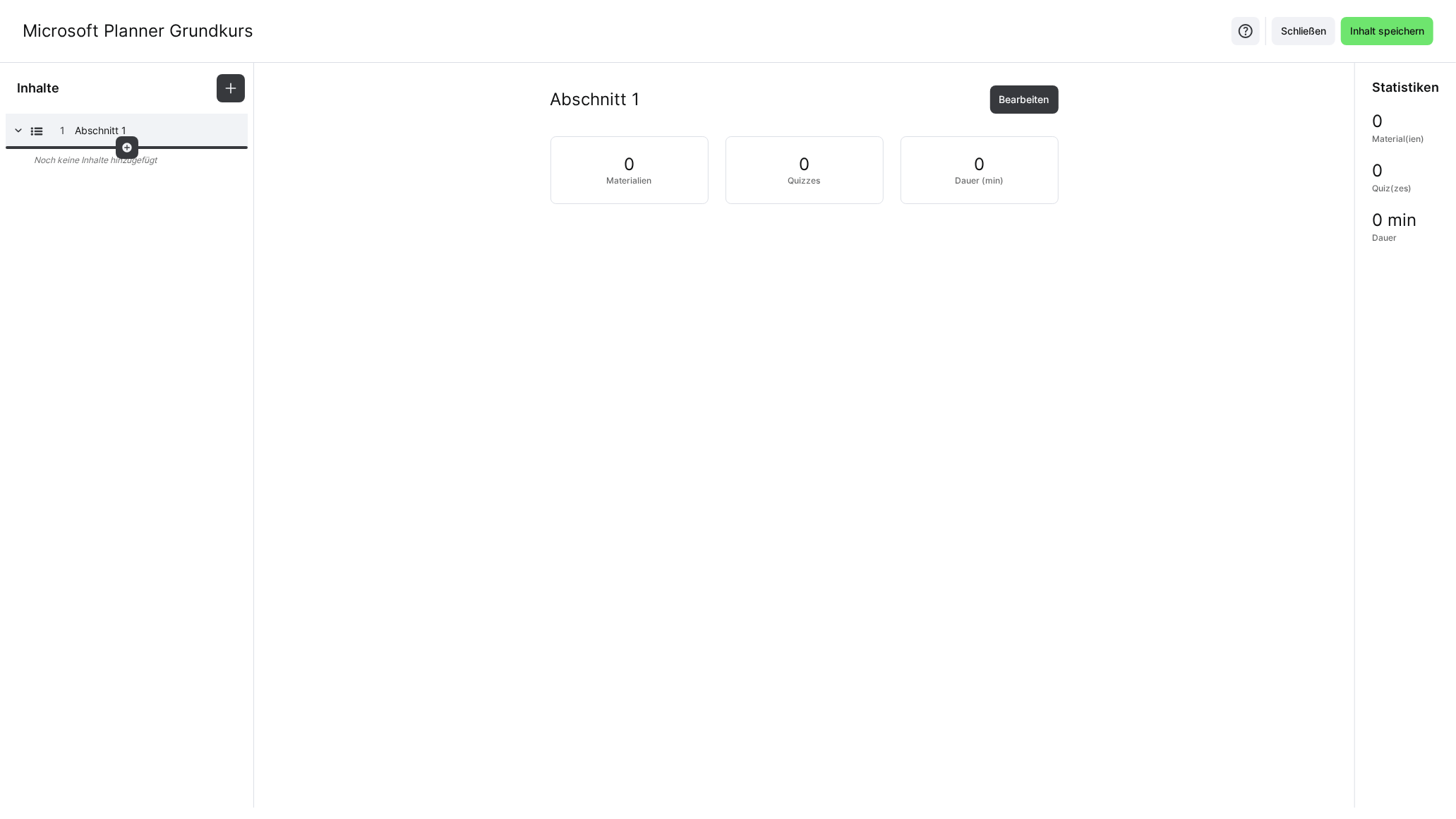
click at [121, 149] on eds-icon at bounding box center [127, 147] width 12 height 12
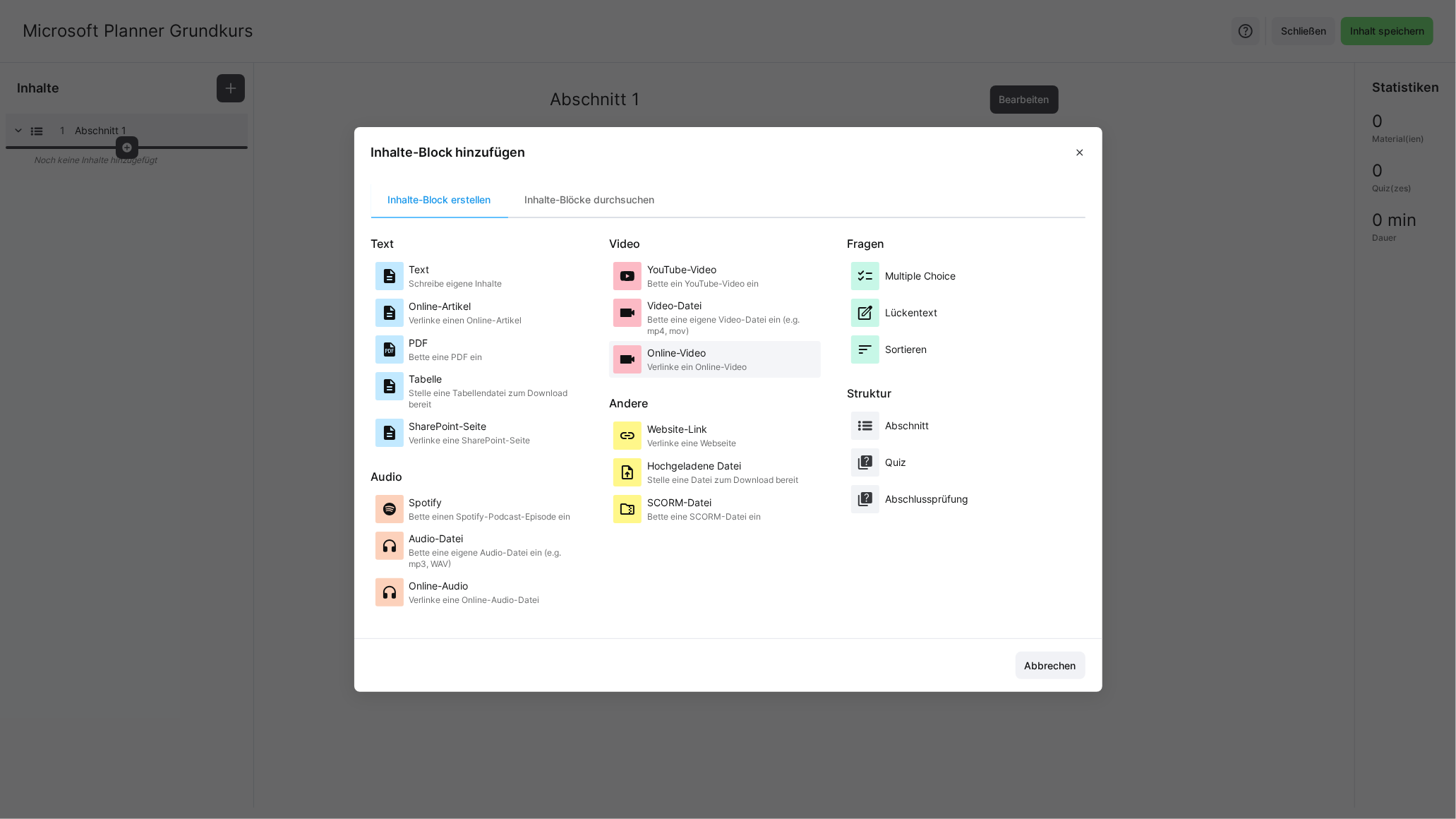
click at [695, 369] on p "Verlinke ein Online-Video" at bounding box center [696, 367] width 99 height 12
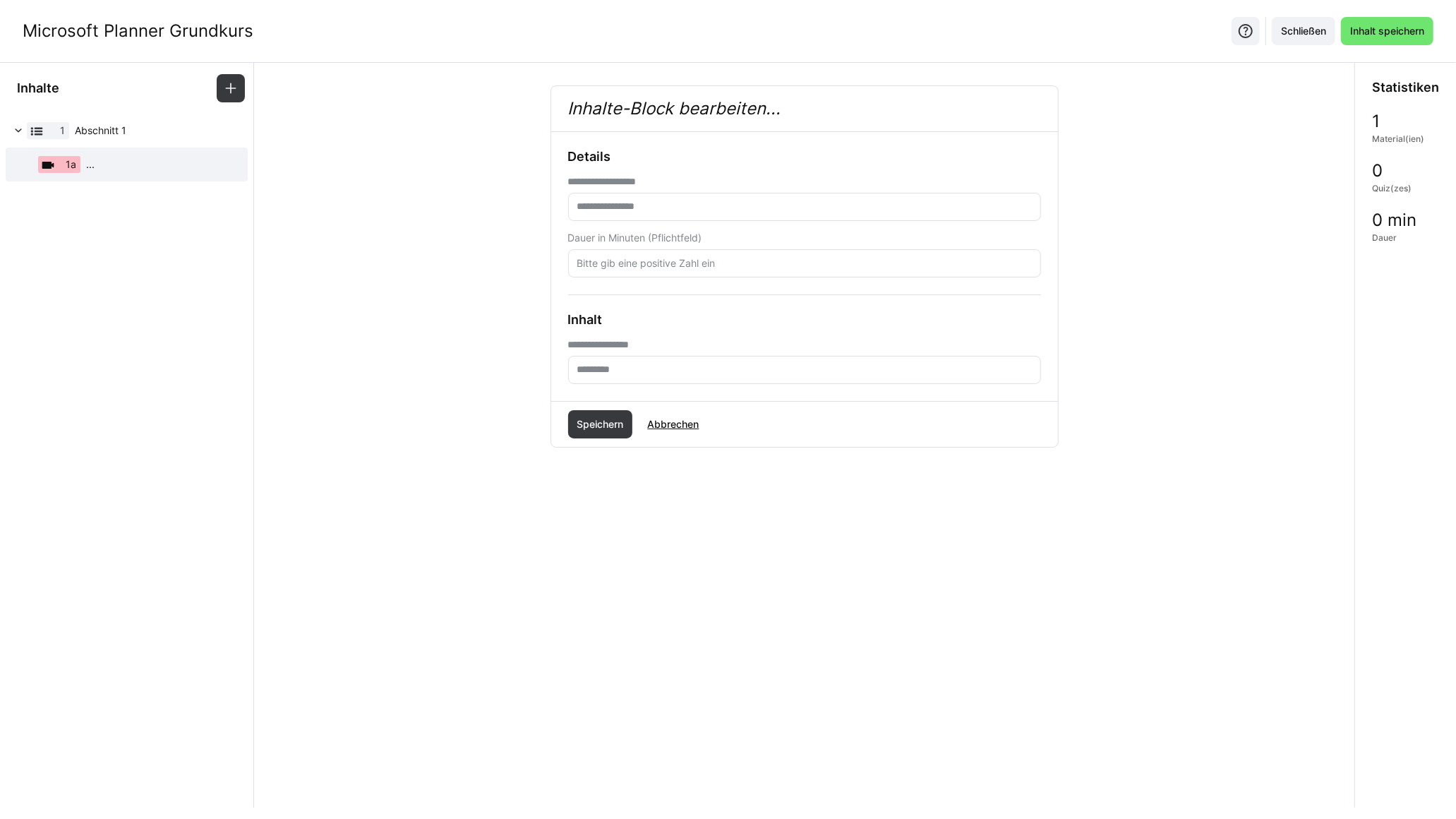
click at [650, 208] on input "text" at bounding box center [804, 206] width 457 height 13
type input "**********"
click at [613, 263] on input "number" at bounding box center [804, 263] width 457 height 13
type input "80"
click at [619, 370] on input "text" at bounding box center [804, 369] width 457 height 13
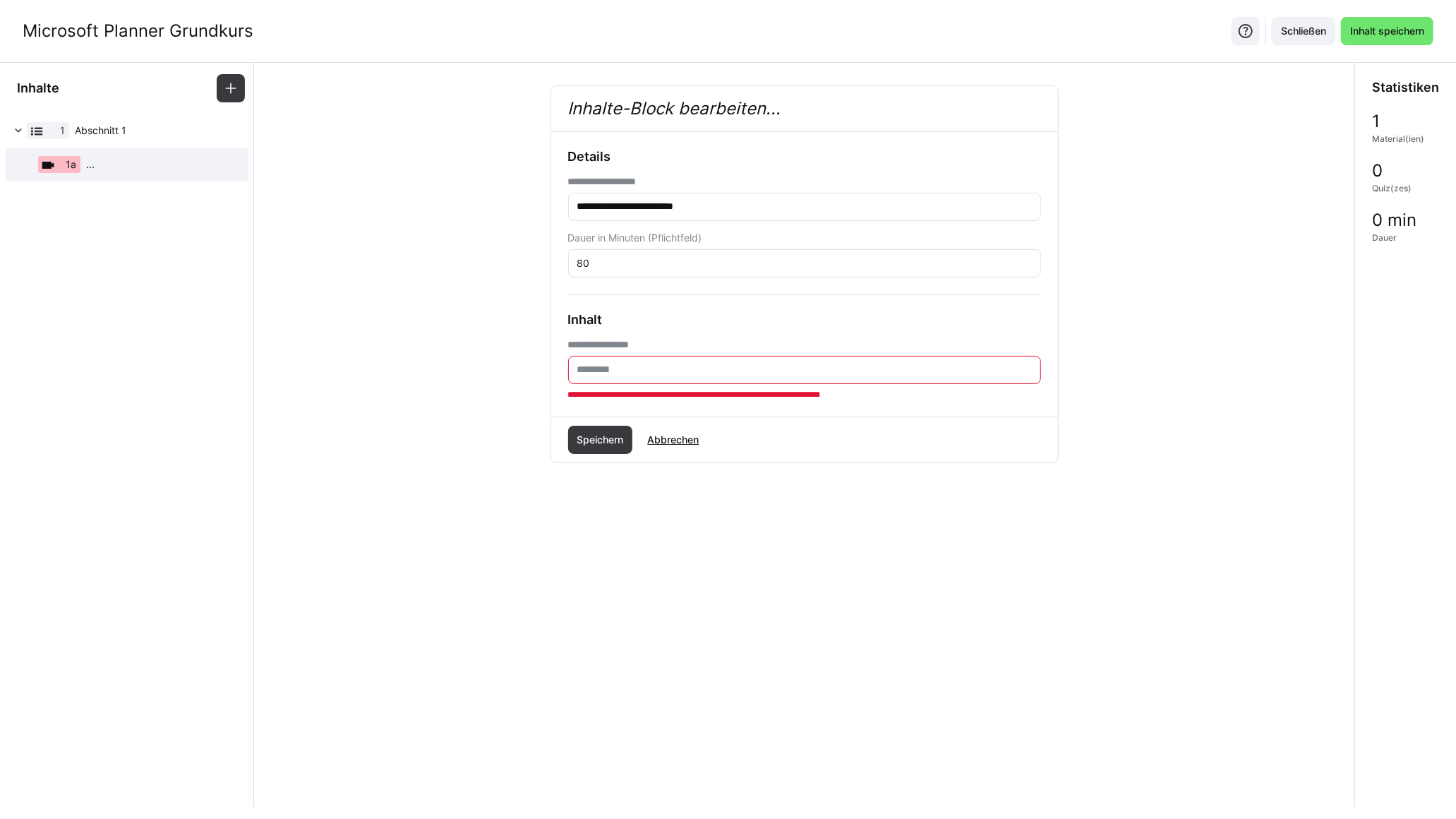
paste input "**********"
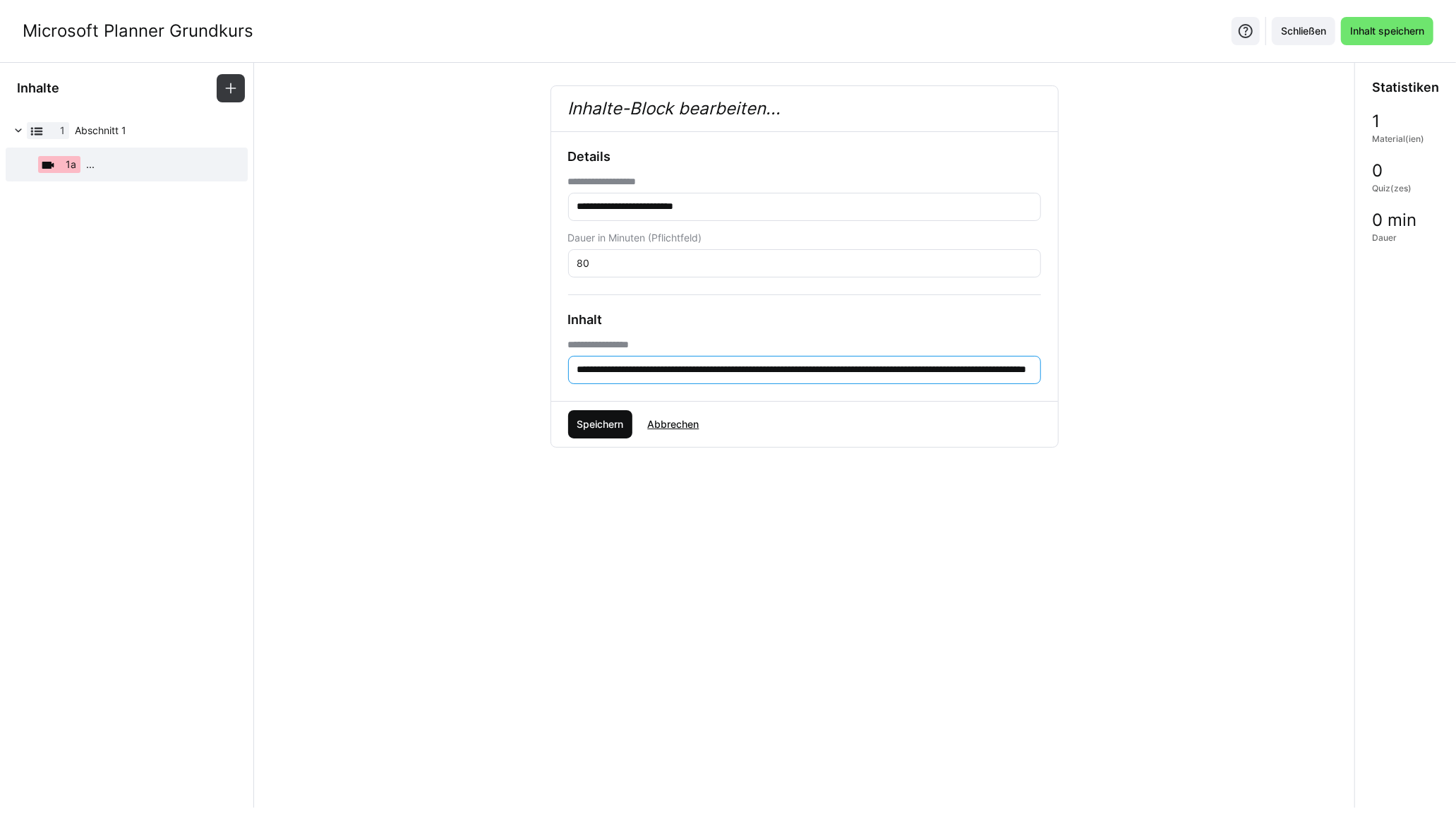
type input "**********"
click at [601, 427] on span "Speichern" at bounding box center [599, 424] width 51 height 14
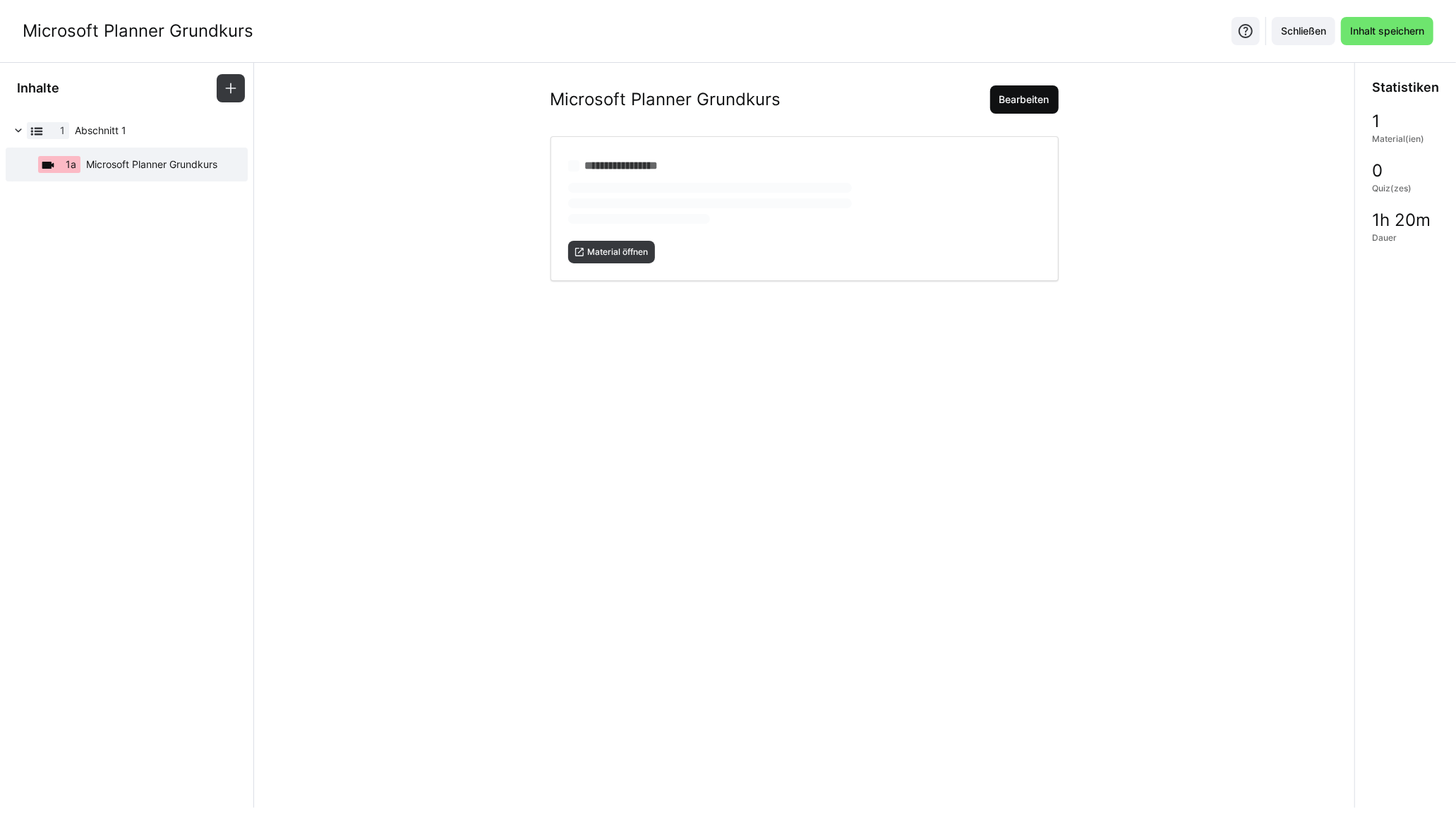
click at [1025, 101] on span "Bearbeiten" at bounding box center [1024, 99] width 54 height 14
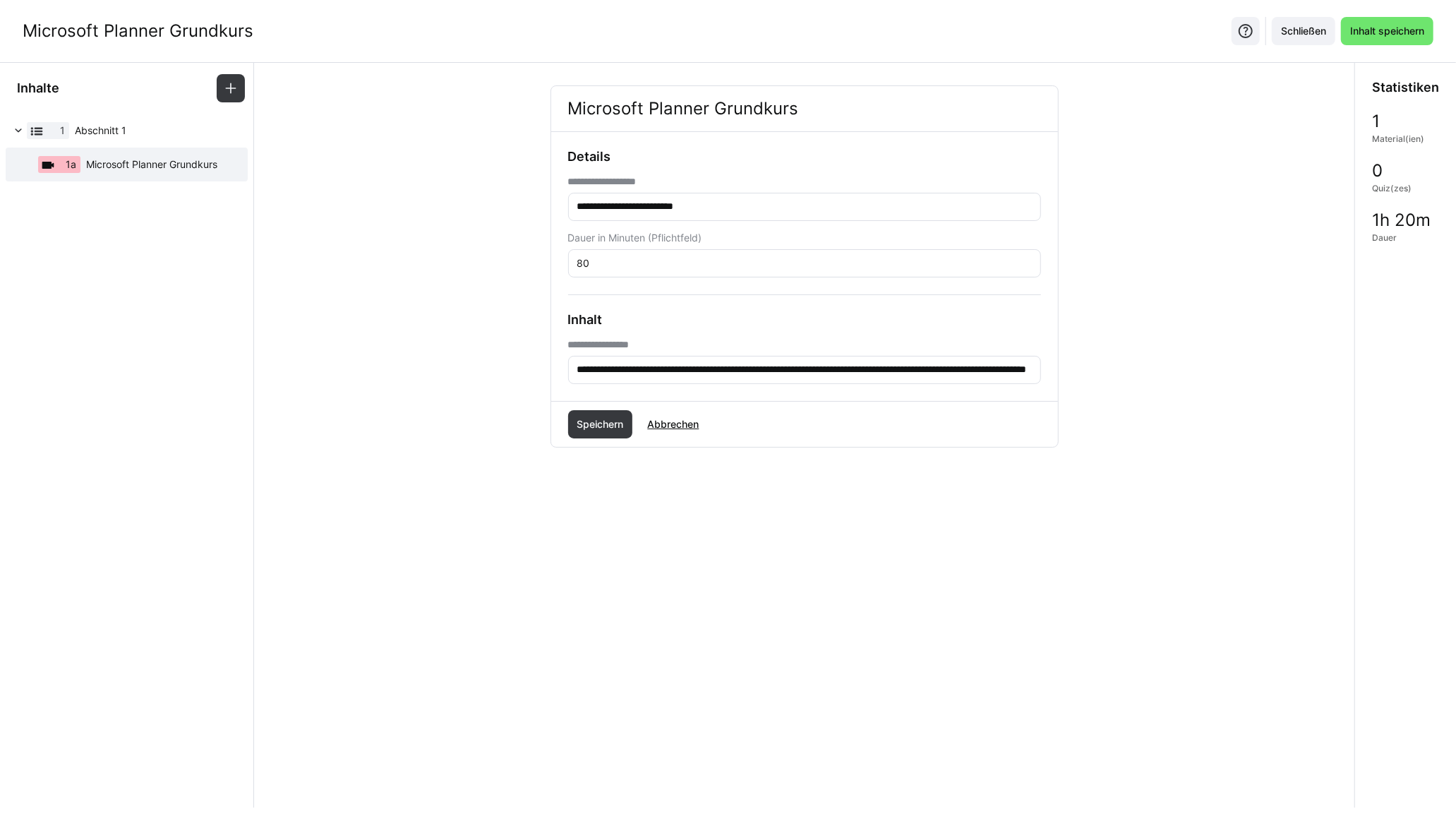
click at [737, 203] on input "**********" at bounding box center [804, 206] width 457 height 13
type input "**********"
click at [585, 428] on span "Speichern" at bounding box center [599, 424] width 51 height 14
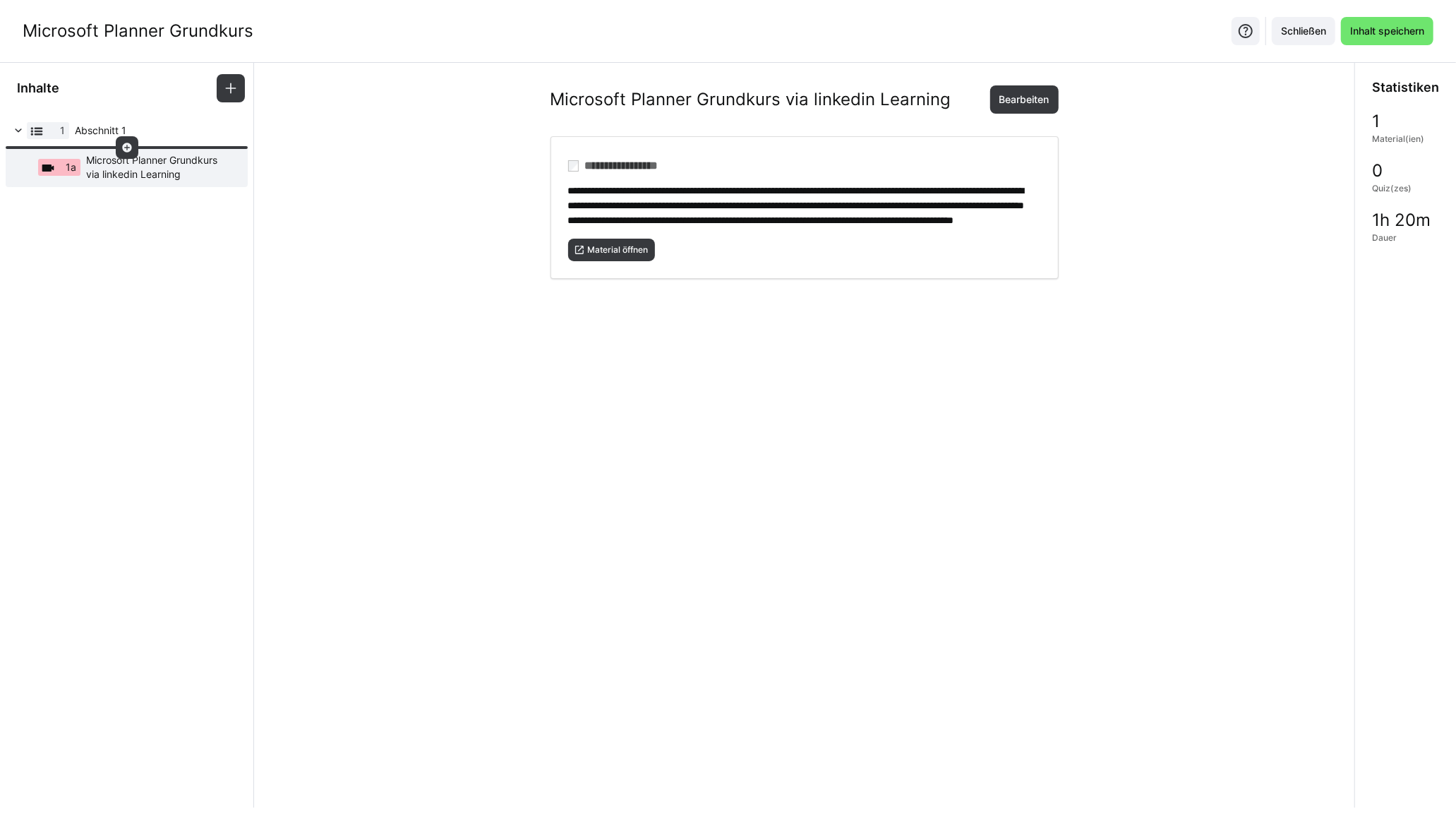
click at [124, 145] on eds-icon at bounding box center [127, 147] width 12 height 12
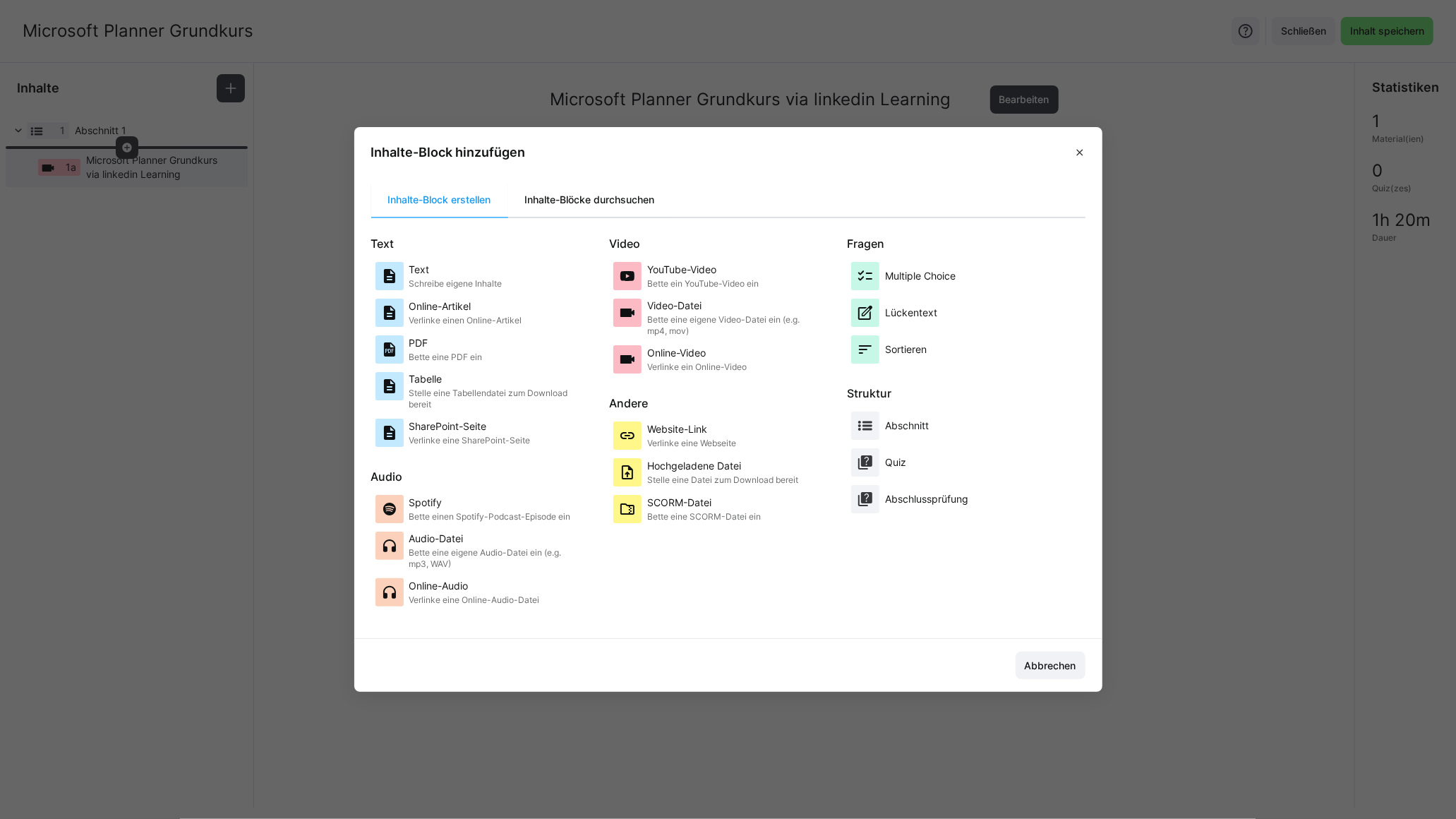
click at [580, 192] on div "Inhalte-Blöcke durchsuchen" at bounding box center [590, 199] width 164 height 34
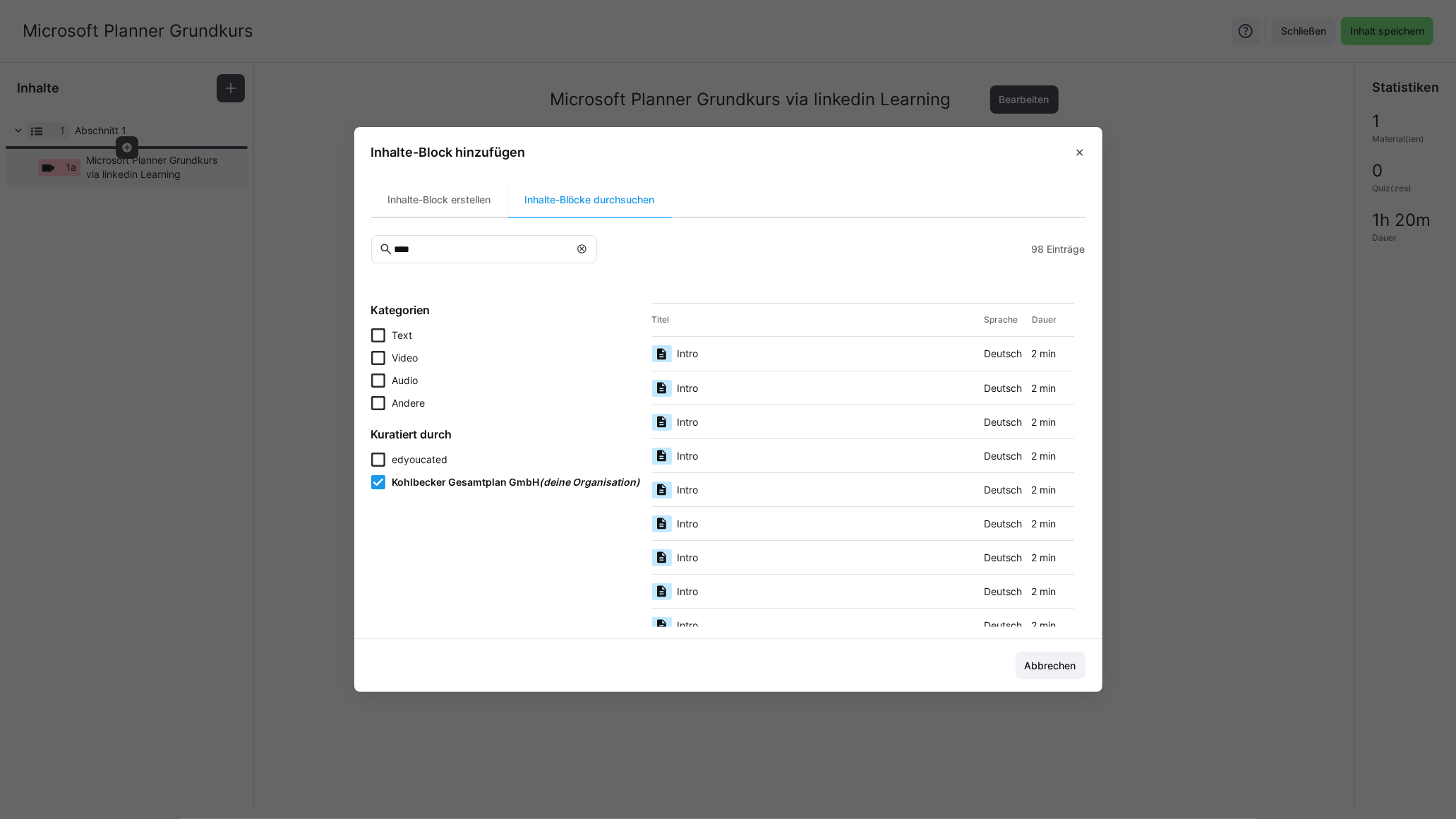
click at [766, 489] on div "Intro" at bounding box center [815, 490] width 326 height 17
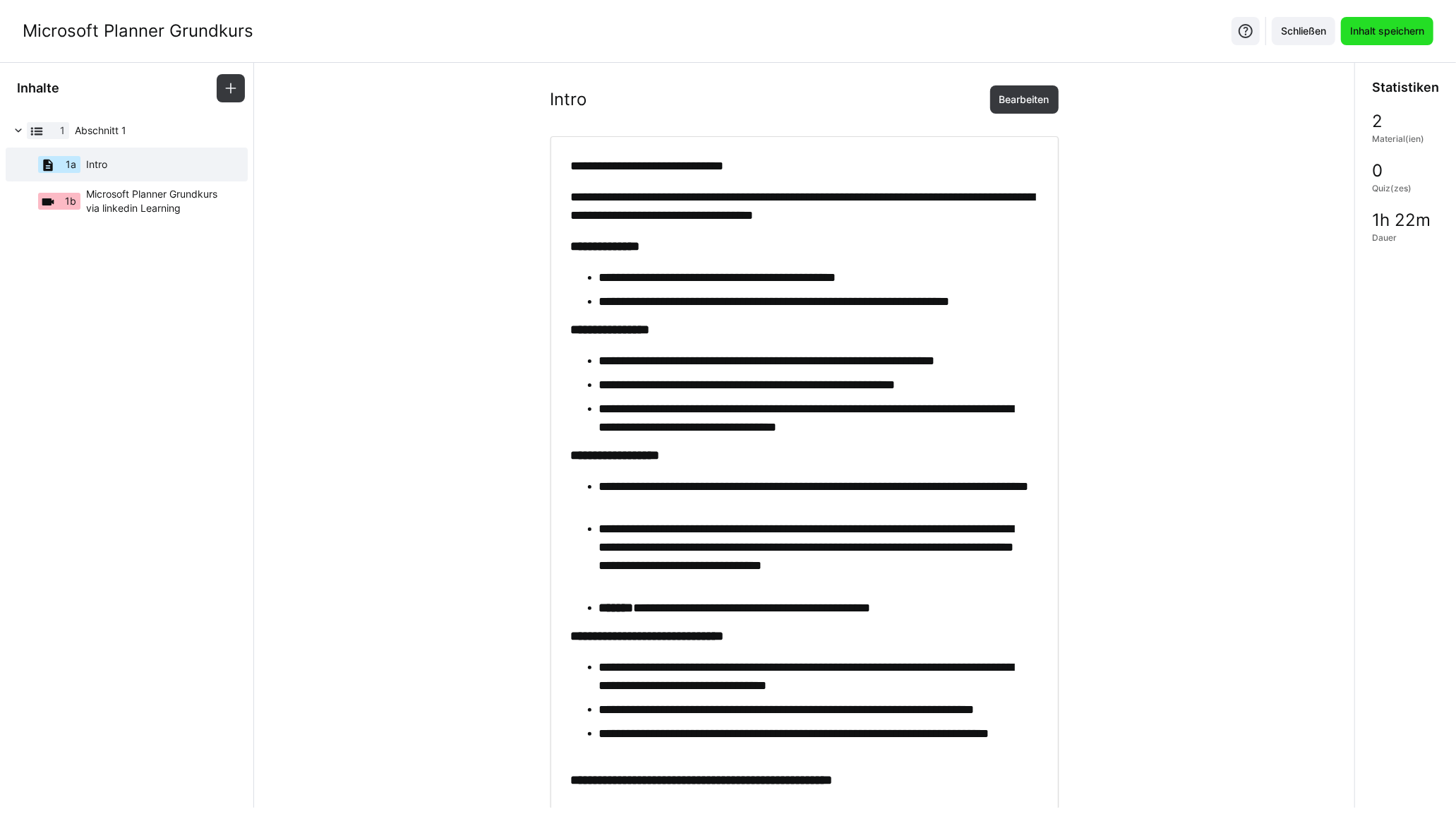
click at [1392, 40] on span "Inhalt speichern" at bounding box center [1387, 31] width 92 height 28
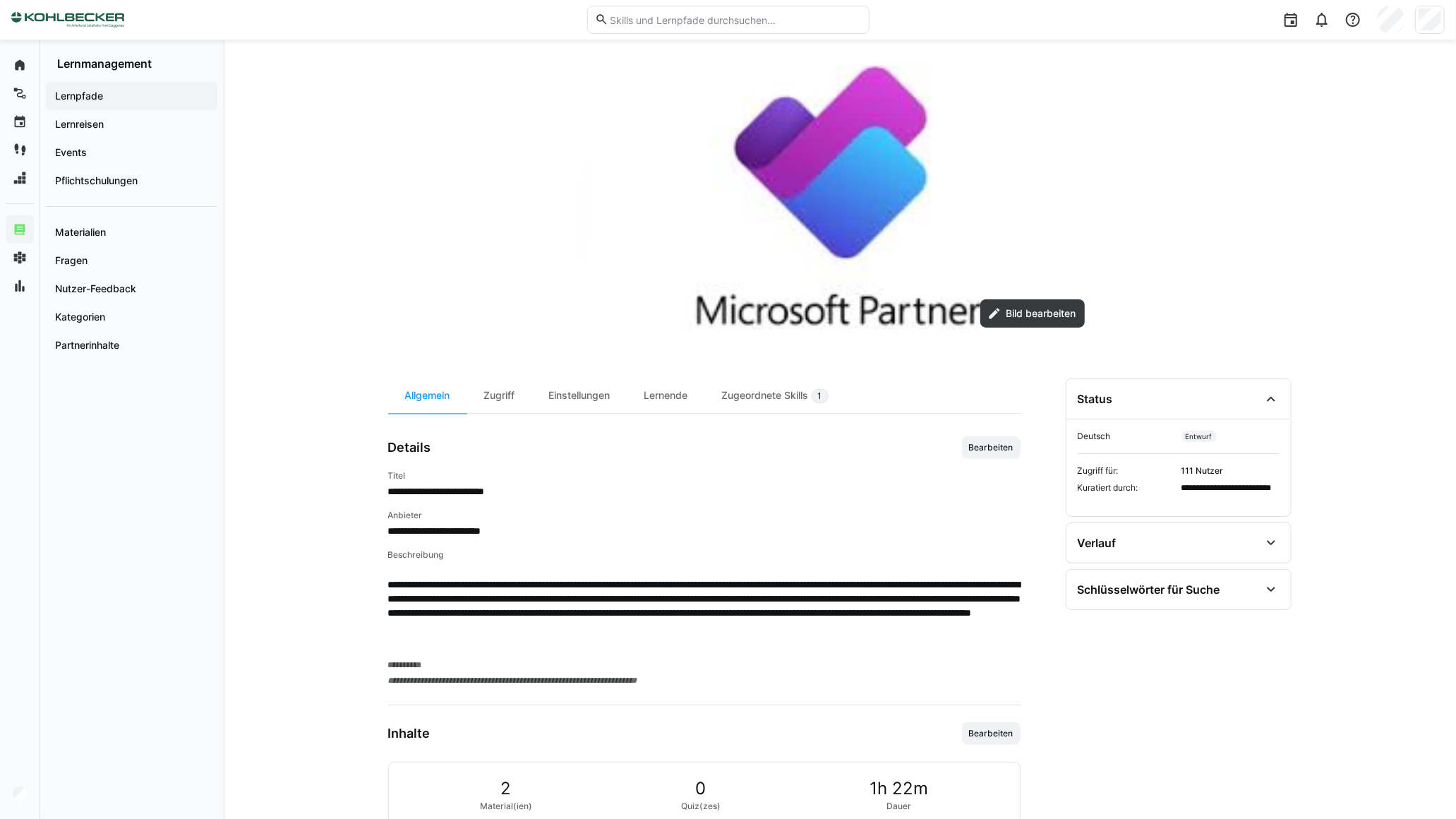
scroll to position [227, 0]
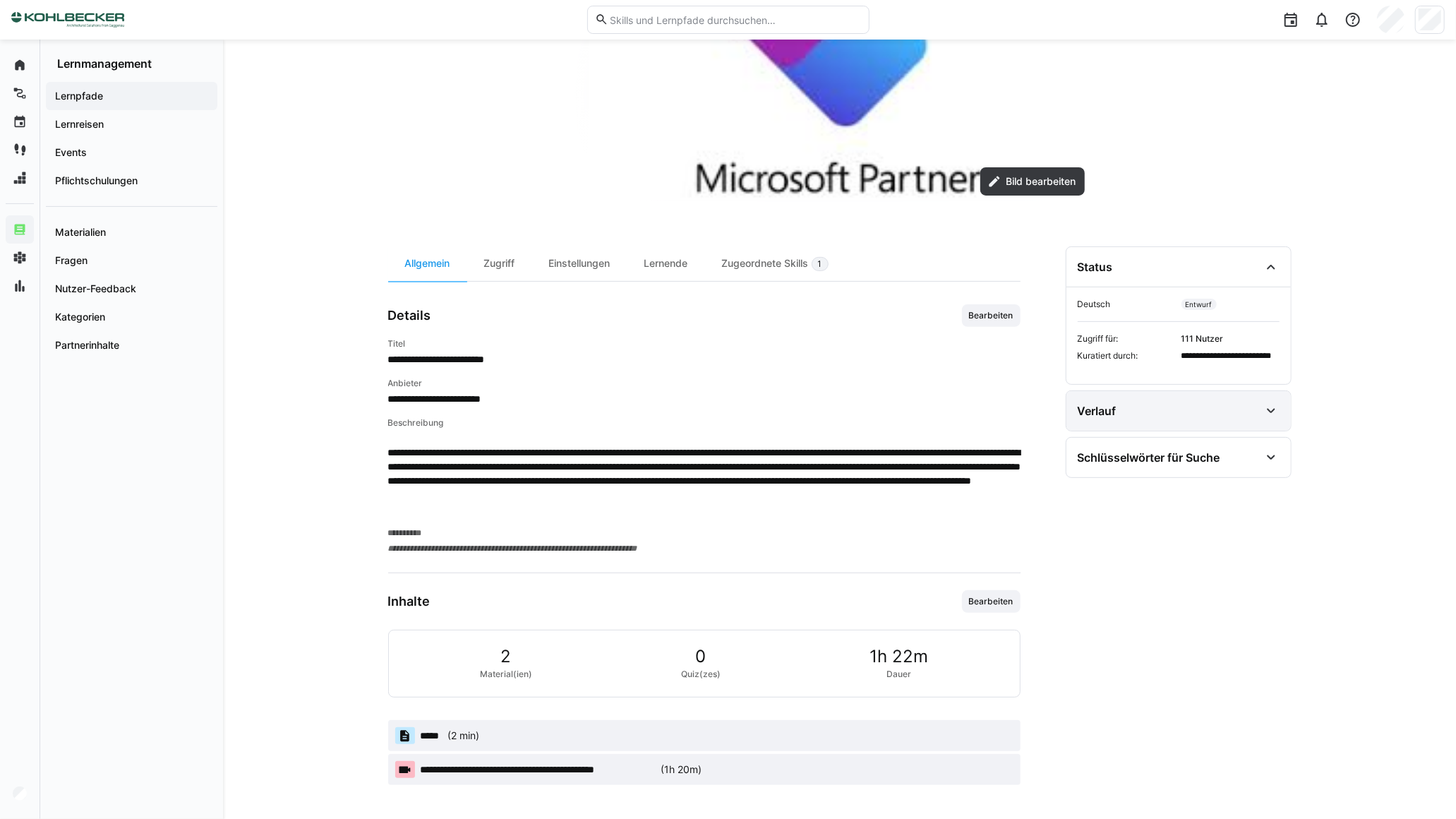
click at [1115, 419] on div "Verlauf" at bounding box center [1178, 410] width 224 height 40
click at [495, 259] on div "Zugriff" at bounding box center [499, 264] width 65 height 35
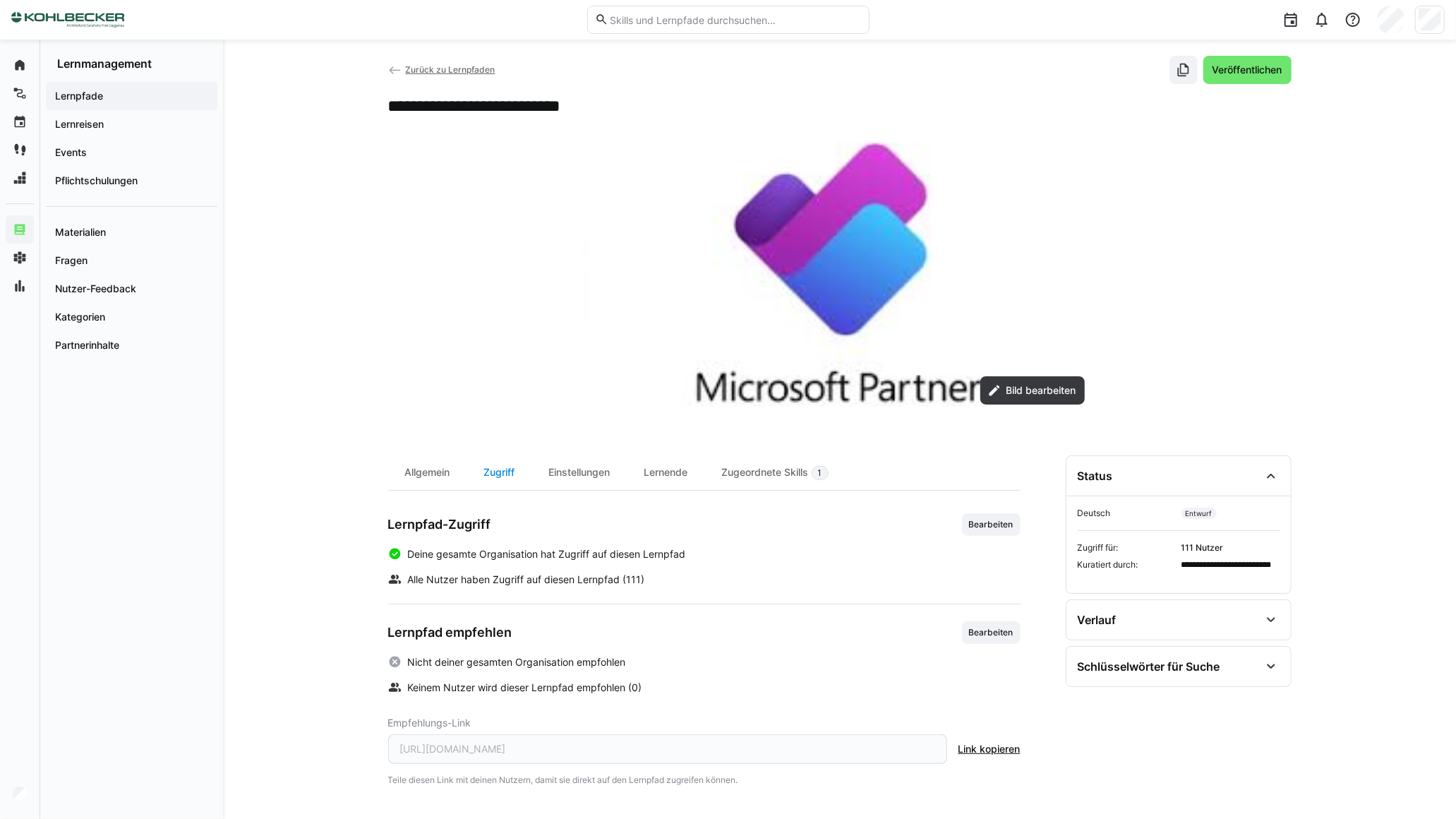
scroll to position [18, 0]
click at [992, 747] on span "Link kopieren" at bounding box center [989, 749] width 62 height 14
